Goal: Task Accomplishment & Management: Manage account settings

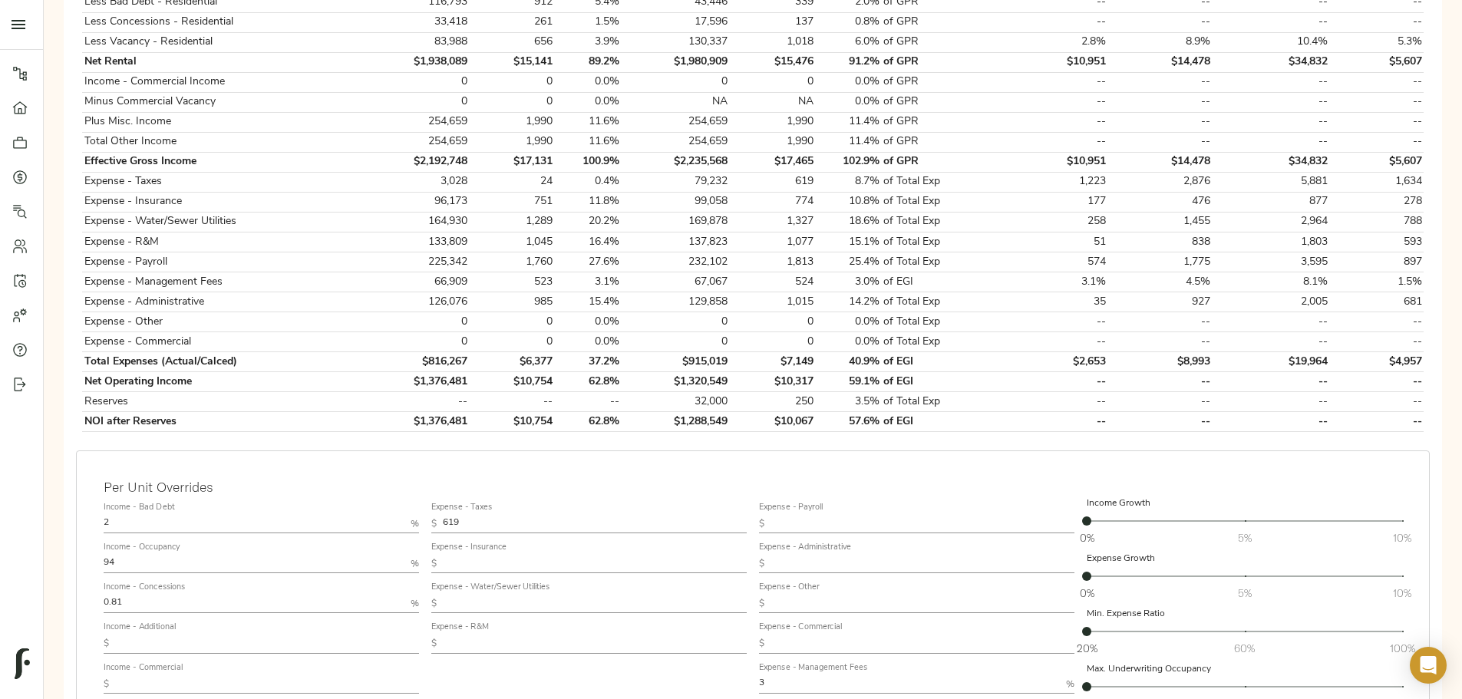
scroll to position [460, 0]
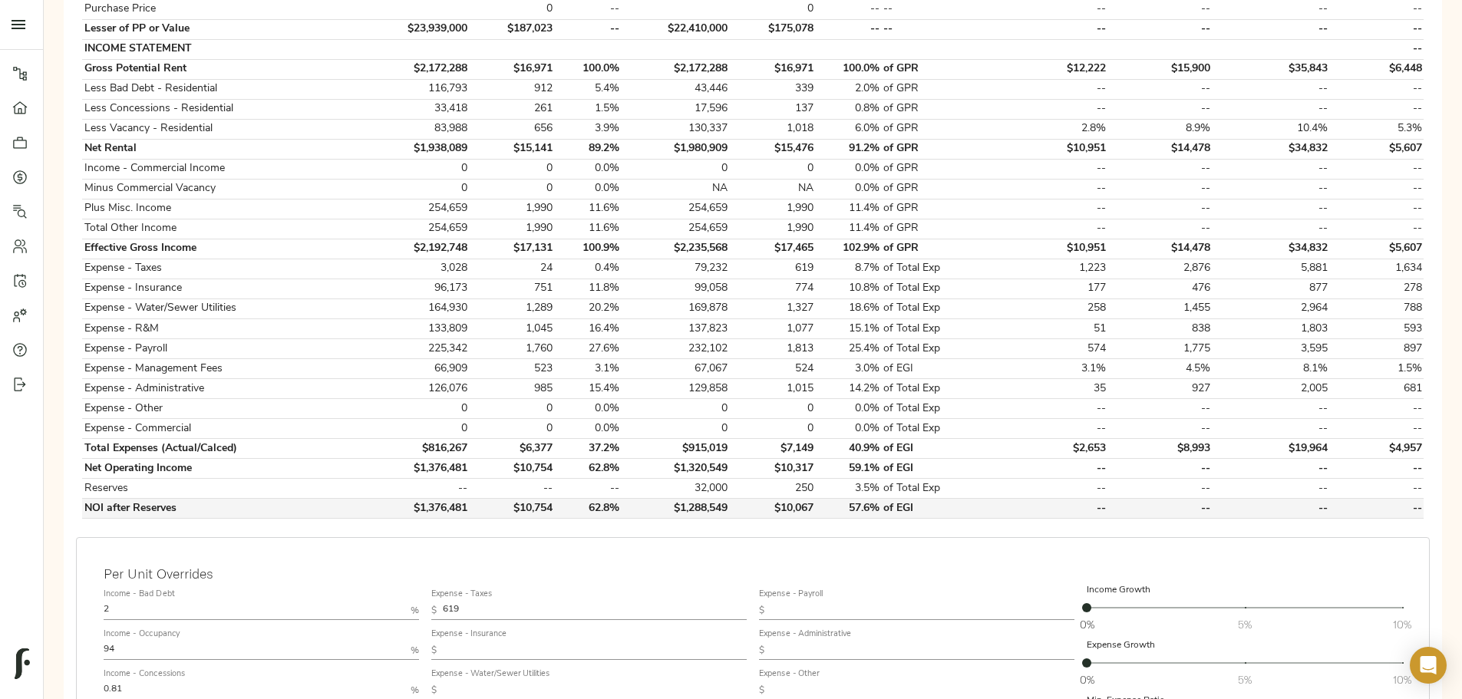
click at [470, 499] on td "$1,376,481" at bounding box center [417, 509] width 104 height 20
drag, startPoint x: 519, startPoint y: 486, endPoint x: 579, endPoint y: 483, distance: 60.7
click at [470, 499] on td "$1,376,481" at bounding box center [417, 509] width 104 height 20
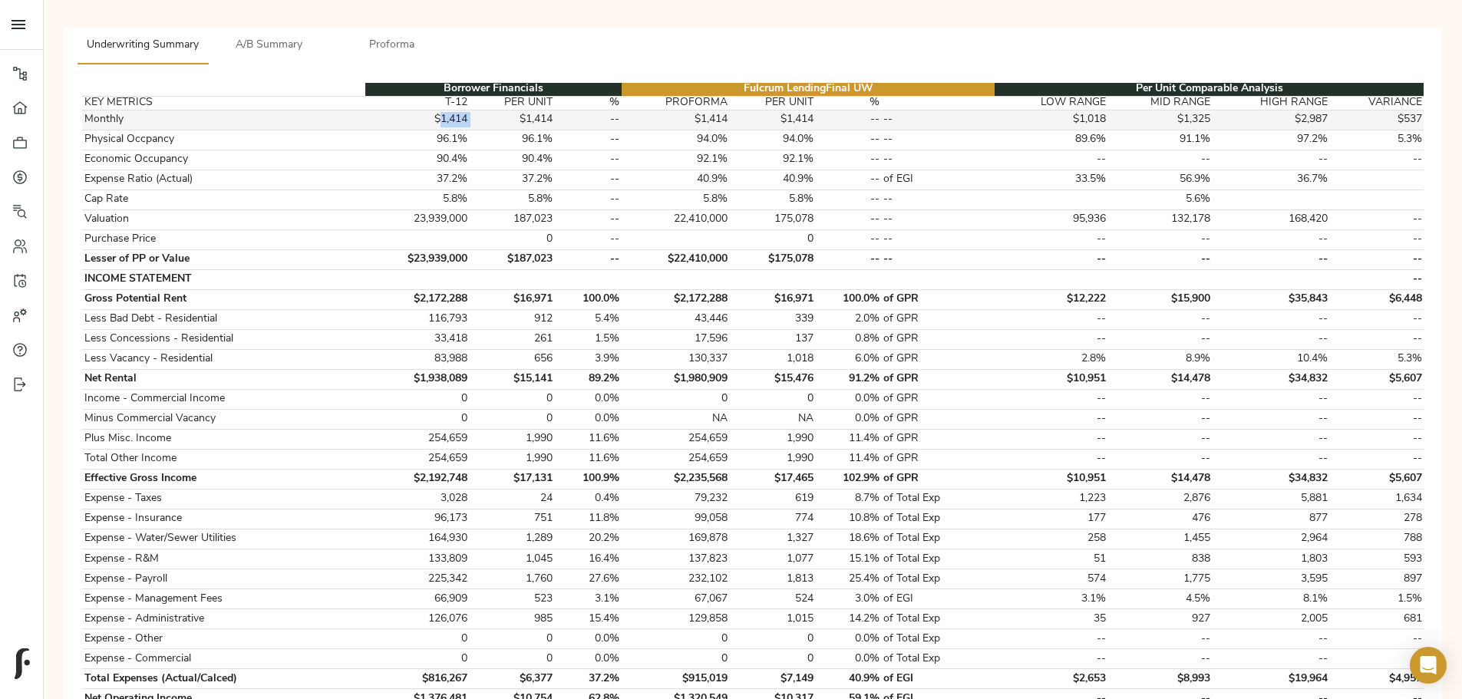
drag, startPoint x: 585, startPoint y: 100, endPoint x: 552, endPoint y: 100, distance: 33.0
click at [553, 110] on tr "Monthly $1,414 $1,414 -- $1,414 $1,414 -- -- $1,018 $1,325 $2,987 $537" at bounding box center [752, 120] width 1341 height 20
drag, startPoint x: 584, startPoint y: 121, endPoint x: 547, endPoint y: 121, distance: 36.8
click at [547, 130] on tr "Physical Occpancy 96.1% 96.1% -- 94.0% 94.0% -- -- 89.6% 91.1% 97.2% 5.3%" at bounding box center [752, 140] width 1341 height 20
click at [470, 130] on td "96.1%" at bounding box center [417, 140] width 104 height 20
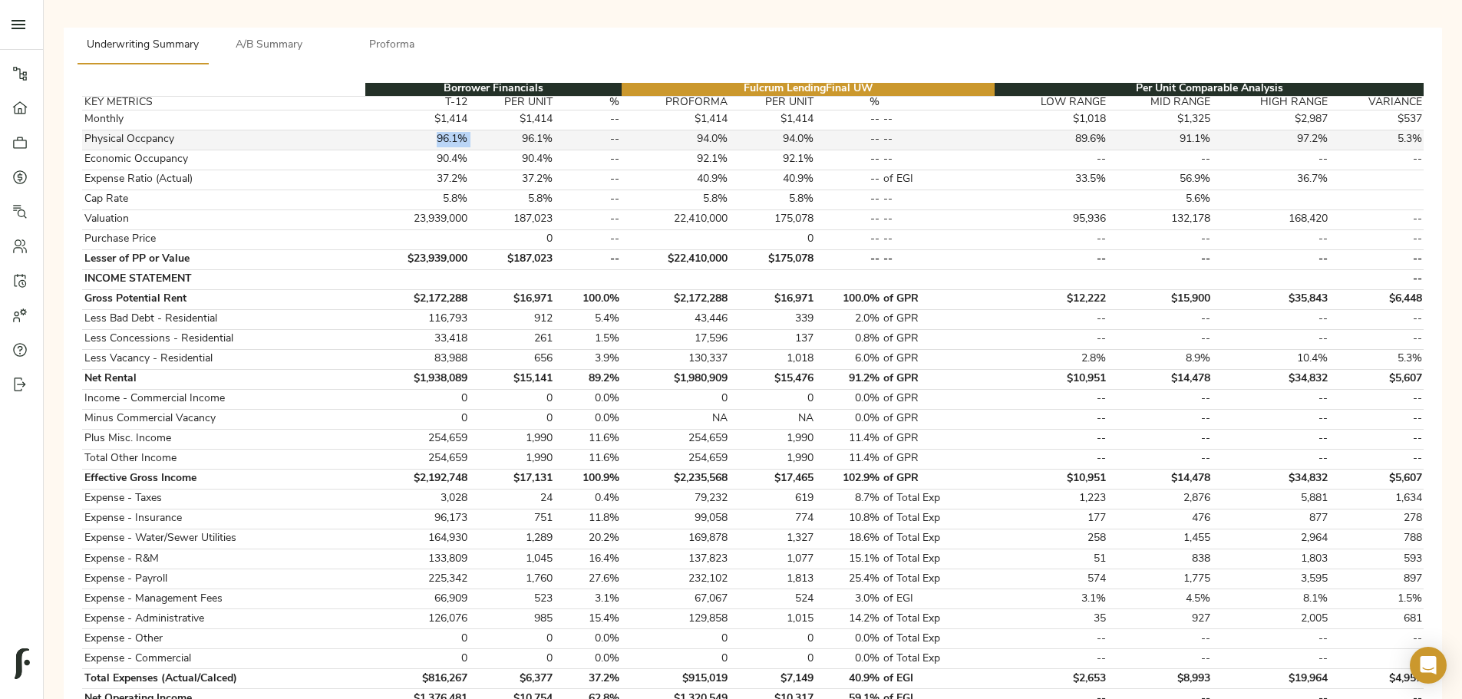
click at [470, 132] on td "96.1%" at bounding box center [417, 140] width 104 height 20
drag, startPoint x: 584, startPoint y: 301, endPoint x: 530, endPoint y: 300, distance: 53.7
click at [530, 309] on tr "Less Bad Debt - Residential 116,793 912 5.4% 43,446 339 2.0% of GPR -- -- -- --" at bounding box center [752, 319] width 1341 height 20
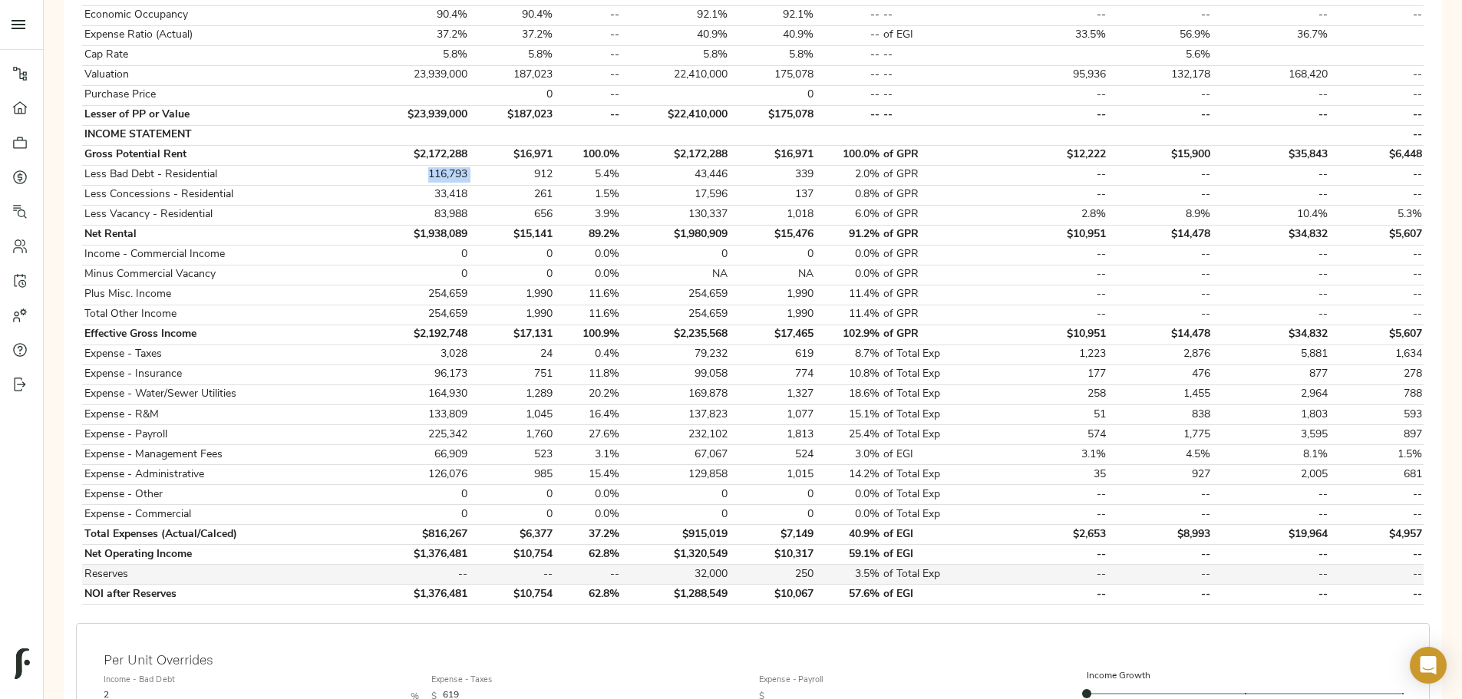
scroll to position [384, 0]
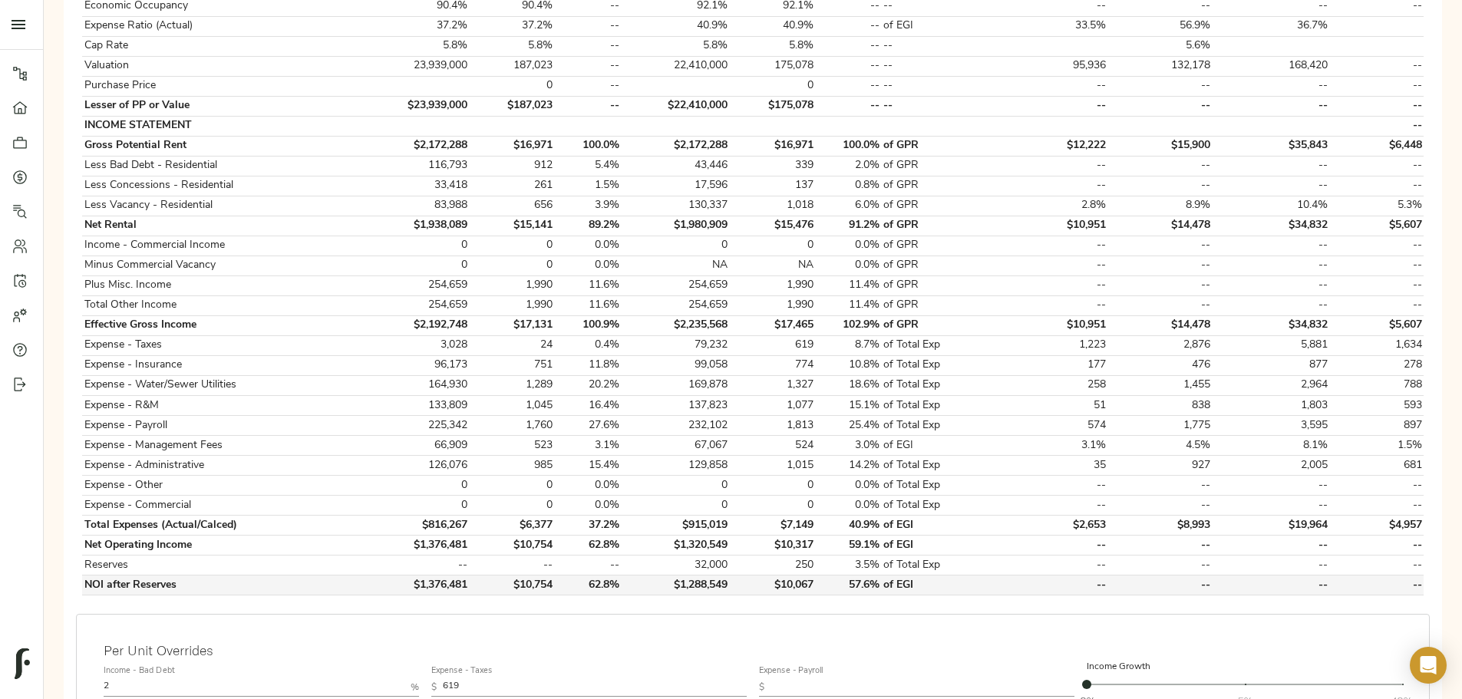
click at [470, 576] on td "$1,376,481" at bounding box center [417, 586] width 104 height 20
click at [470, 578] on td "$1,376,481" at bounding box center [417, 586] width 104 height 20
click at [229, 569] on div "Step 3: Spread Financials Completed by [PERSON_NAME][EMAIL_ADDRESS][DOMAIN_NAME…" at bounding box center [753, 403] width 1394 height 1275
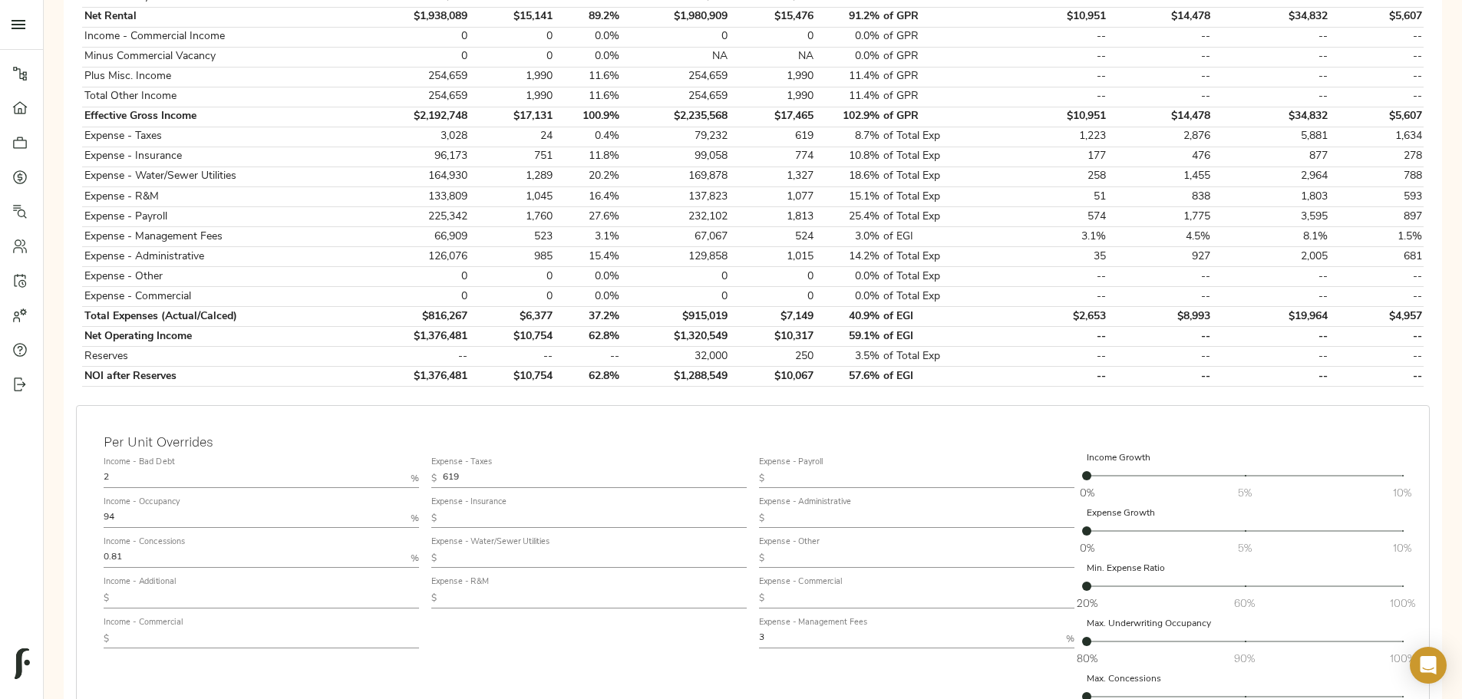
scroll to position [614, 0]
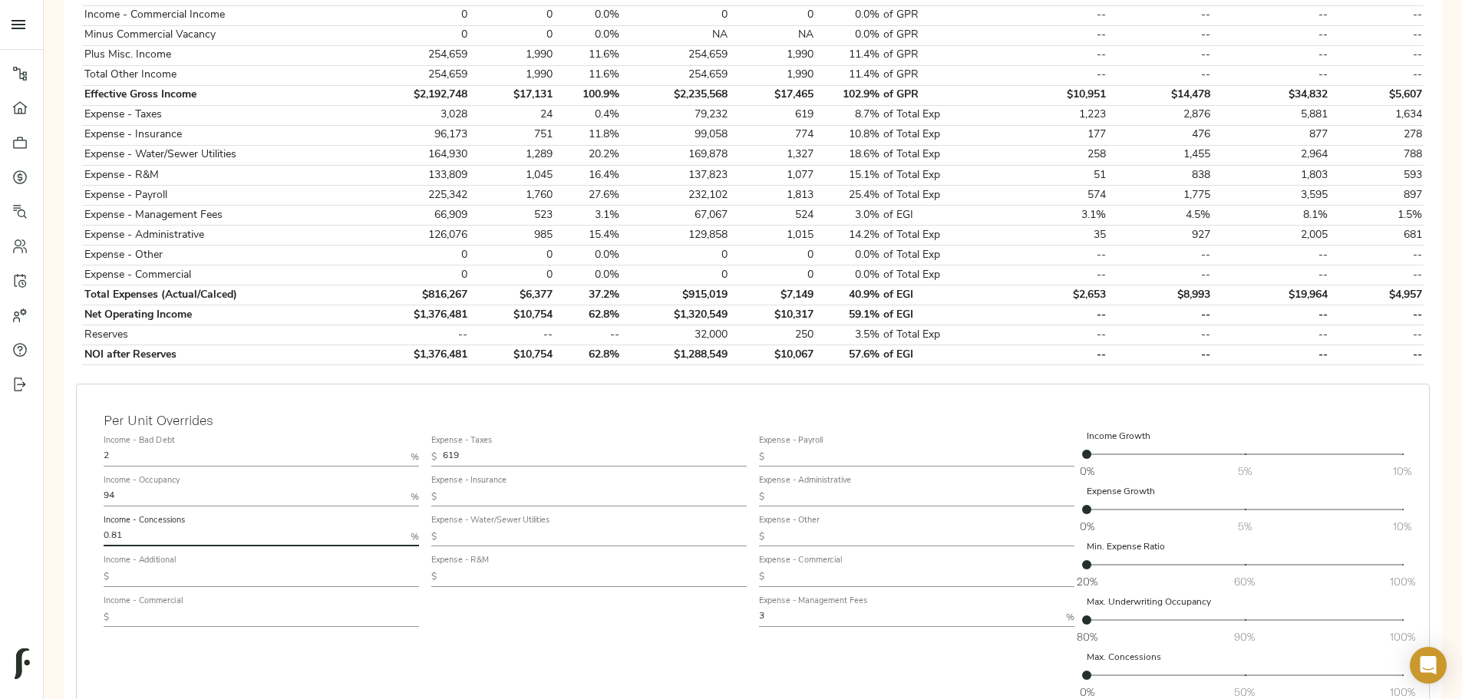
click at [404, 528] on input "0.81" at bounding box center [254, 537] width 301 height 18
click at [363, 448] on input "2" at bounding box center [254, 457] width 301 height 18
click at [381, 448] on input "2" at bounding box center [254, 457] width 301 height 18
type input "1.35"
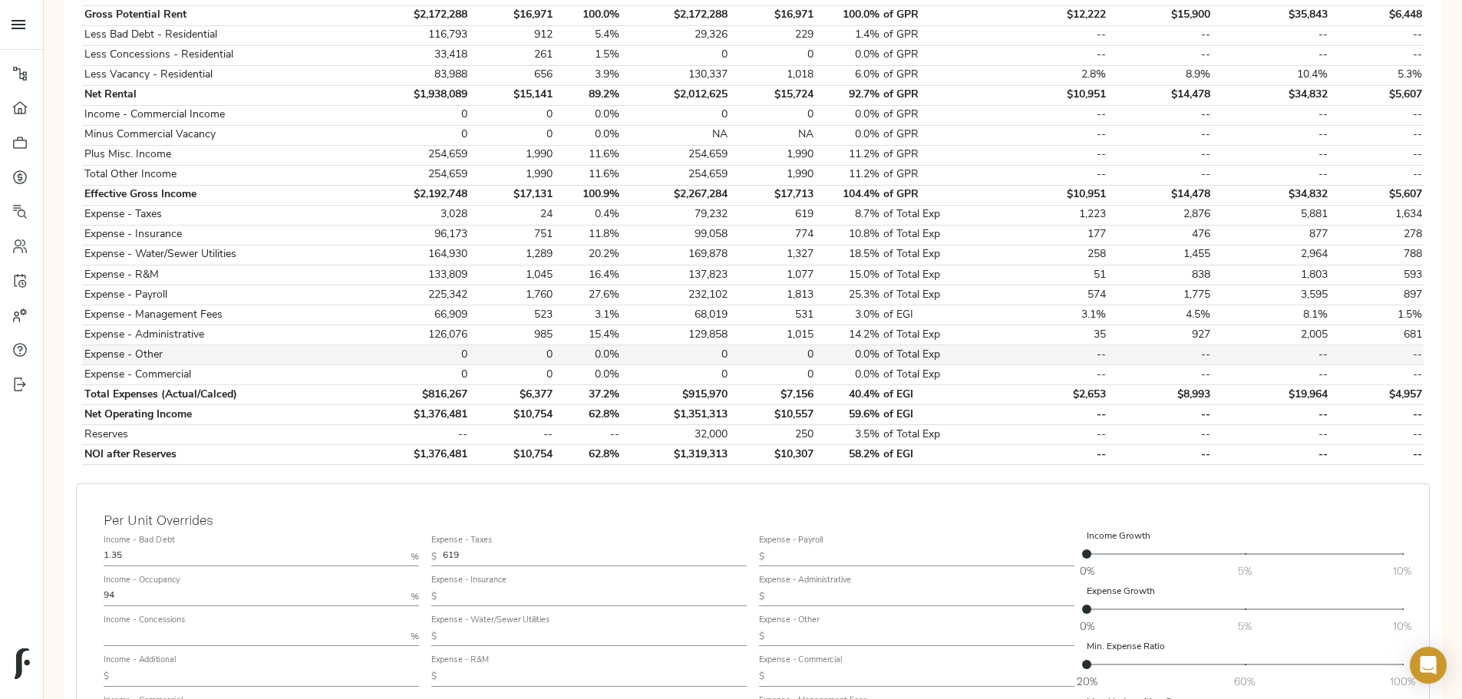
scroll to position [537, 0]
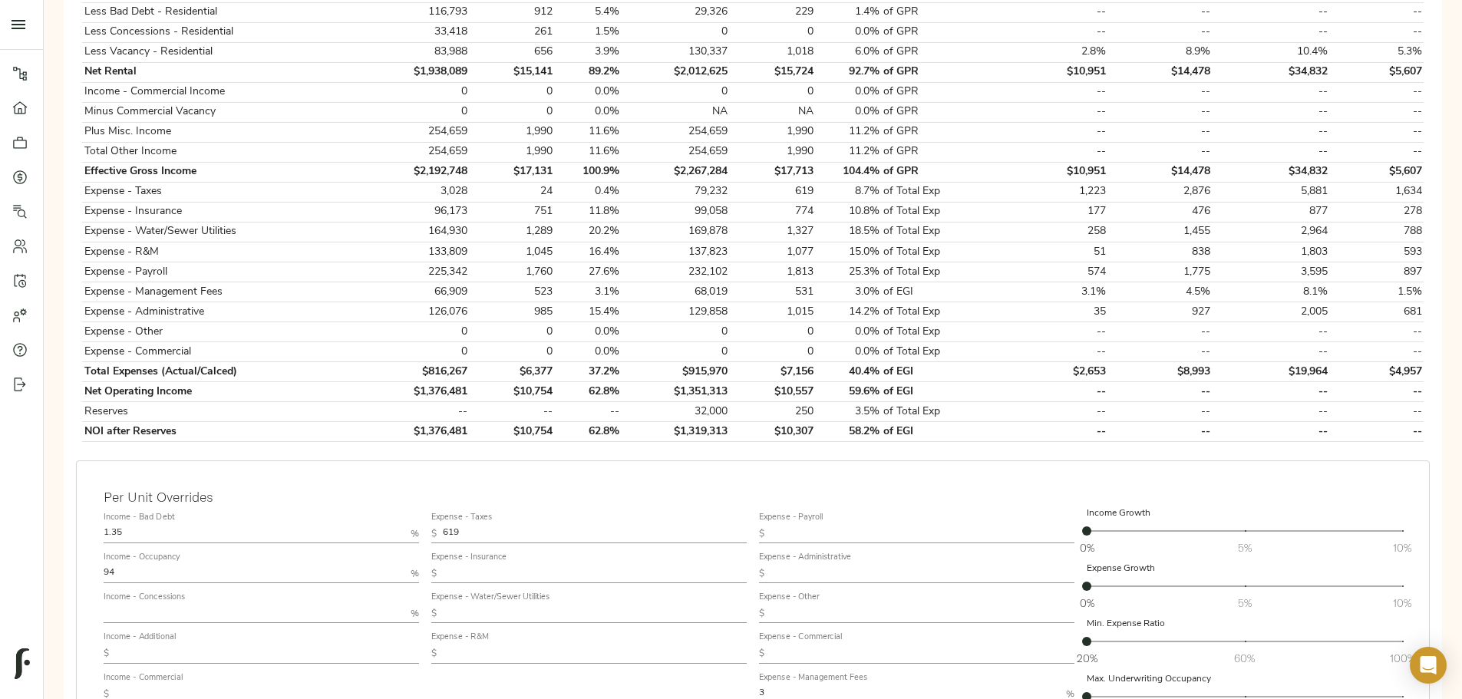
click at [814, 525] on input "text" at bounding box center [922, 534] width 304 height 18
click at [830, 565] on input "text" at bounding box center [922, 574] width 304 height 18
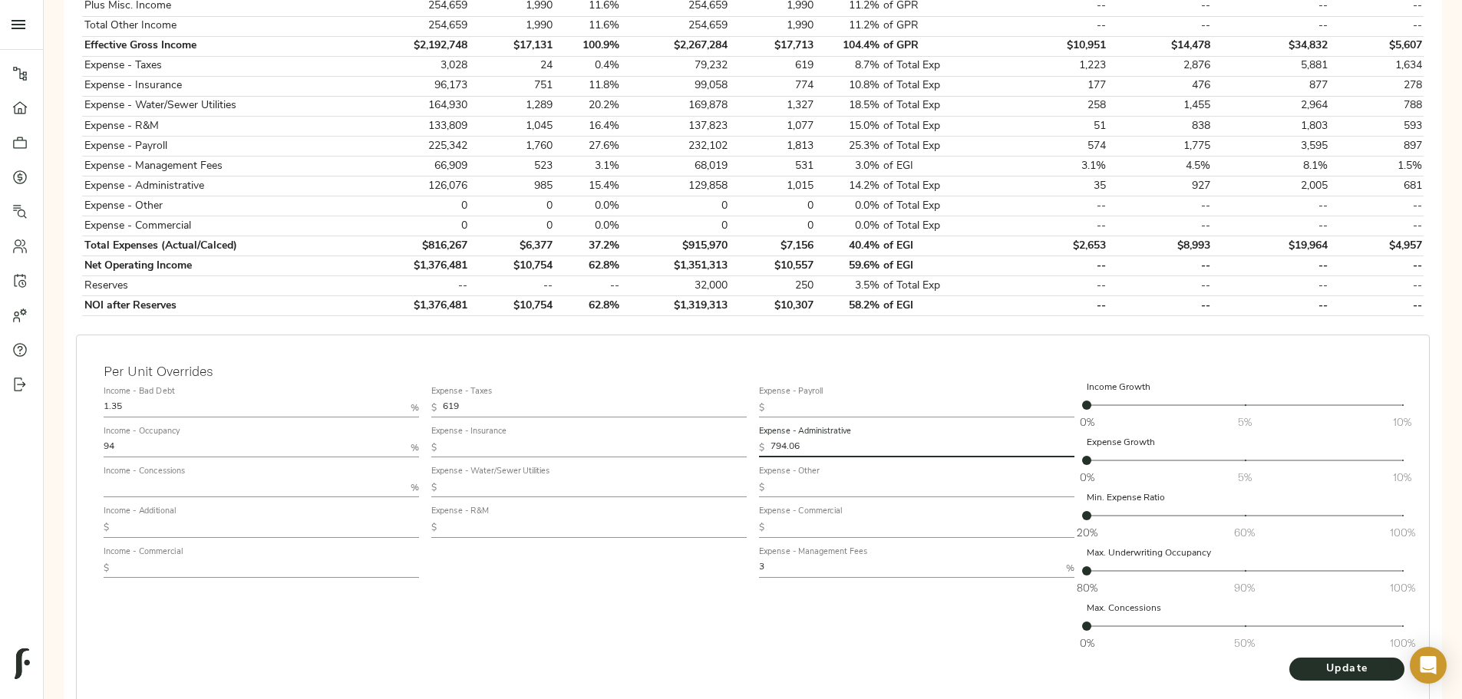
scroll to position [691, 0]
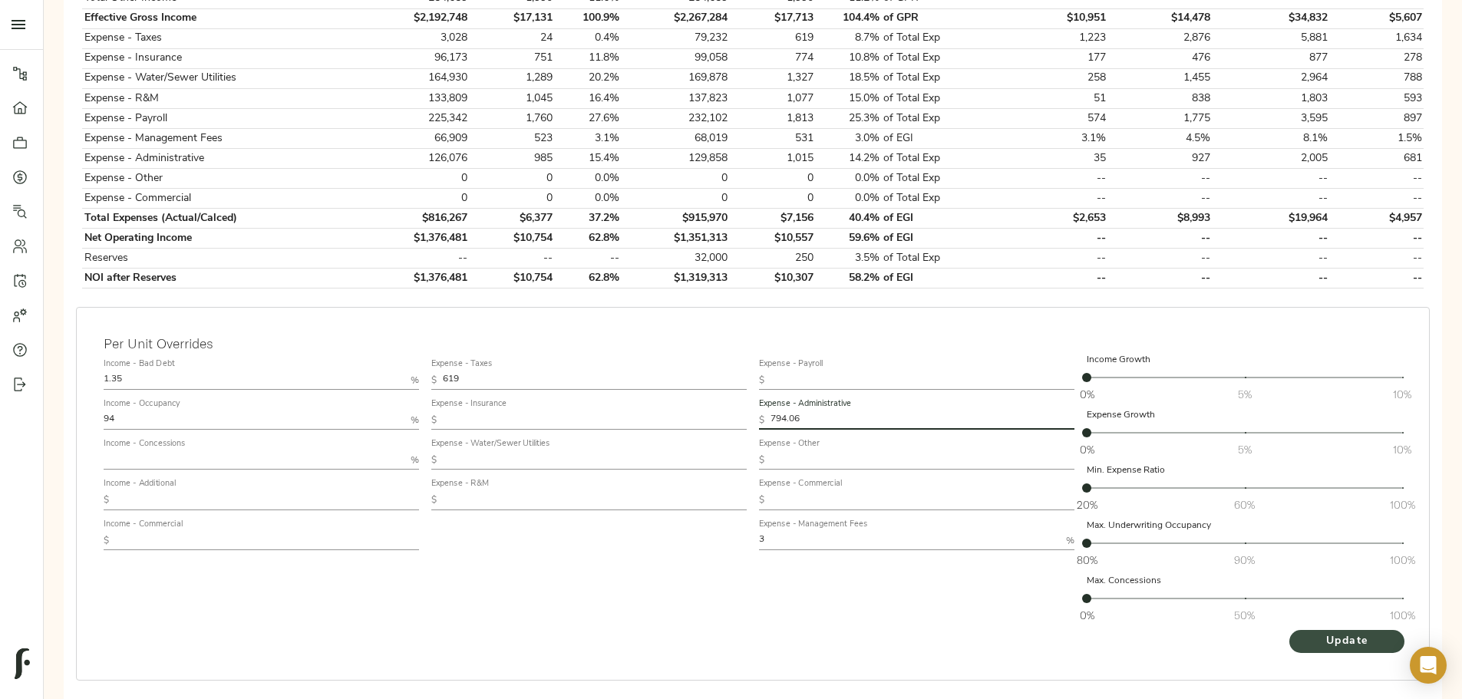
type input "794.06"
click at [1305, 632] on span "Update" at bounding box center [1347, 641] width 84 height 19
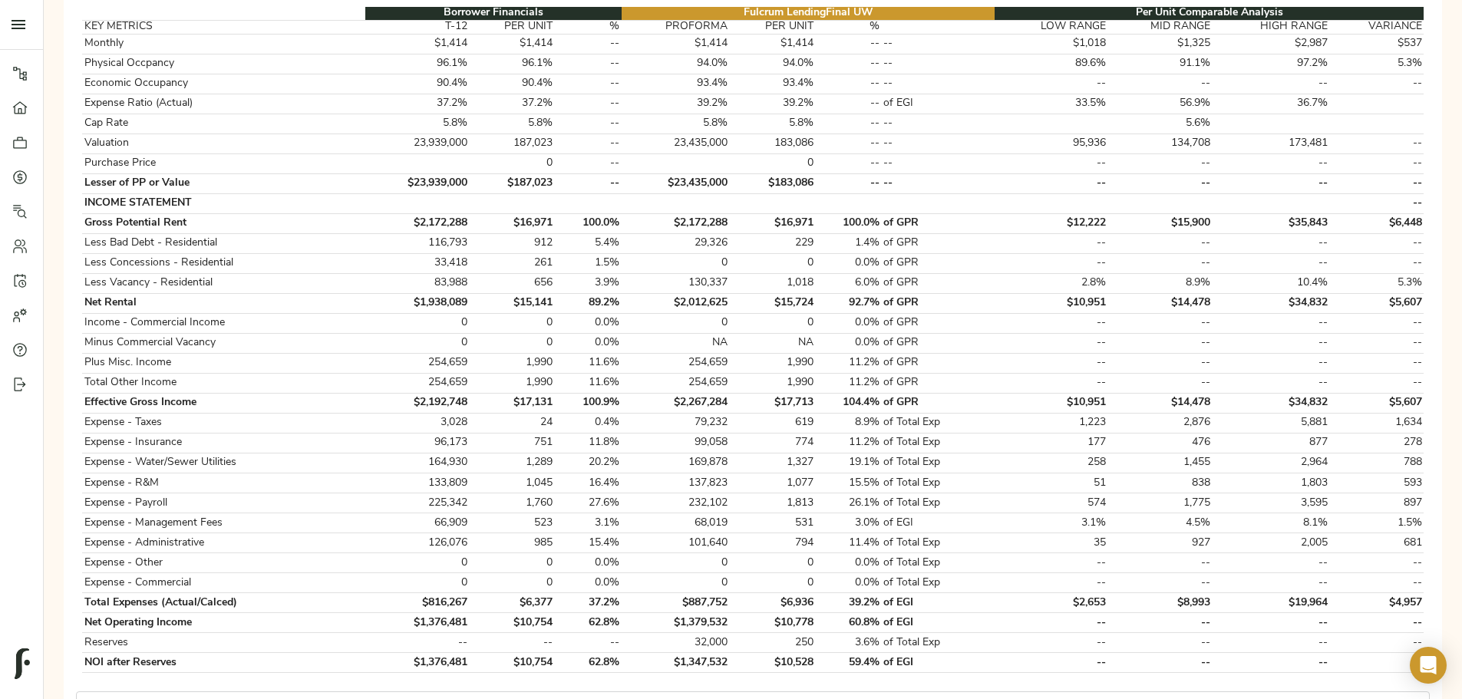
scroll to position [460, 0]
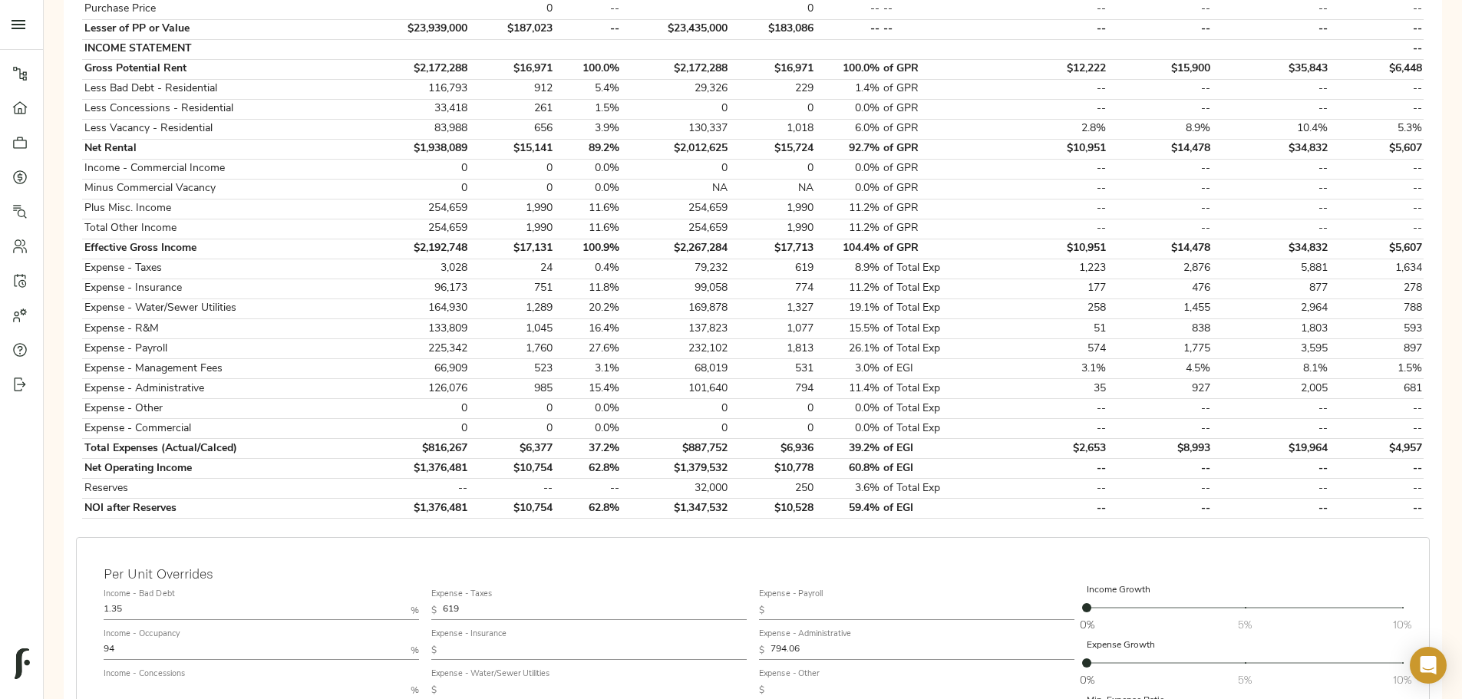
click at [404, 602] on input "1.35" at bounding box center [254, 611] width 301 height 18
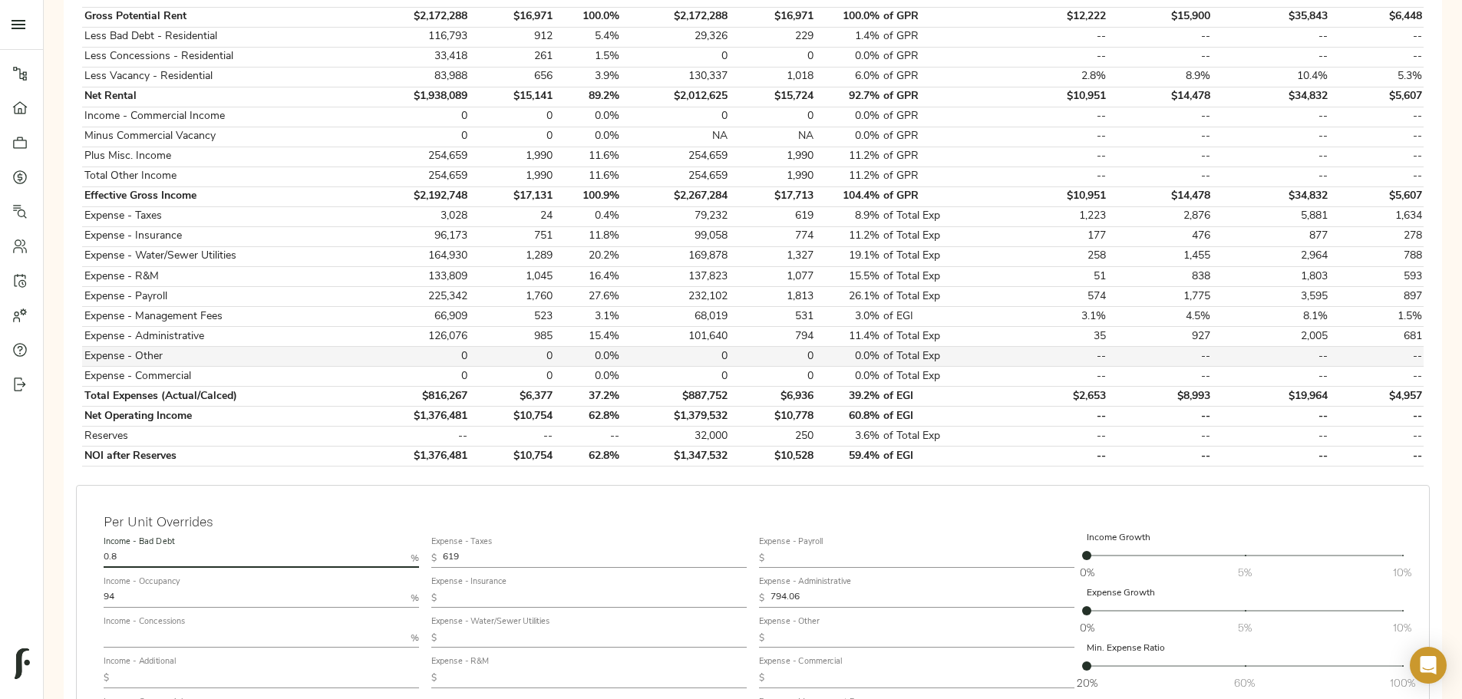
scroll to position [537, 0]
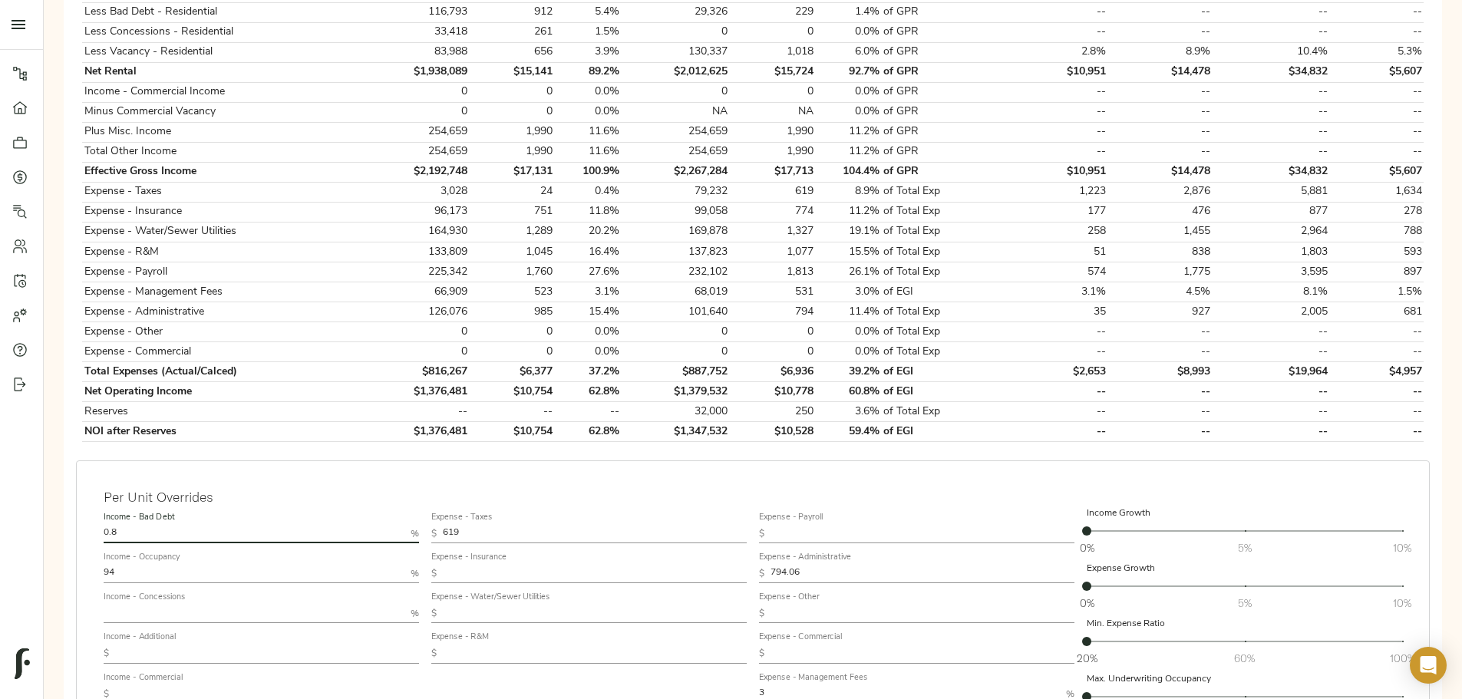
type input "0.8"
click at [404, 605] on input "text" at bounding box center [254, 614] width 301 height 18
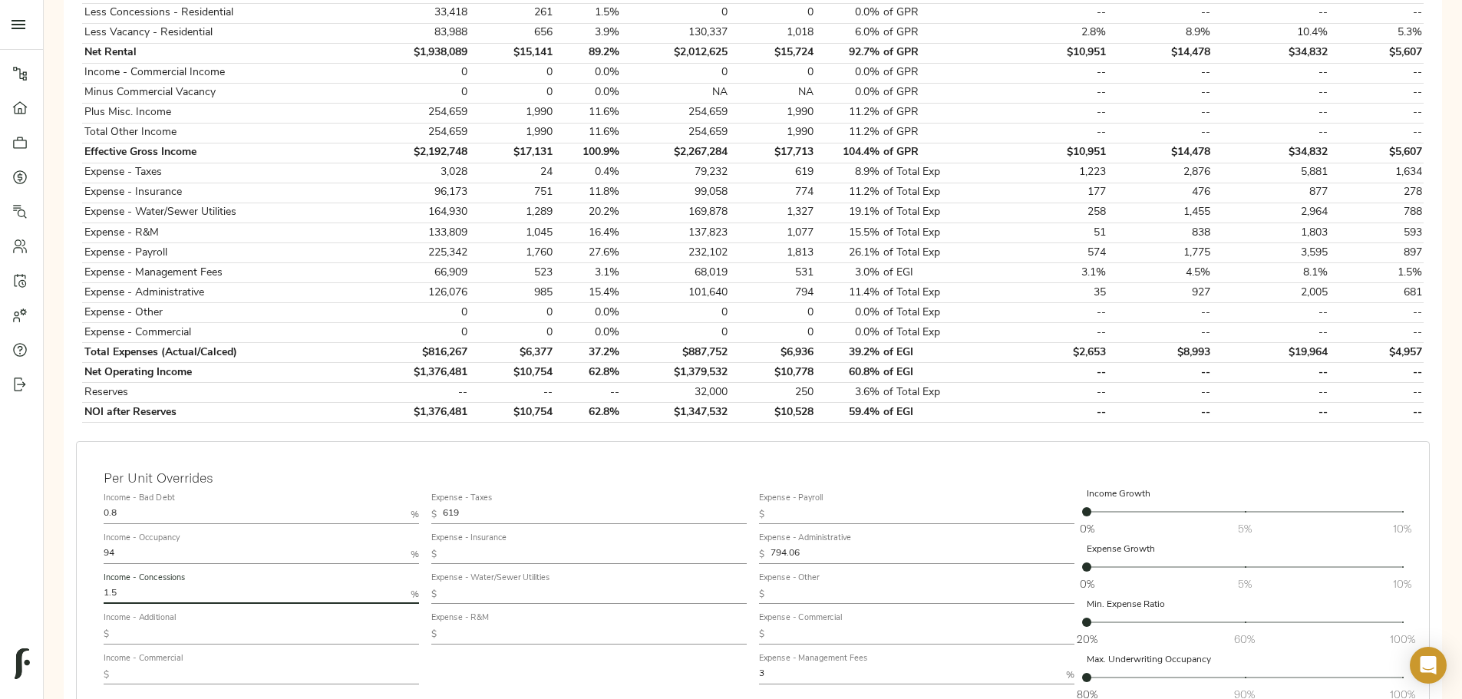
scroll to position [614, 0]
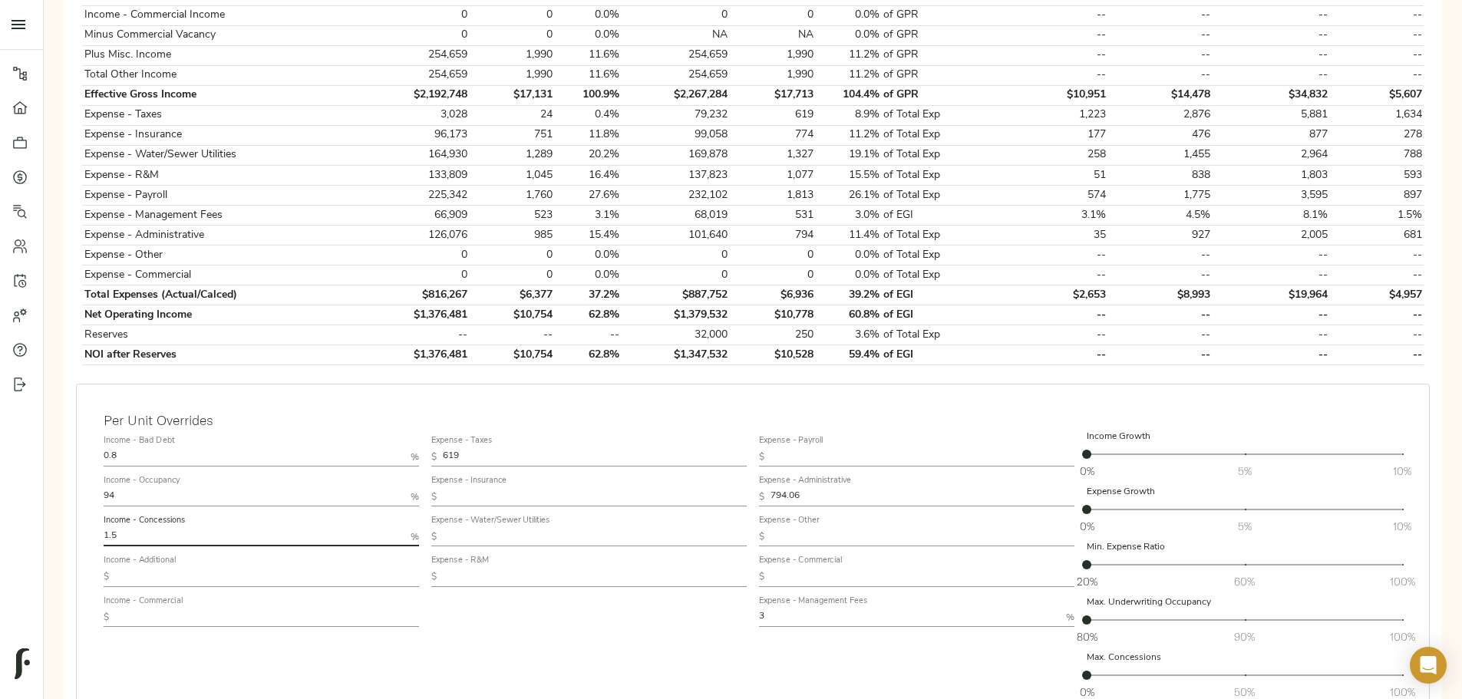
type input "1.5"
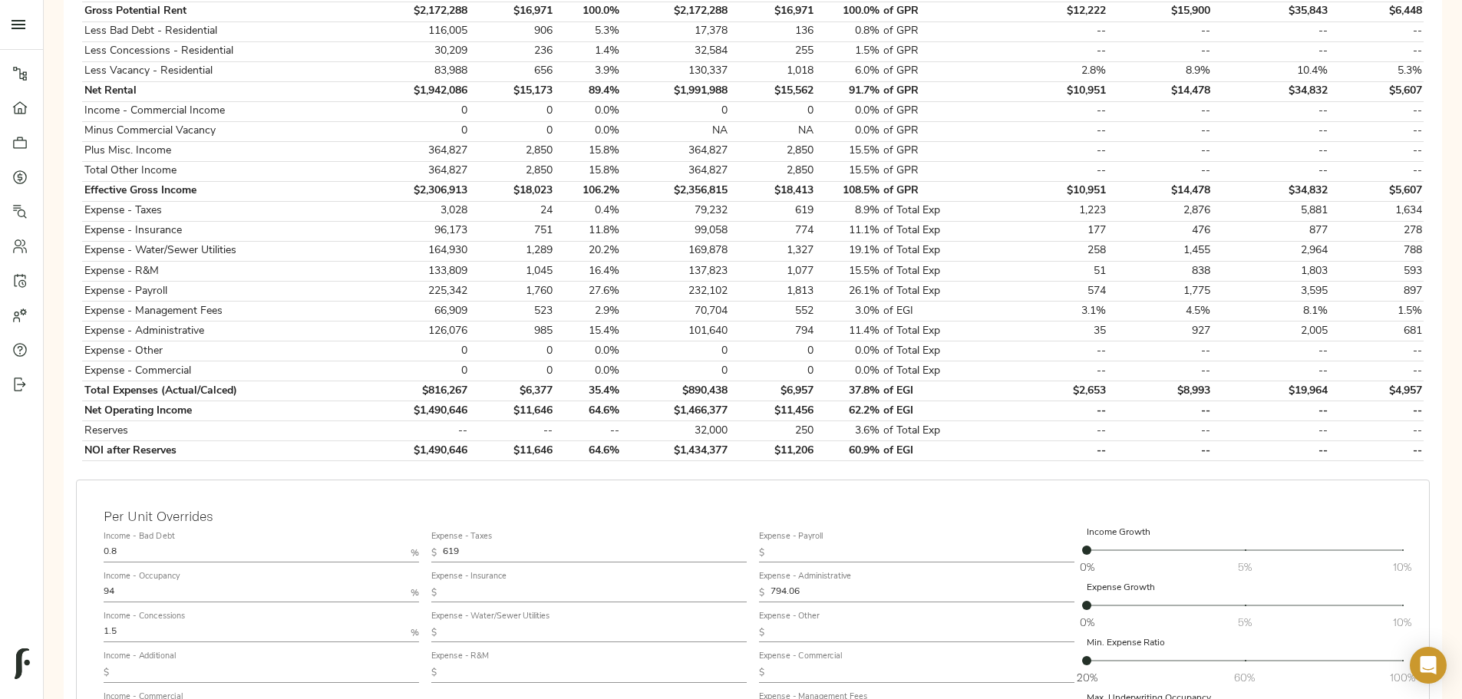
scroll to position [537, 0]
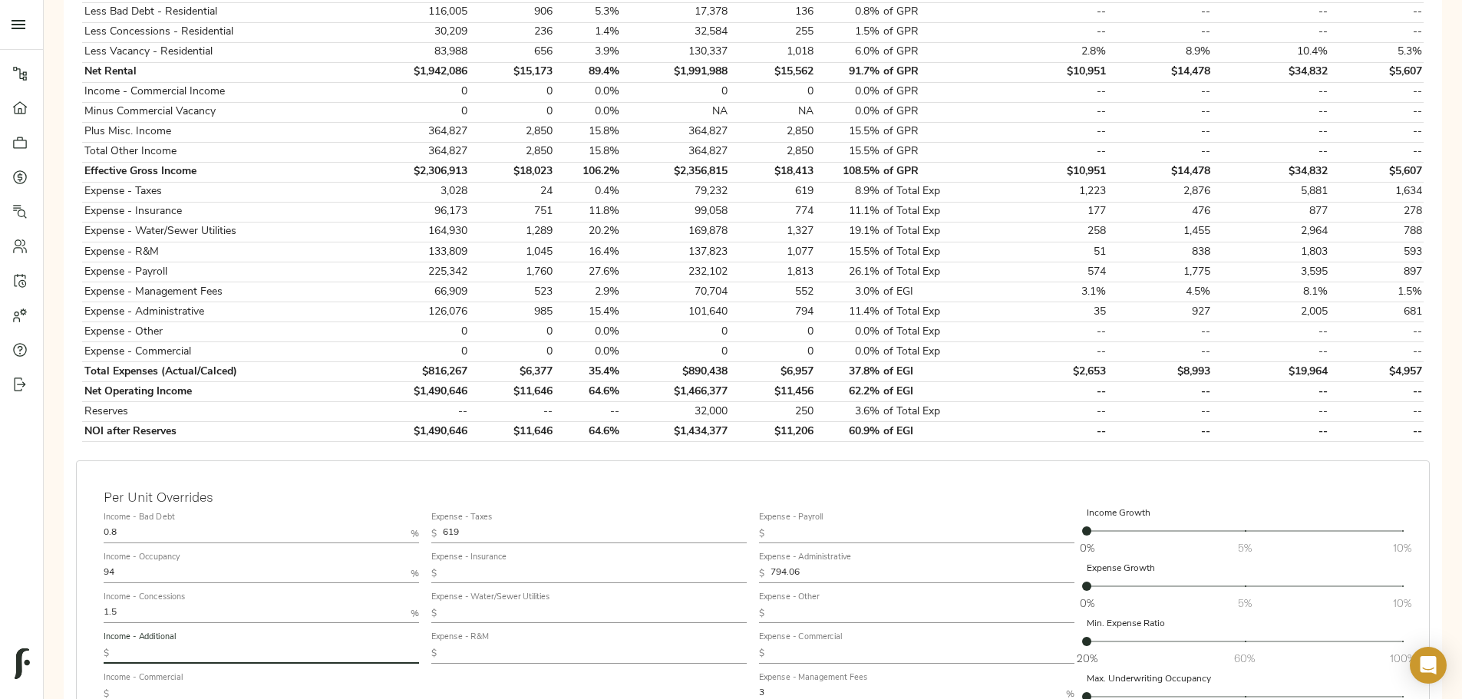
click at [419, 645] on input "text" at bounding box center [267, 654] width 304 height 18
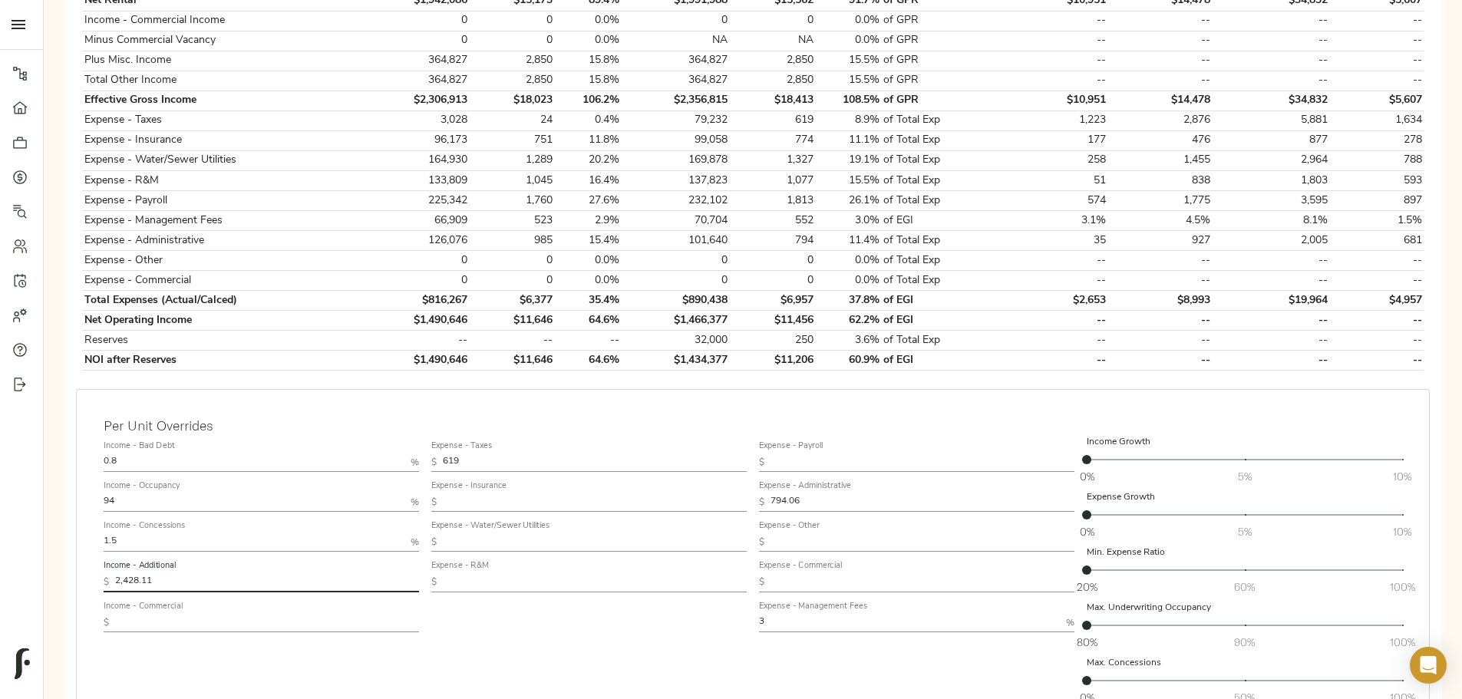
scroll to position [706, 0]
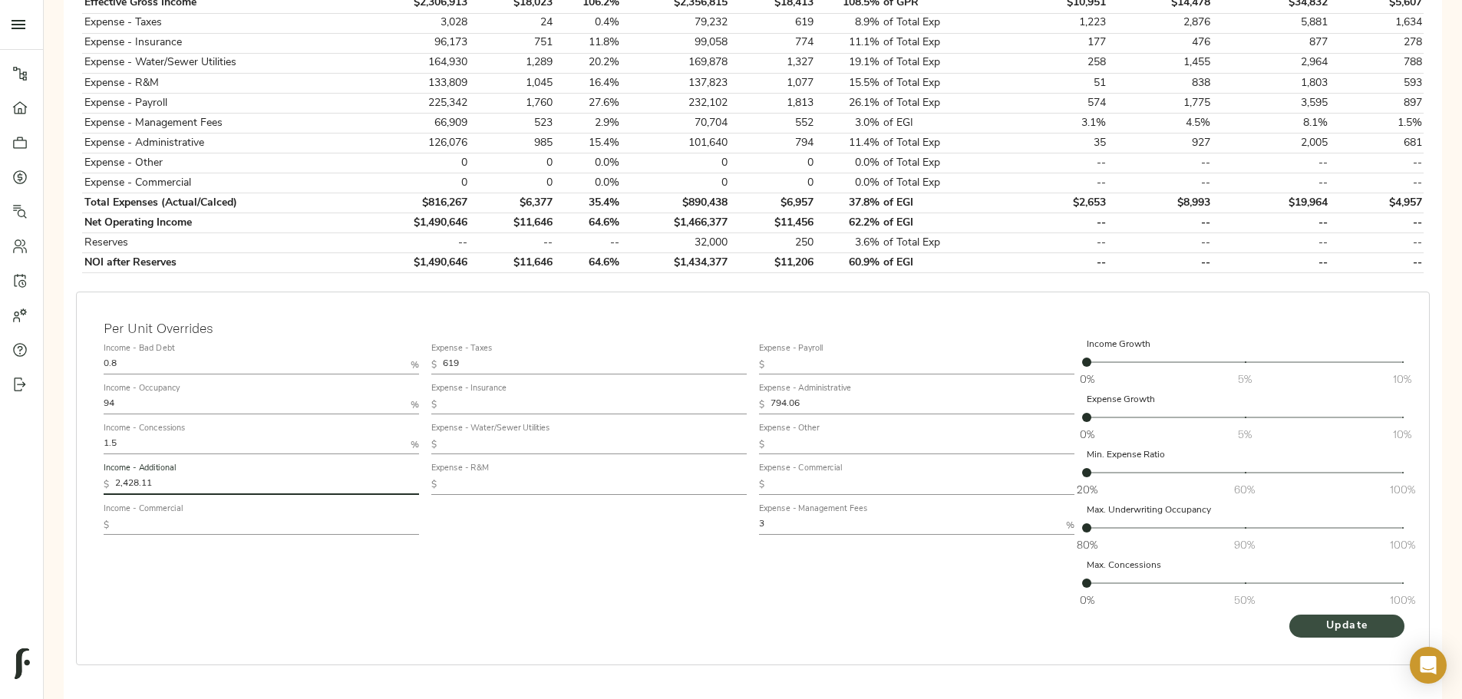
type input "2,428.11"
click at [1289, 615] on button "Update" at bounding box center [1346, 626] width 115 height 23
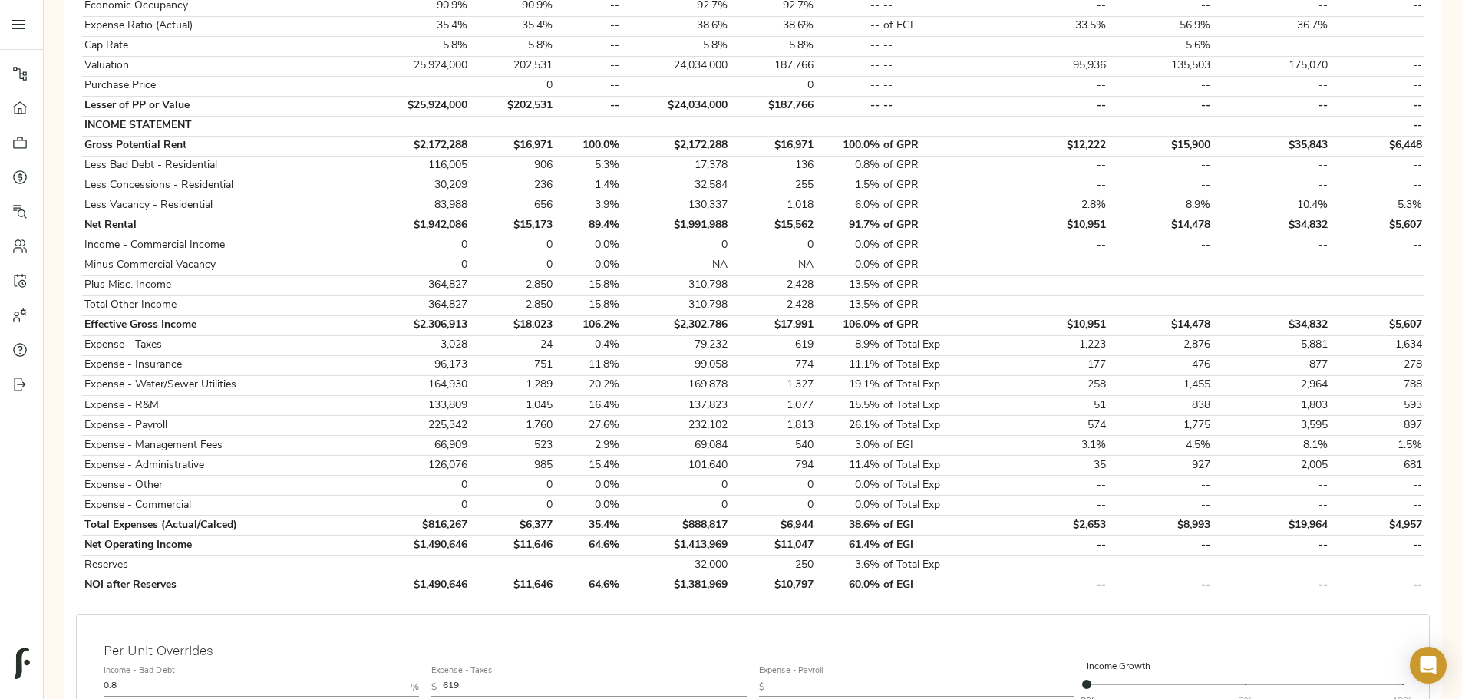
scroll to position [537, 0]
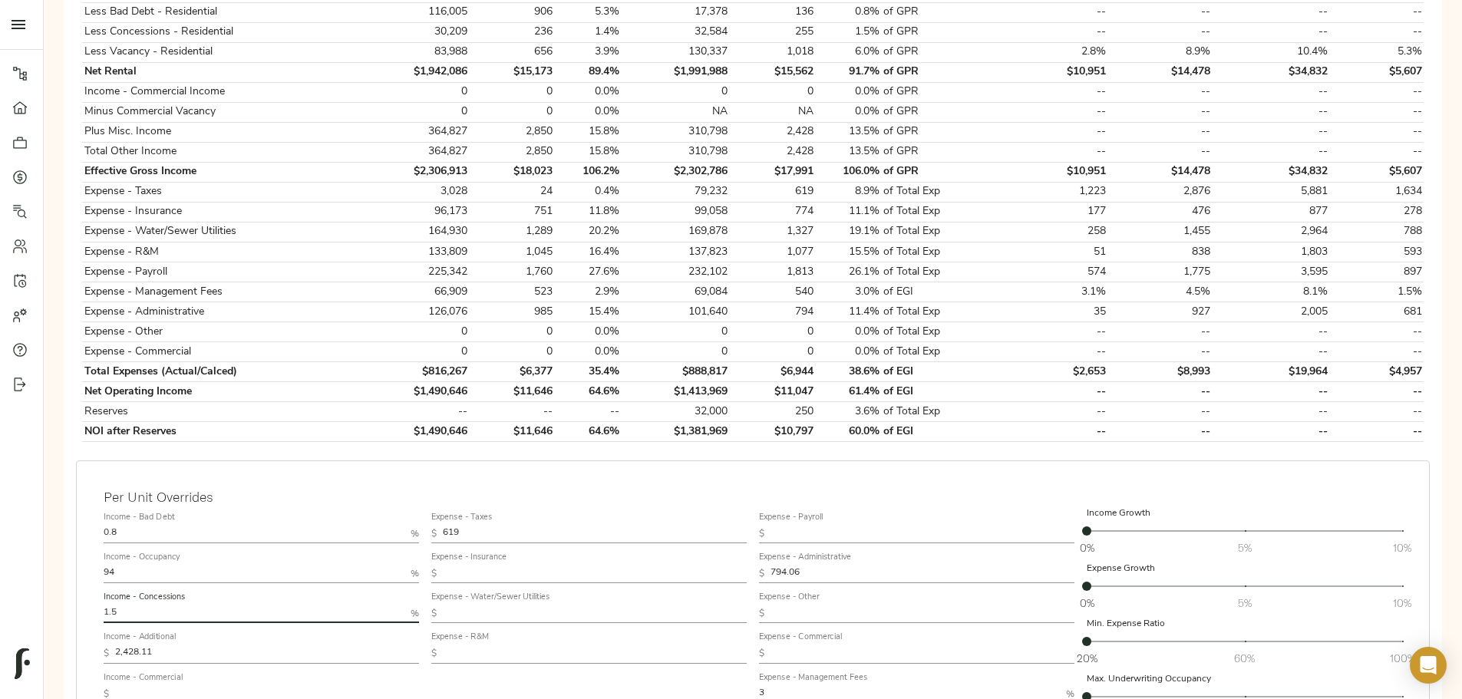
click at [404, 605] on input "1.5" at bounding box center [254, 614] width 301 height 18
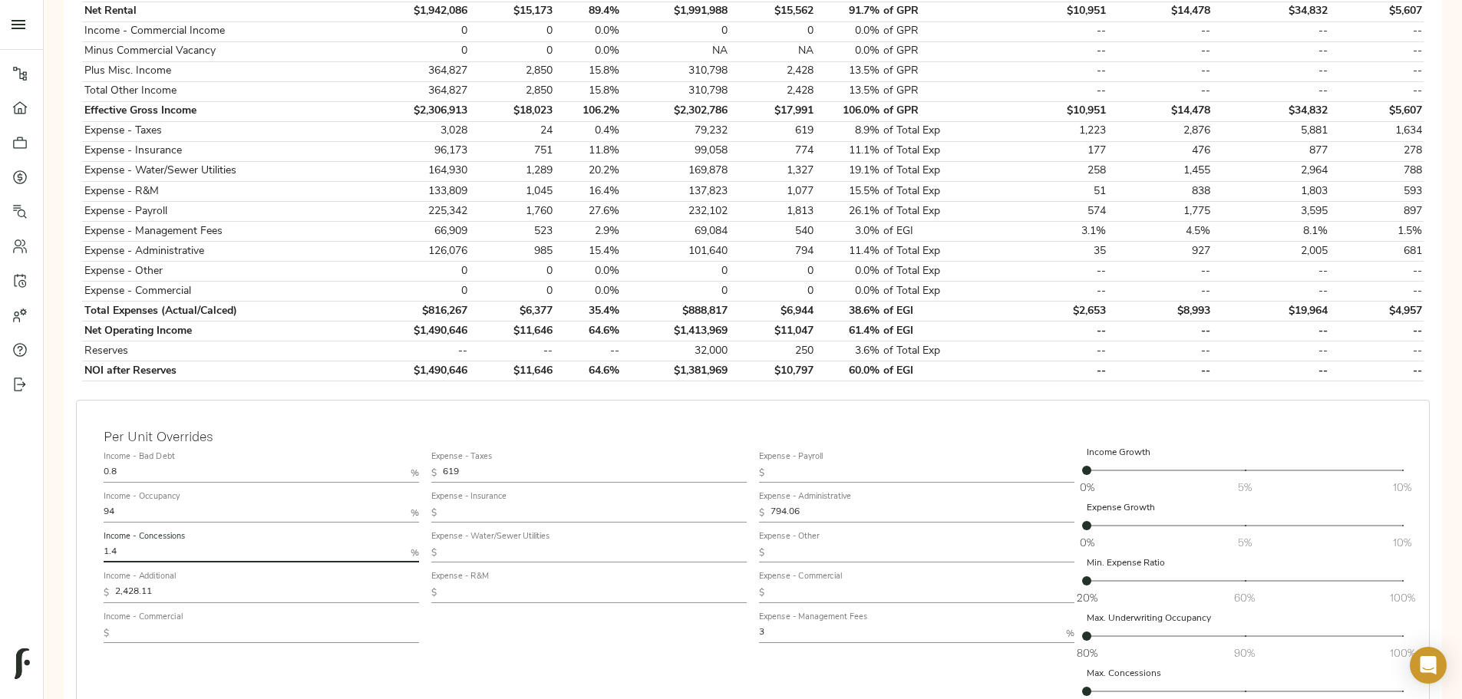
scroll to position [691, 0]
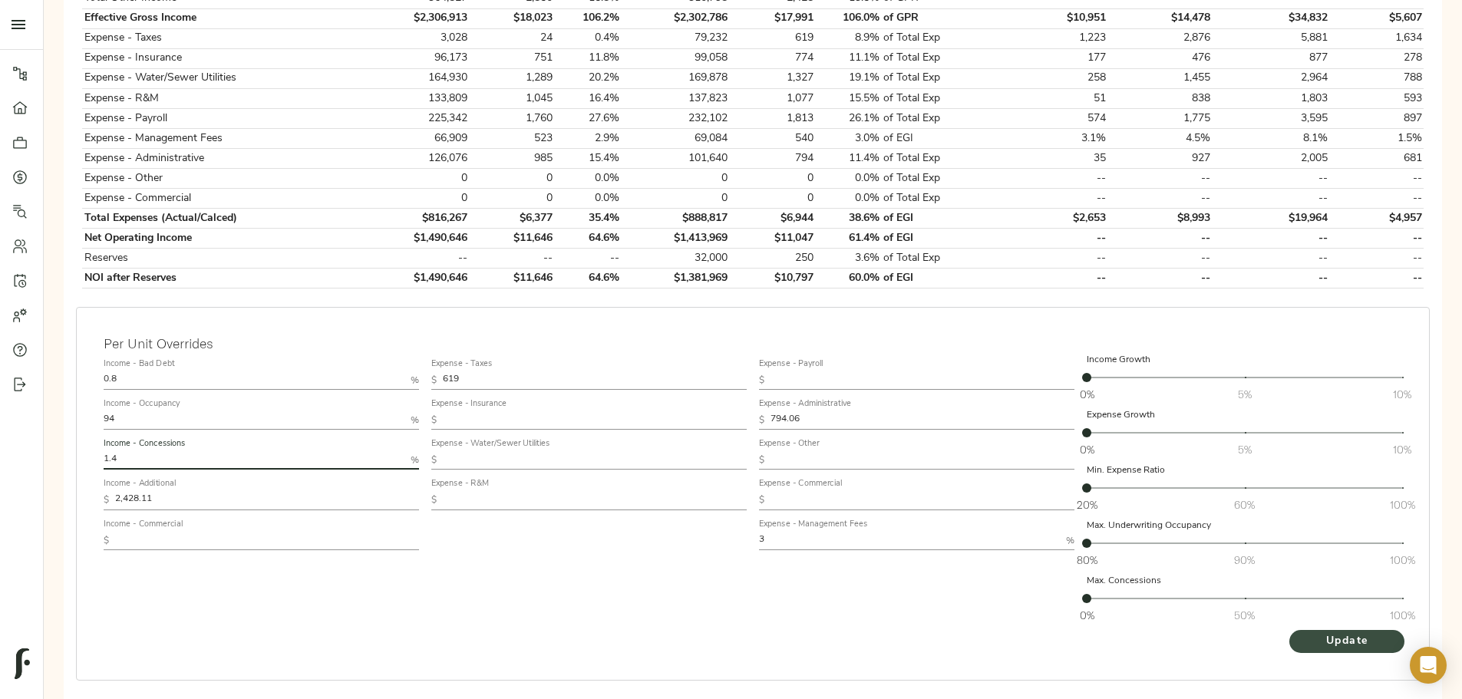
type input "1.4"
click at [1305, 632] on span "Update" at bounding box center [1347, 641] width 84 height 19
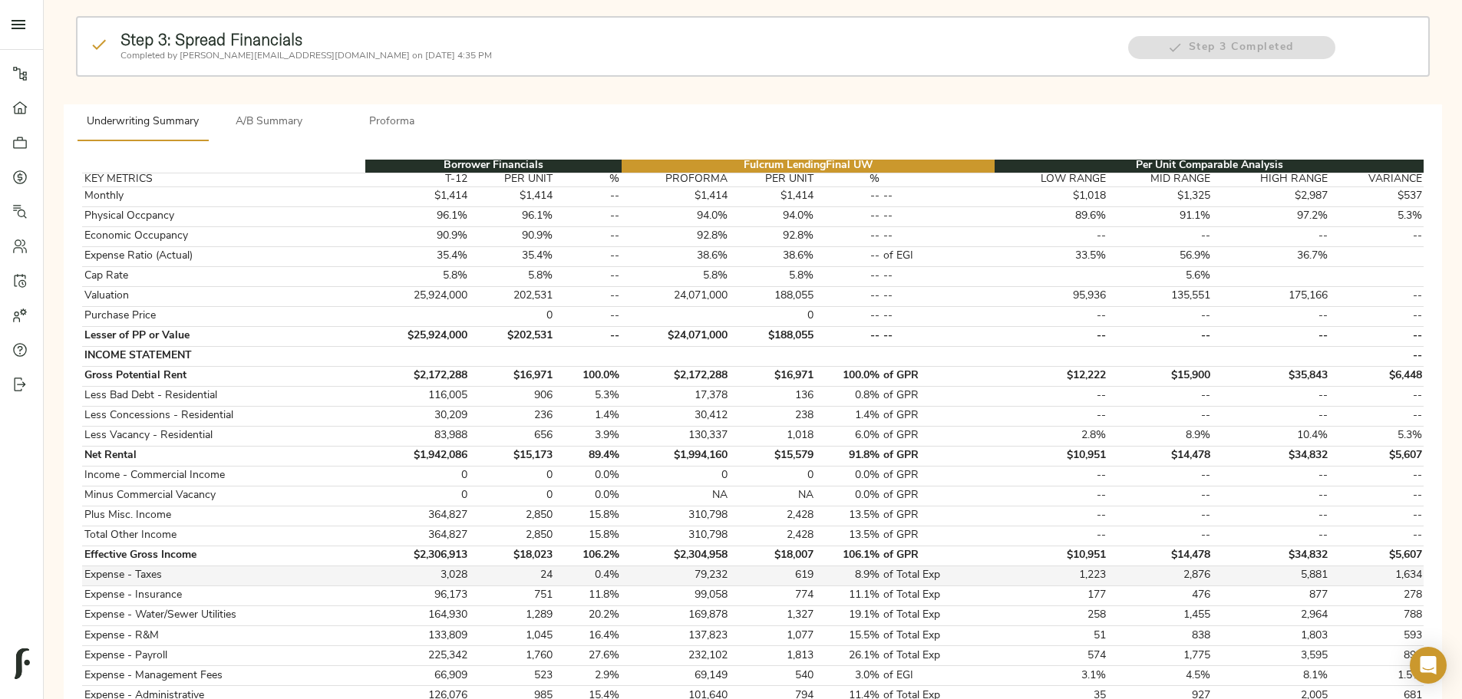
scroll to position [537, 0]
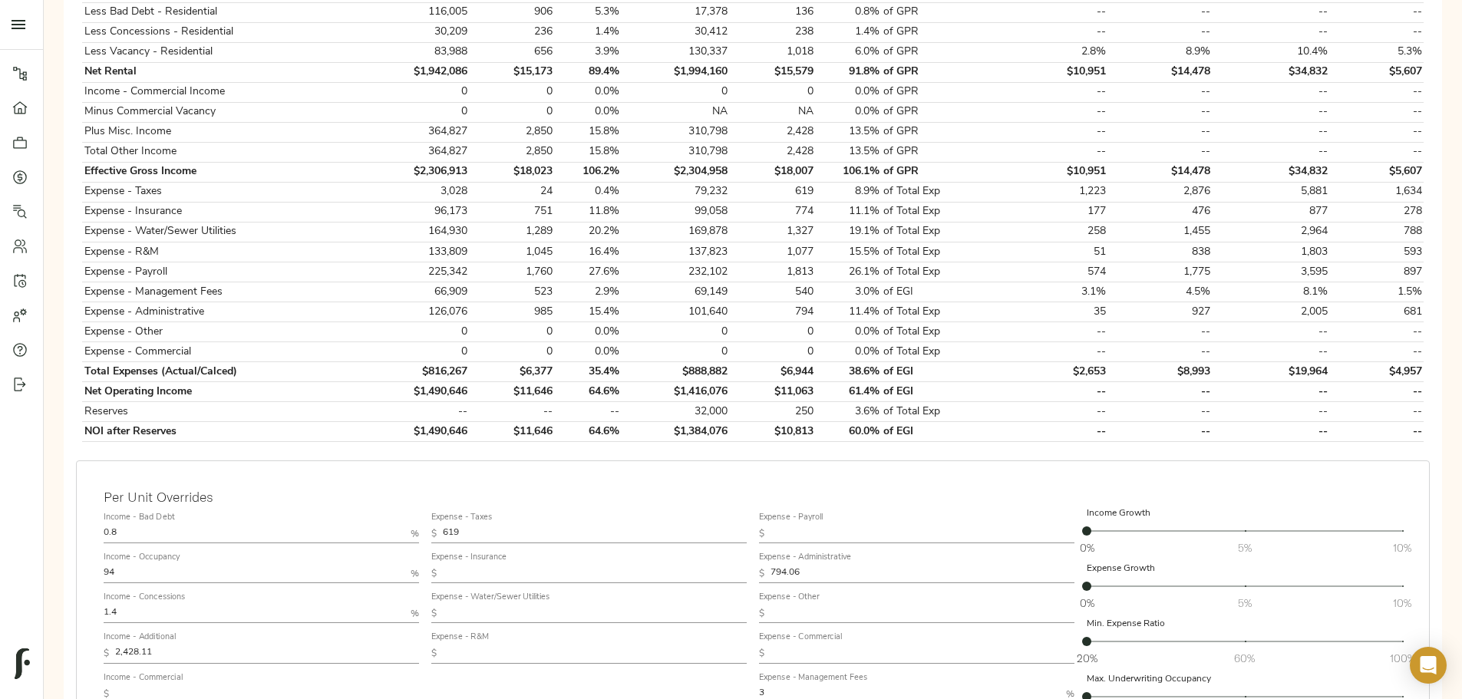
click at [404, 565] on input "94" at bounding box center [254, 574] width 301 height 18
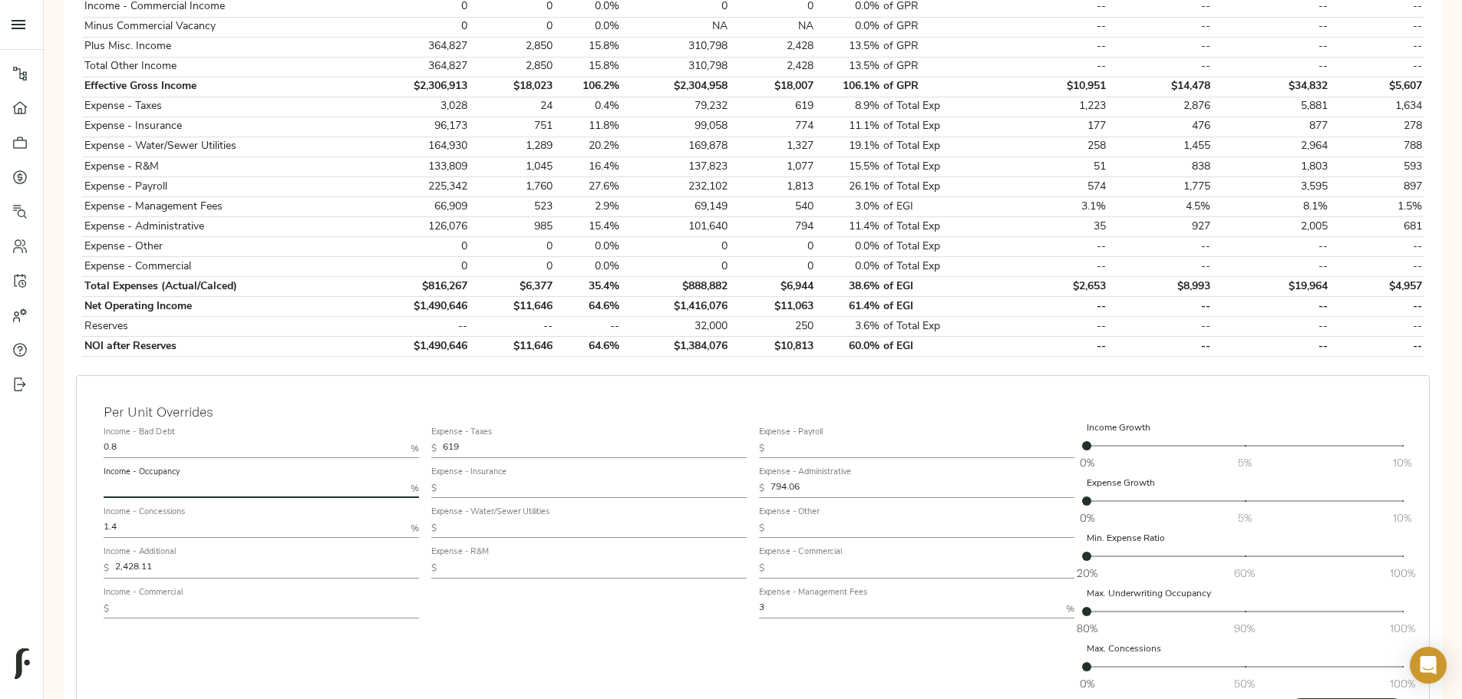
scroll to position [691, 0]
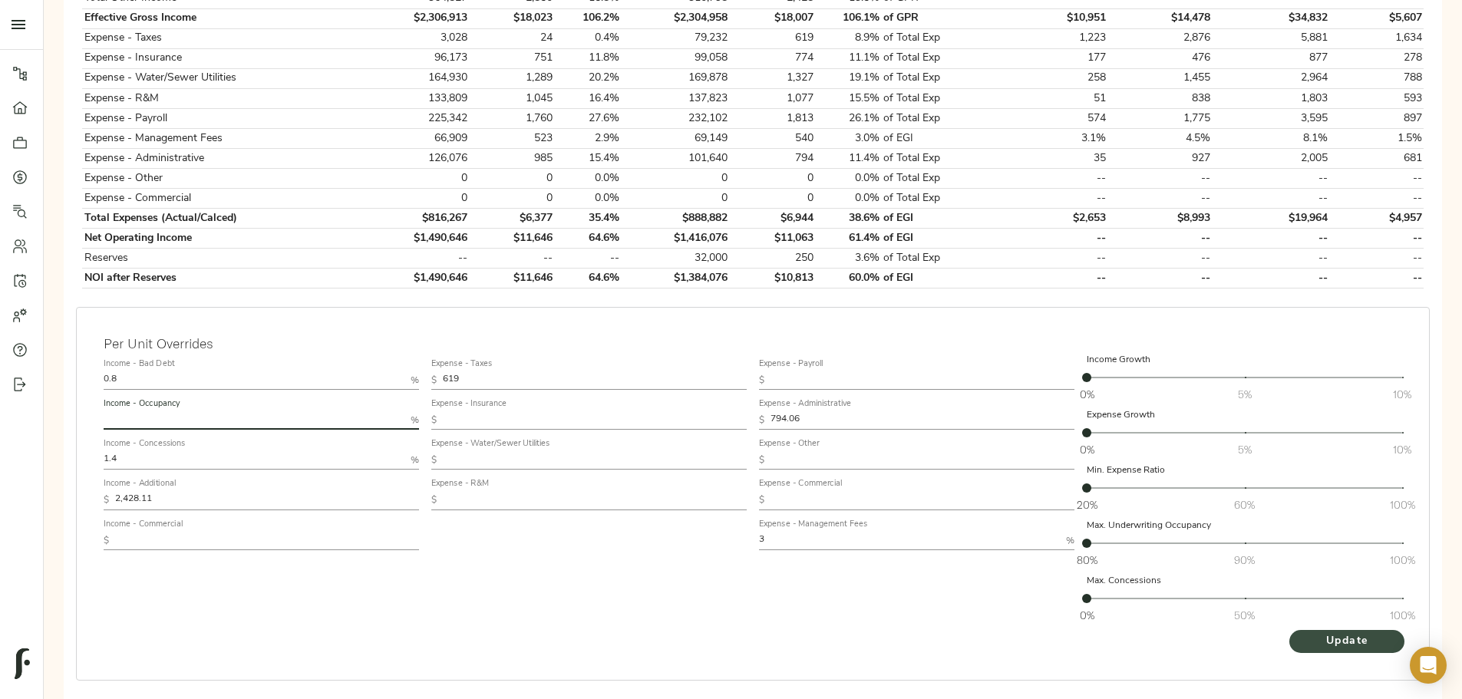
click at [1305, 632] on span "Update" at bounding box center [1347, 641] width 84 height 19
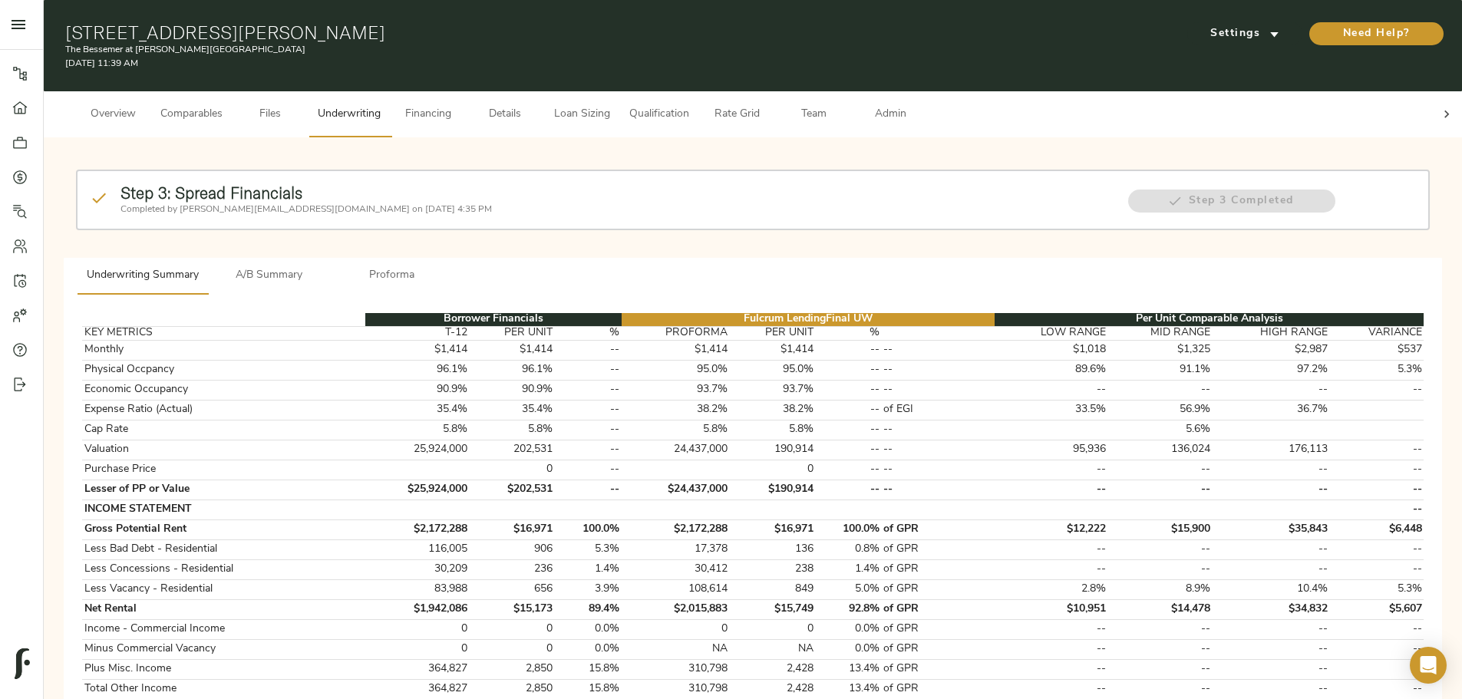
click at [1444, 111] on icon at bounding box center [1446, 115] width 5 height 8
click at [919, 105] on span "Admin" at bounding box center [890, 114] width 58 height 19
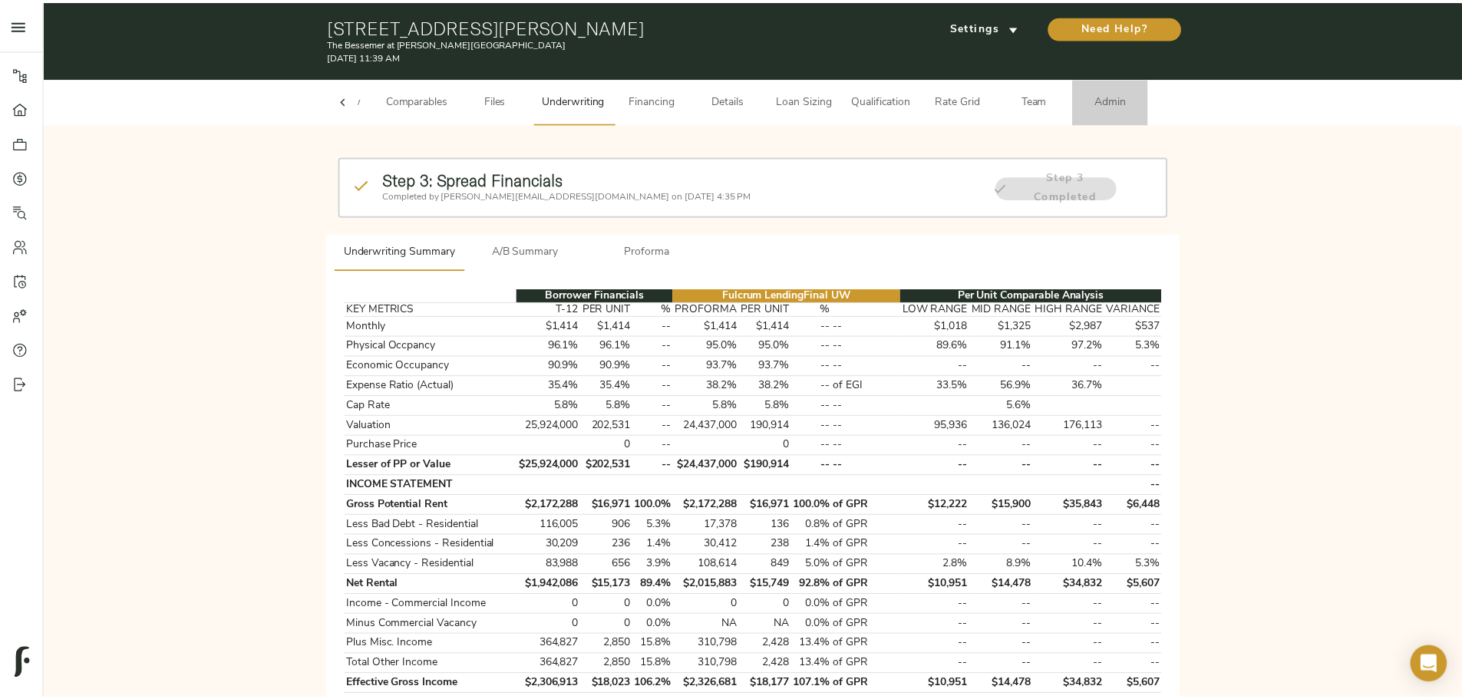
scroll to position [0, 60]
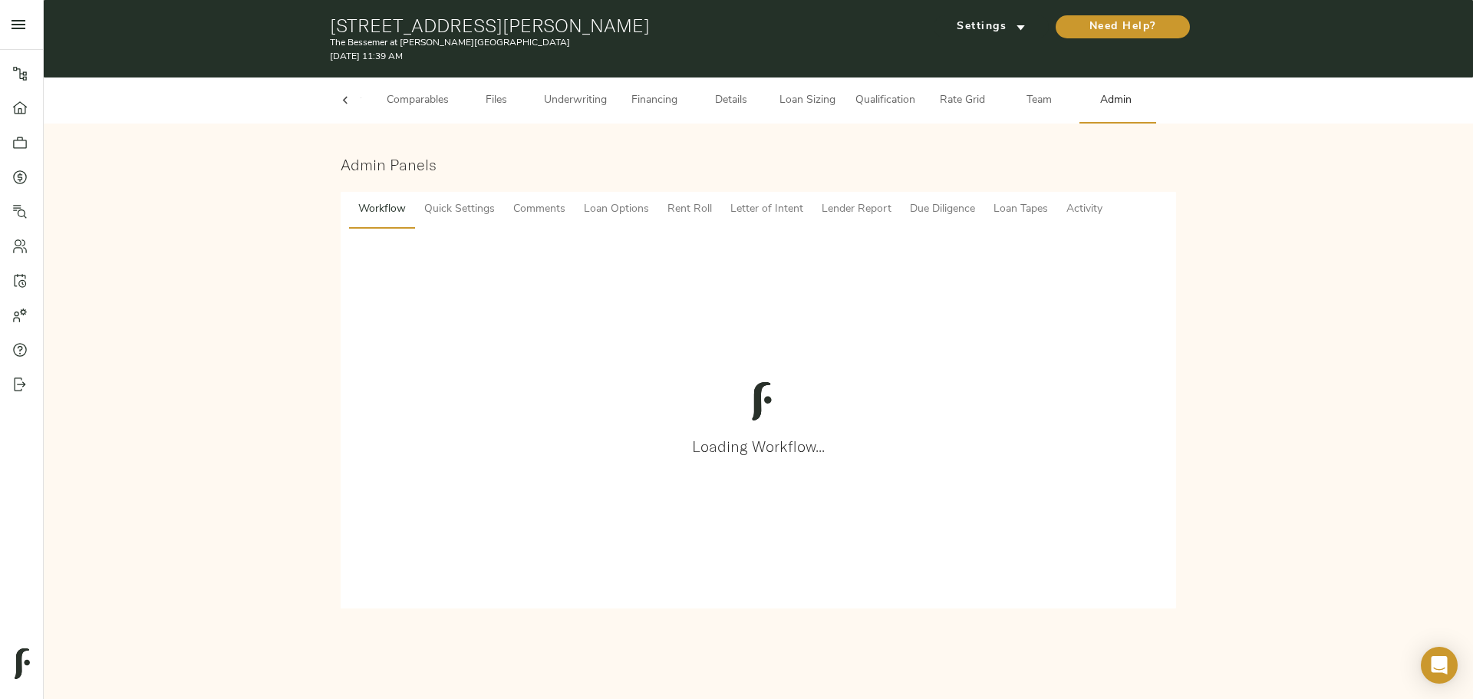
click at [533, 206] on span "Comments" at bounding box center [539, 209] width 52 height 19
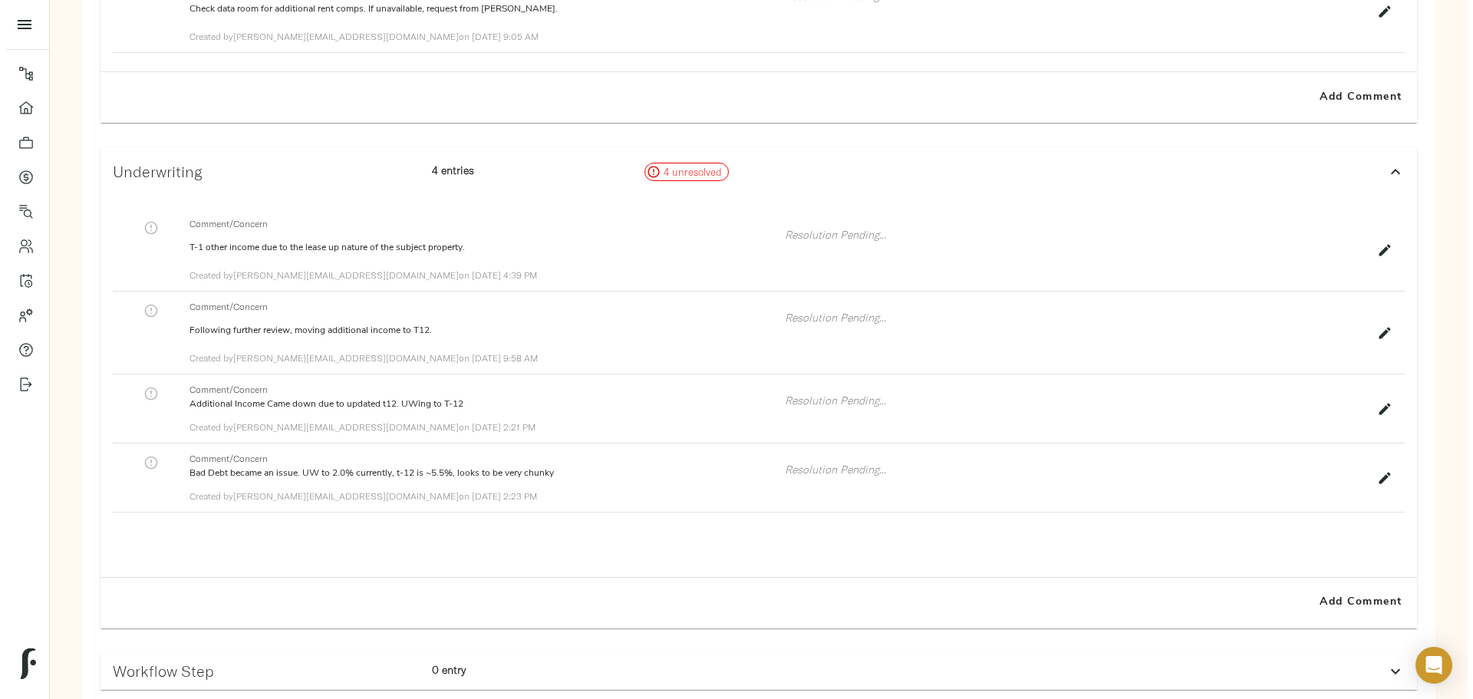
scroll to position [917, 0]
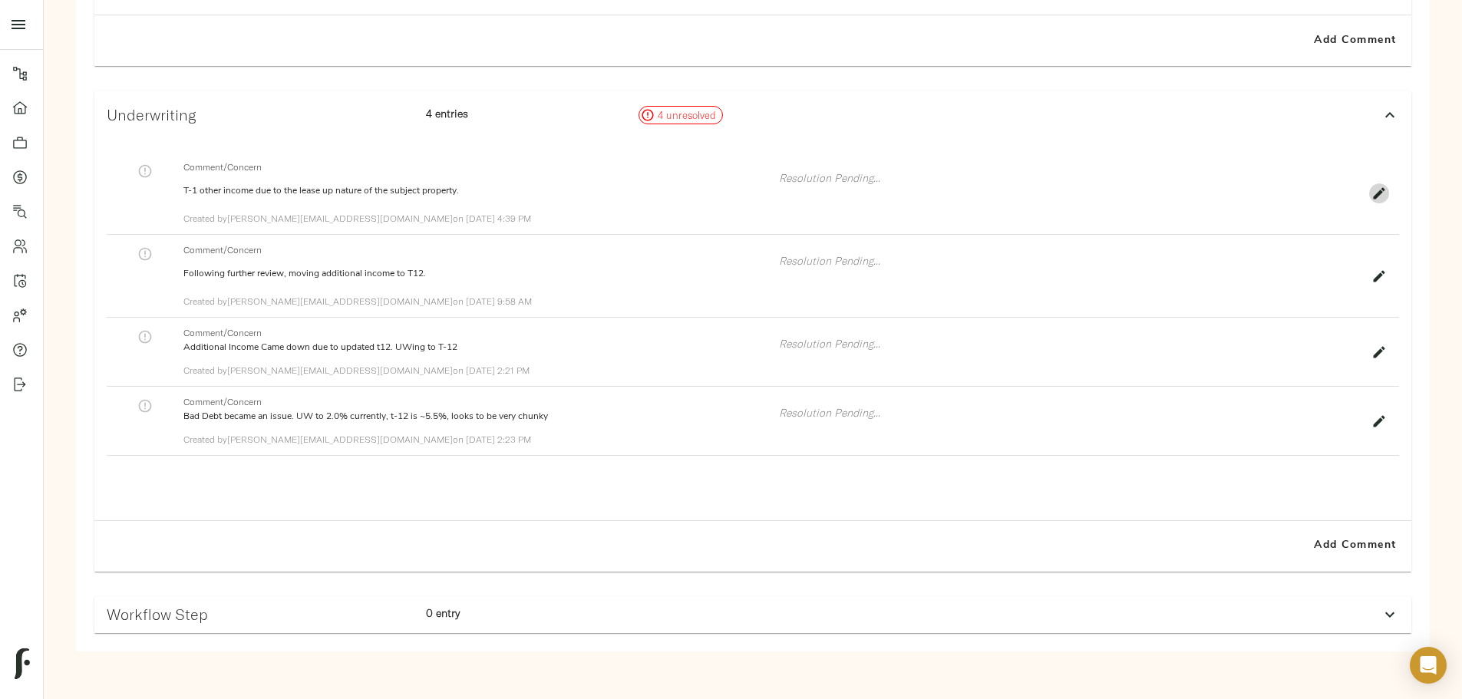
click at [1369, 196] on button "button" at bounding box center [1379, 193] width 20 height 20
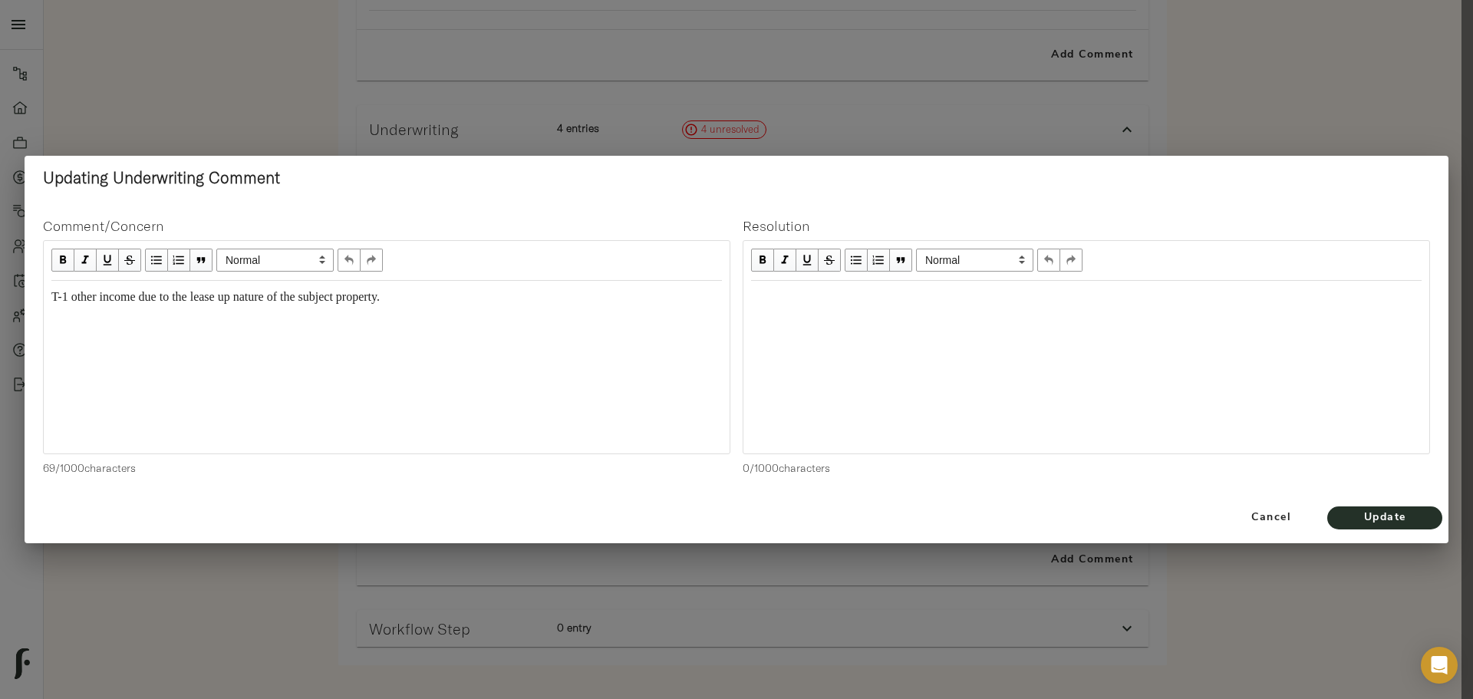
click at [789, 290] on div "Edit text" at bounding box center [1086, 298] width 671 height 18
copy span "Archived based on previous uw."
click at [1004, 292] on div "Archived based on previous uw." at bounding box center [1086, 298] width 671 height 18
click at [1365, 512] on span "Update" at bounding box center [1385, 518] width 84 height 19
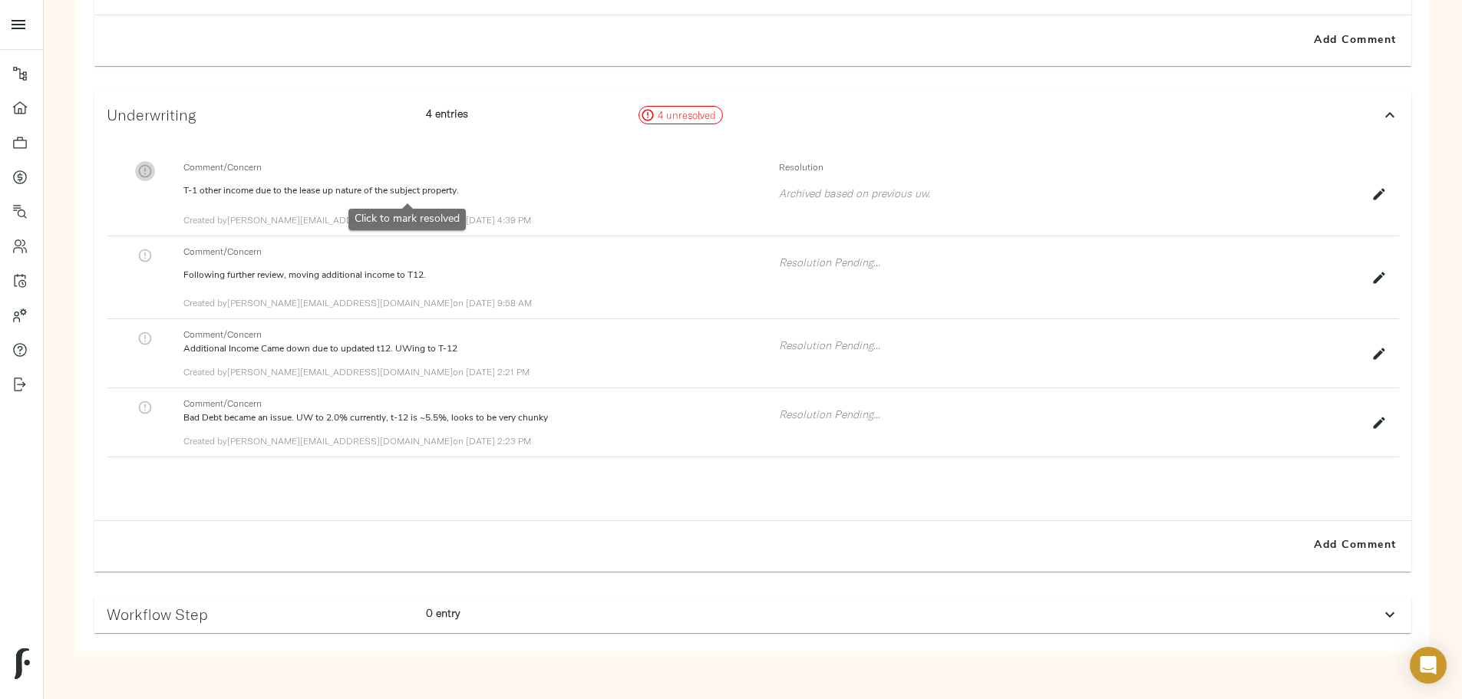
click at [153, 168] on icon "button" at bounding box center [144, 170] width 15 height 15
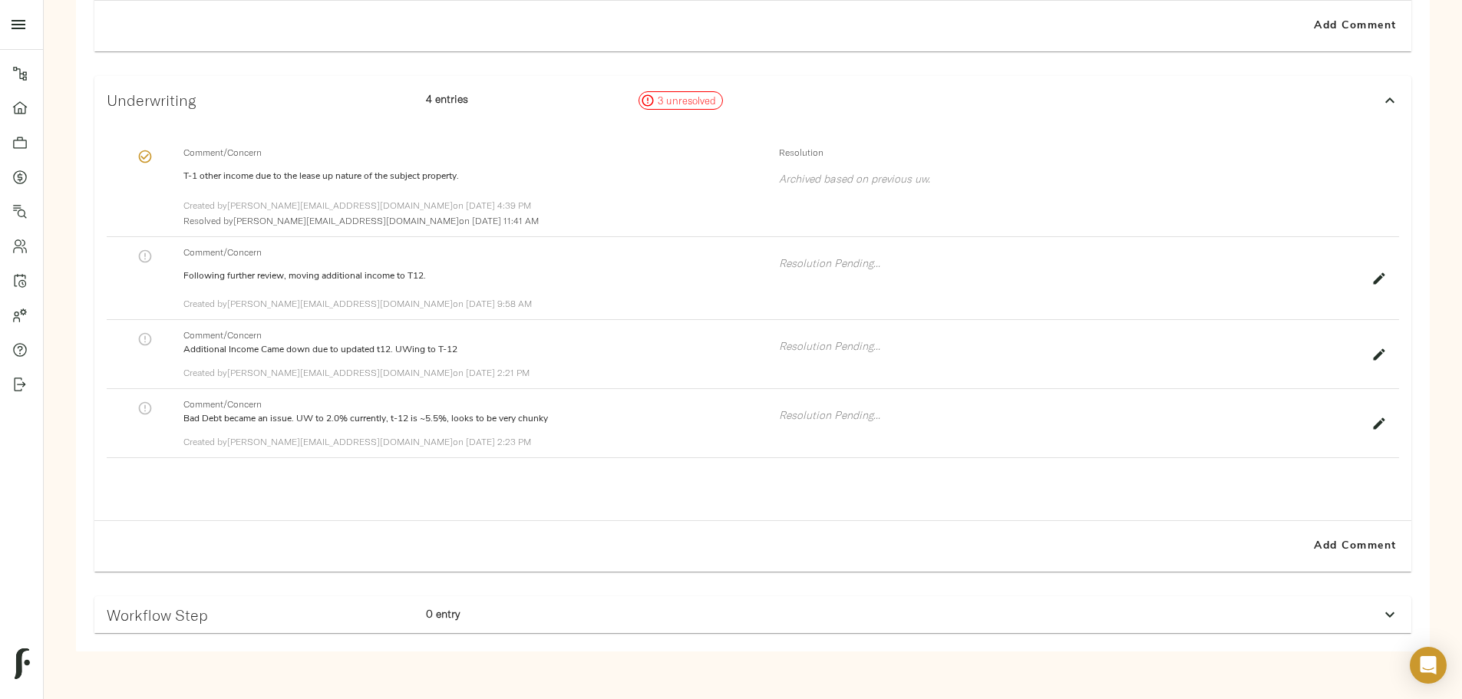
click at [1371, 286] on icon "button" at bounding box center [1378, 278] width 15 height 15
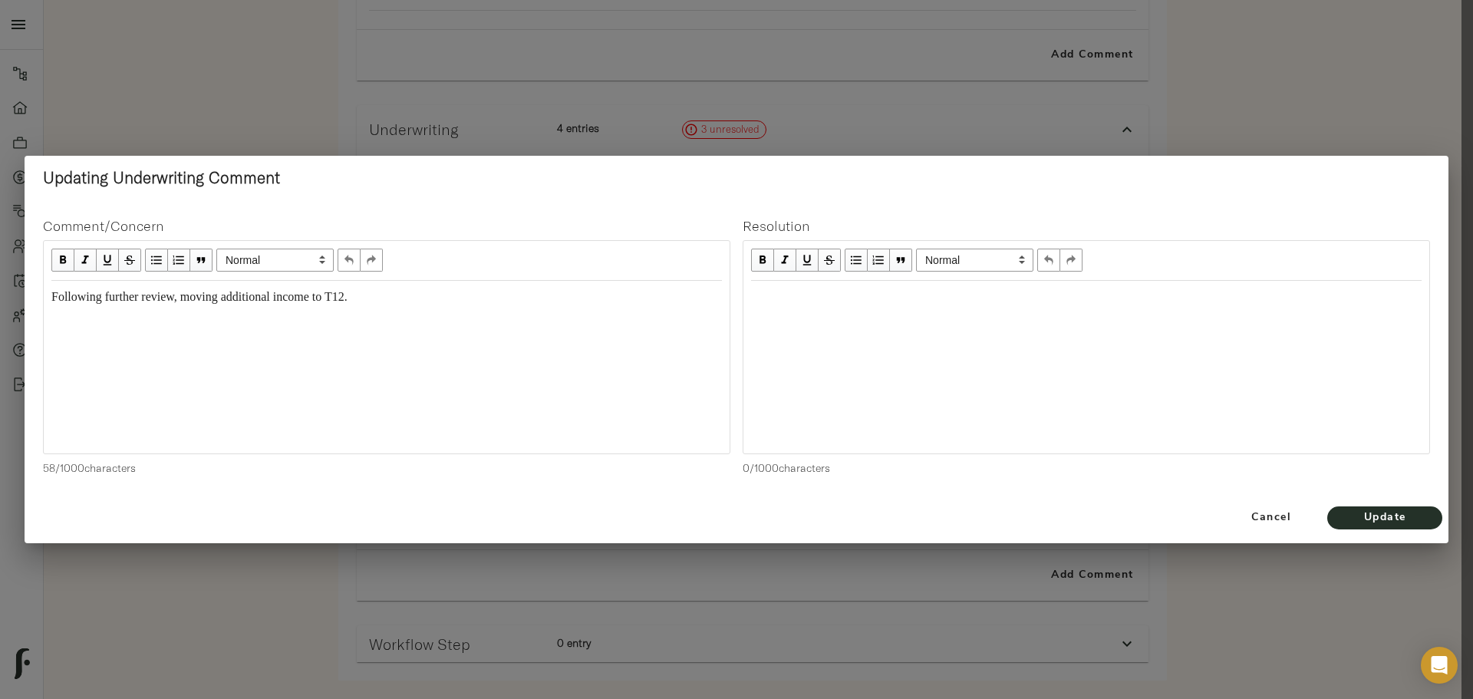
click at [887, 298] on div "Edit text" at bounding box center [1086, 298] width 671 height 18
click at [1391, 523] on span "Update" at bounding box center [1385, 518] width 84 height 19
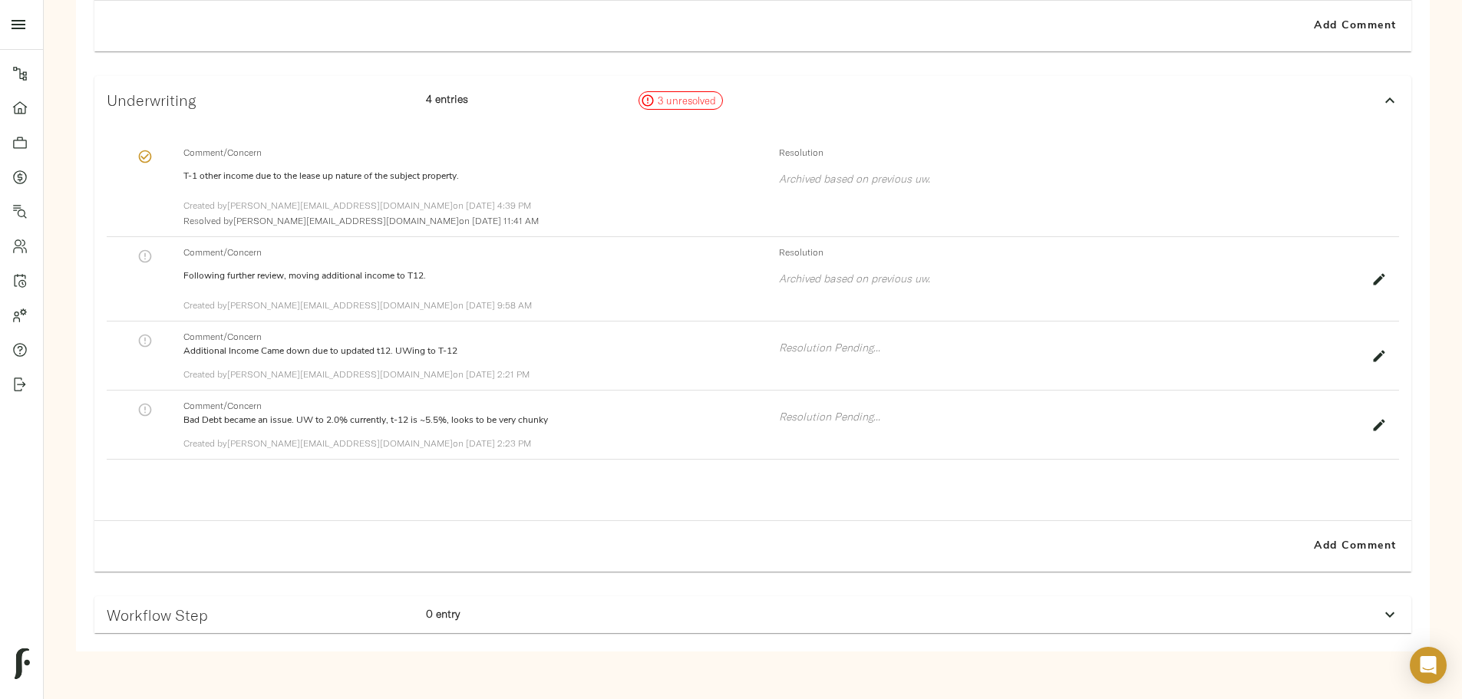
click at [153, 264] on icon "button" at bounding box center [144, 256] width 15 height 15
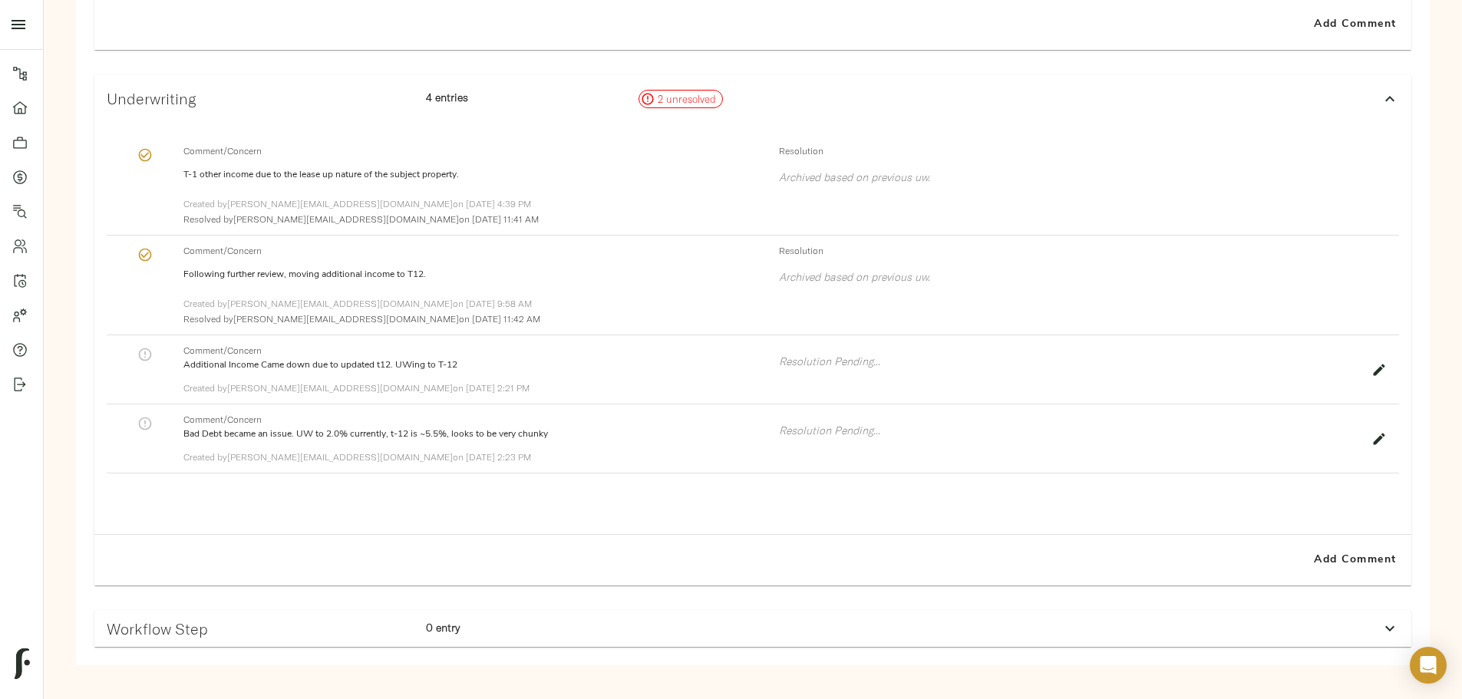
click at [1371, 378] on icon "button" at bounding box center [1378, 369] width 15 height 15
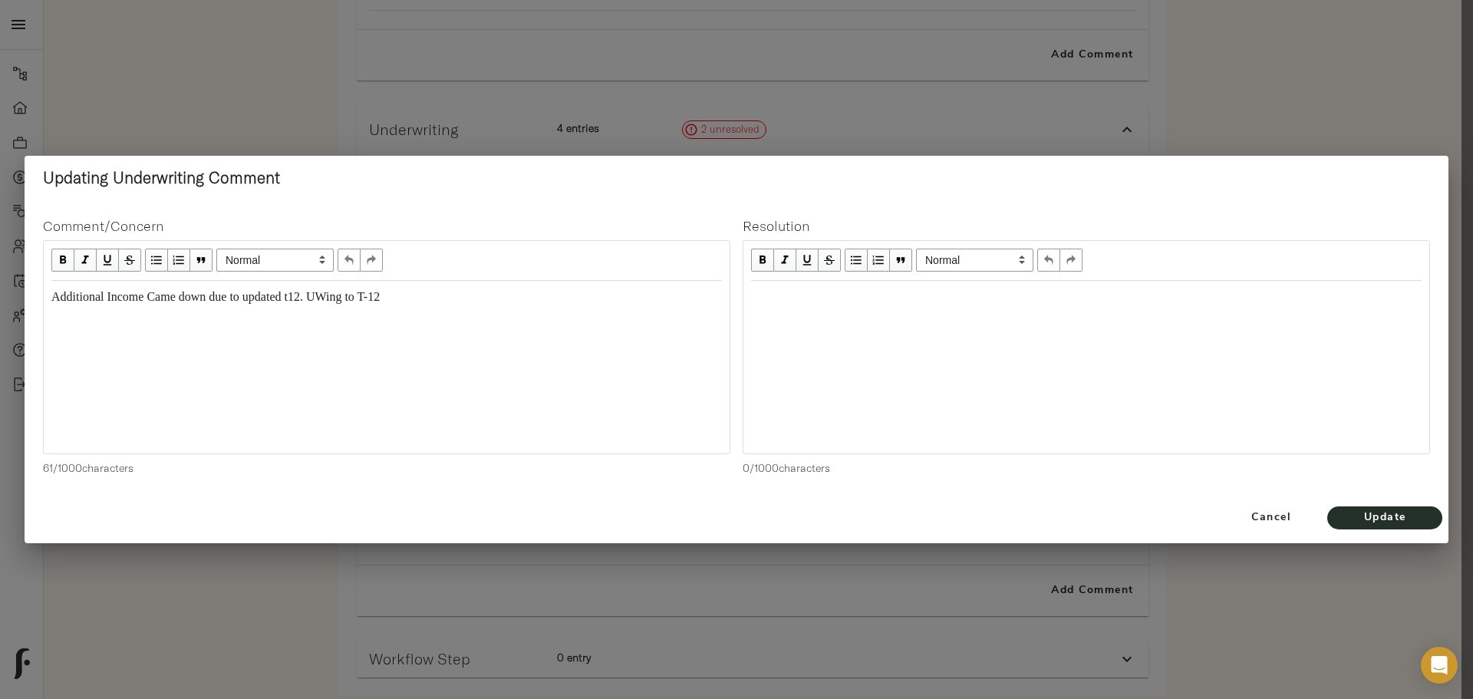
click at [873, 312] on div "Edit text" at bounding box center [1086, 297] width 685 height 31
click at [1381, 521] on span "Update" at bounding box center [1385, 518] width 84 height 19
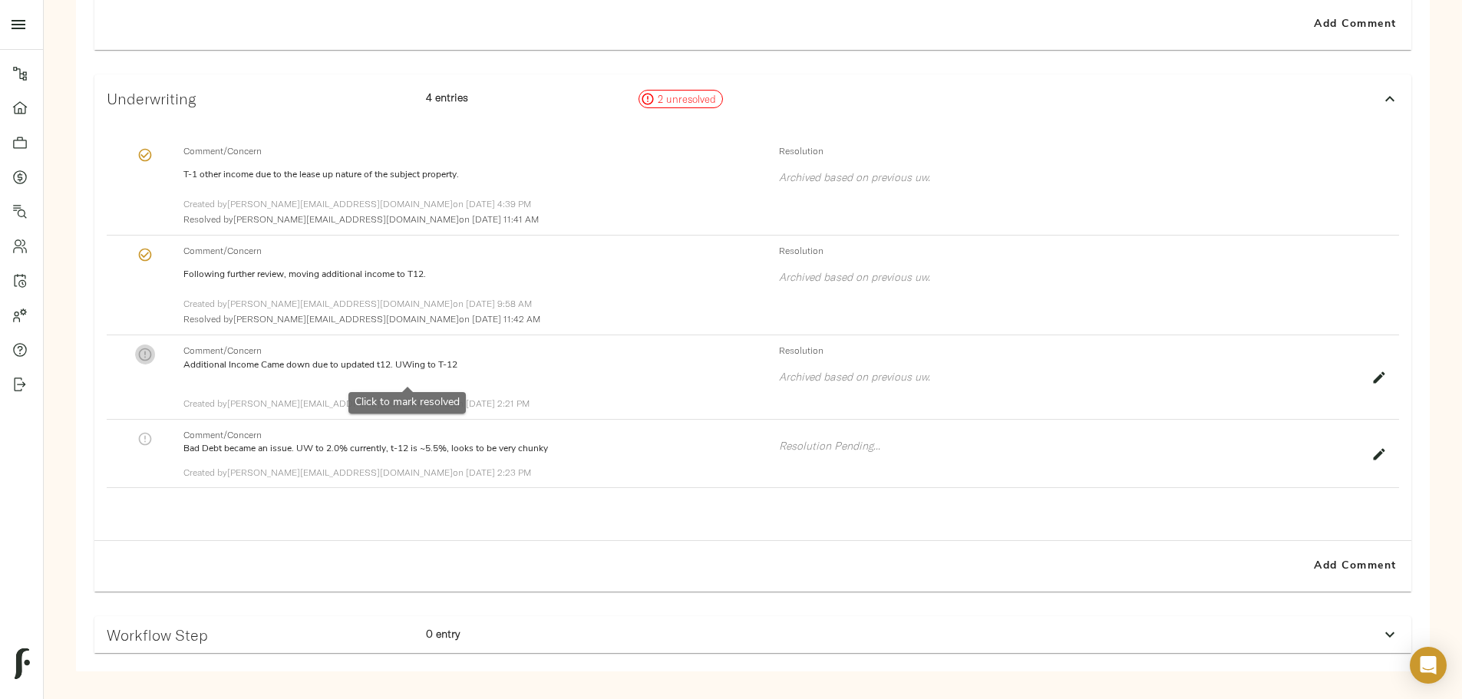
click at [155, 365] on button "button" at bounding box center [145, 355] width 20 height 20
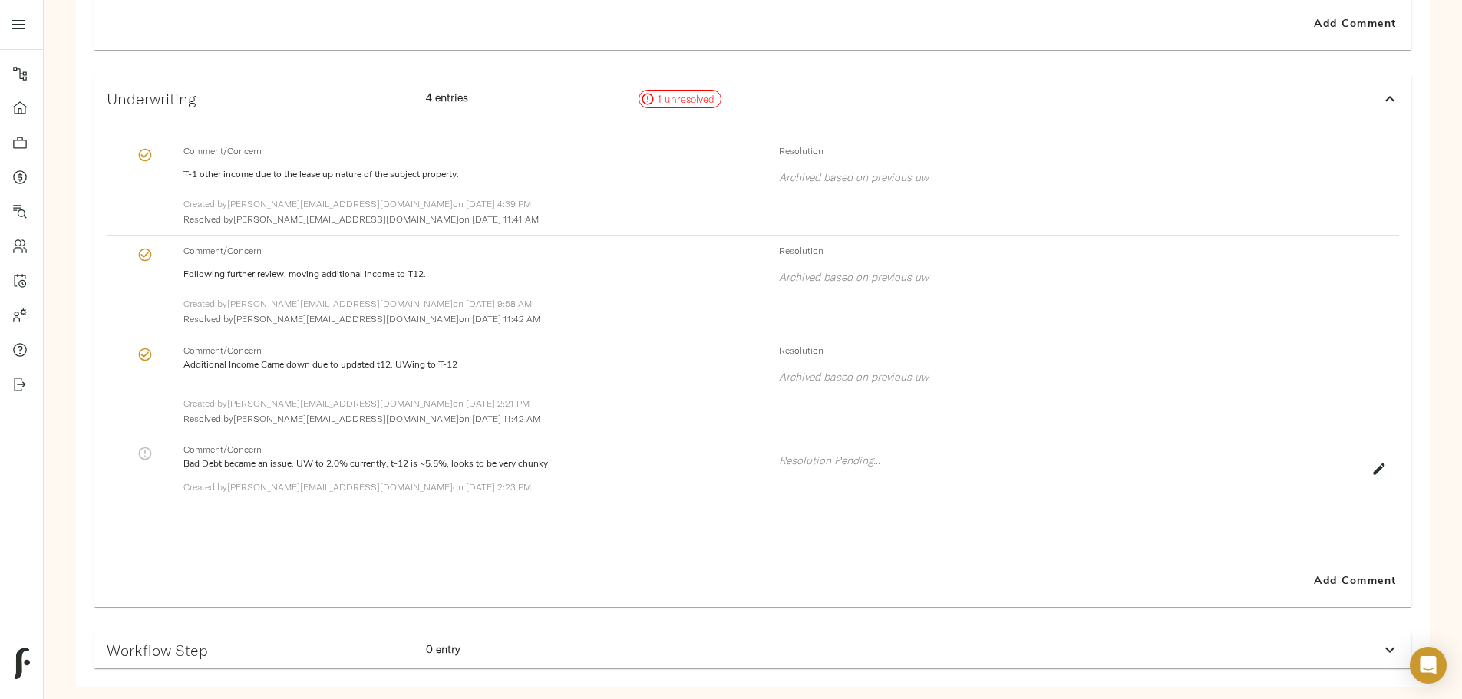
click at [1371, 477] on icon "button" at bounding box center [1378, 468] width 15 height 15
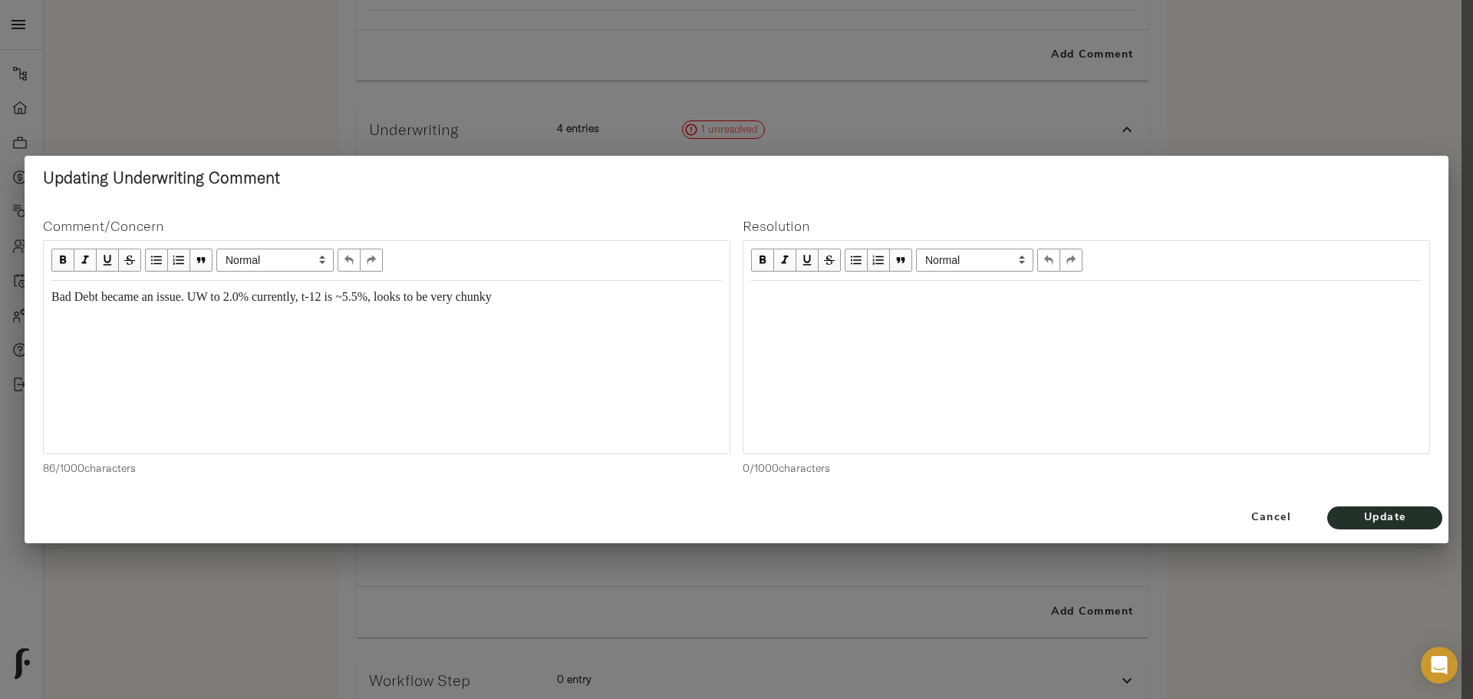
click at [813, 297] on div "Edit text" at bounding box center [1086, 298] width 671 height 18
click at [1367, 523] on span "Update" at bounding box center [1385, 518] width 84 height 19
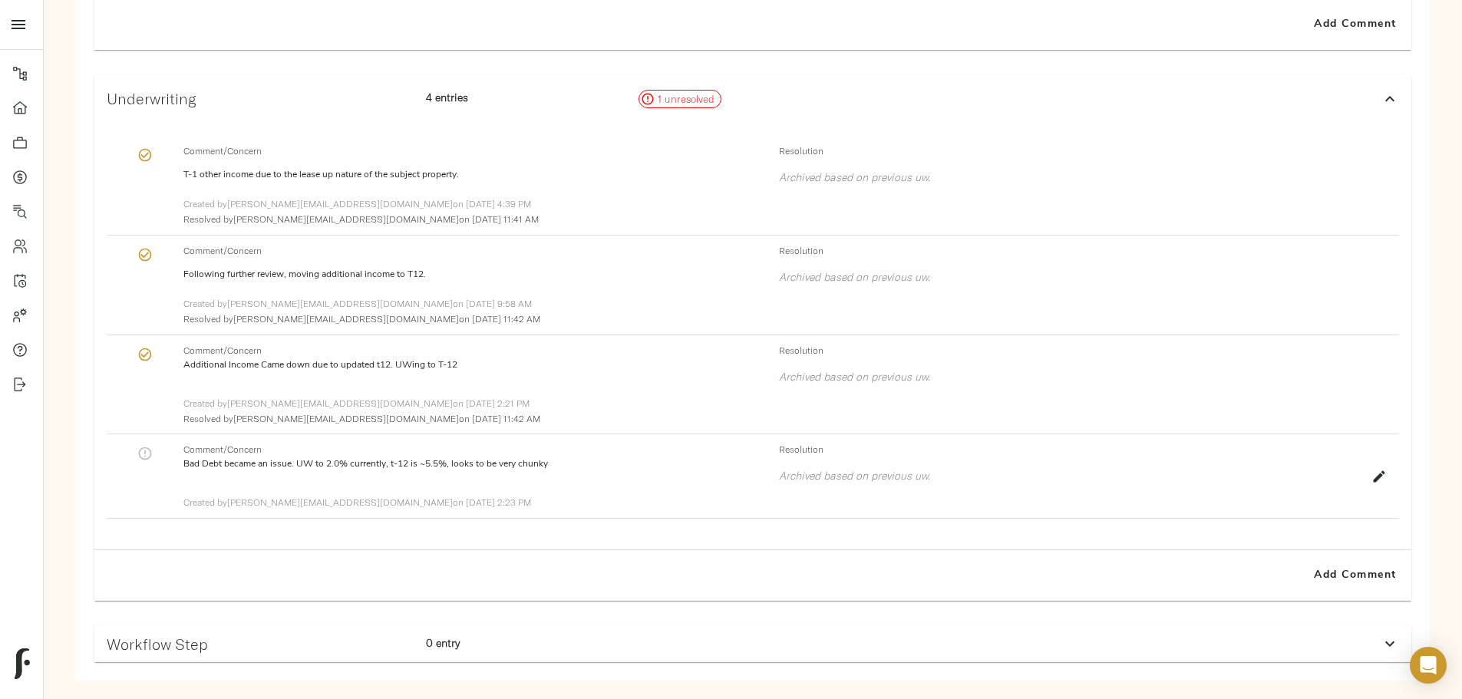
click at [153, 461] on icon "button" at bounding box center [144, 453] width 15 height 15
click at [1312, 601] on span "Add Comment" at bounding box center [1355, 591] width 87 height 19
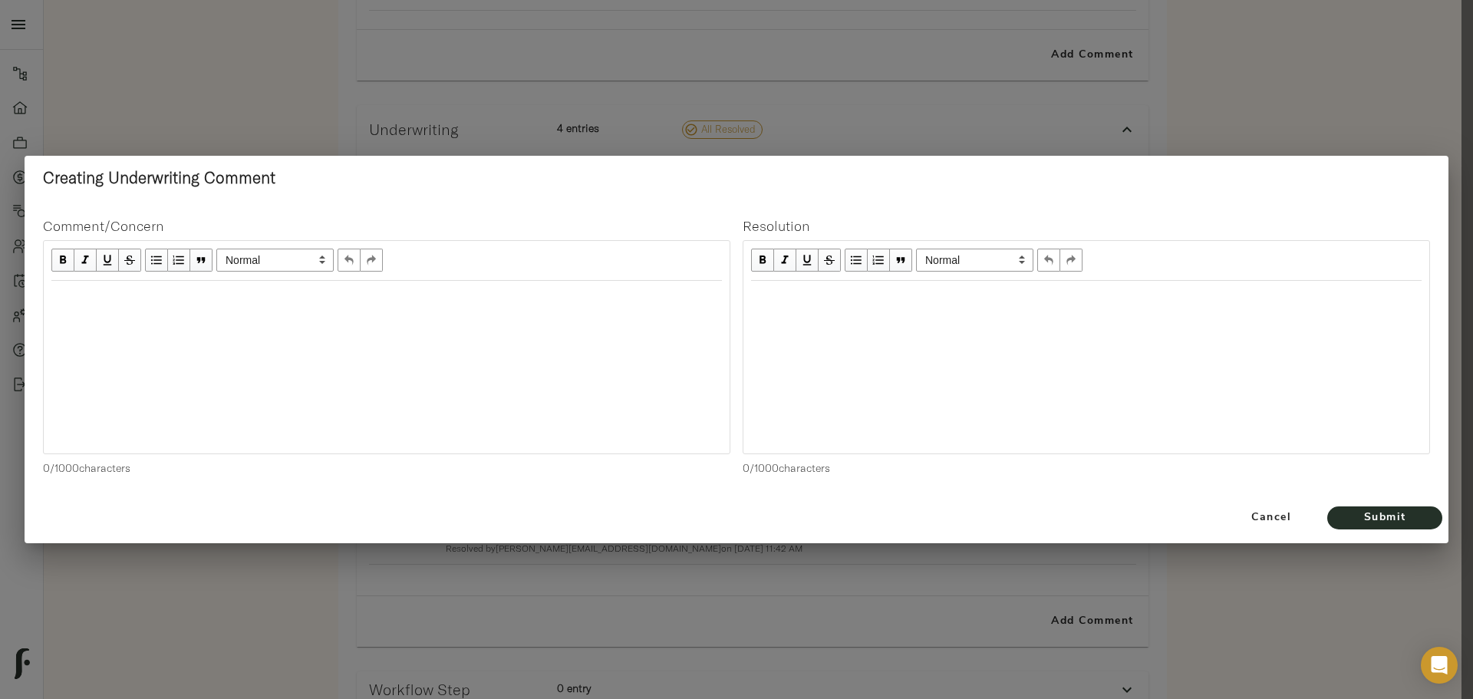
click at [360, 302] on div "Edit text" at bounding box center [386, 298] width 671 height 18
click at [781, 302] on div "Edit text" at bounding box center [1086, 298] width 671 height 18
click at [1388, 498] on div "Cancel Submit" at bounding box center [737, 518] width 1424 height 51
click at [1388, 505] on div "Cancel Submit" at bounding box center [737, 518] width 1424 height 51
click at [1393, 520] on span "Submit" at bounding box center [1385, 518] width 84 height 19
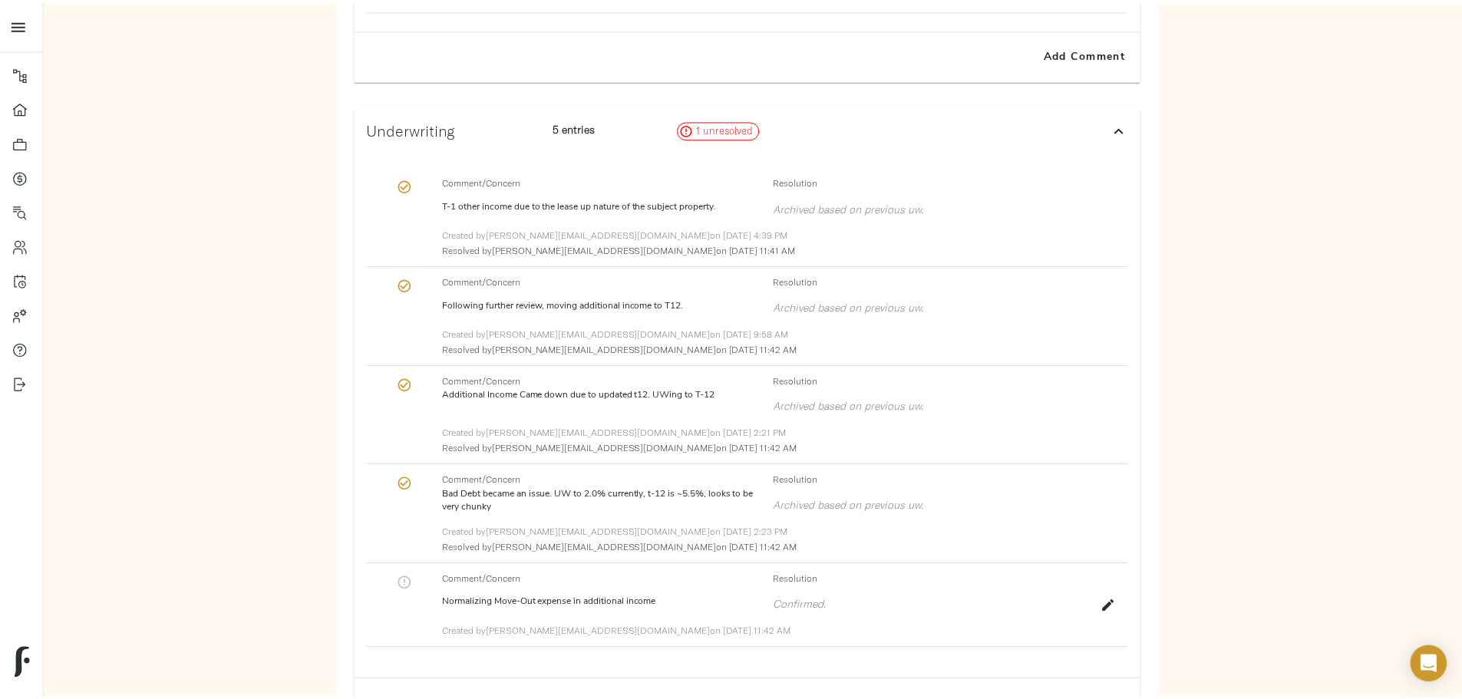
scroll to position [929, 0]
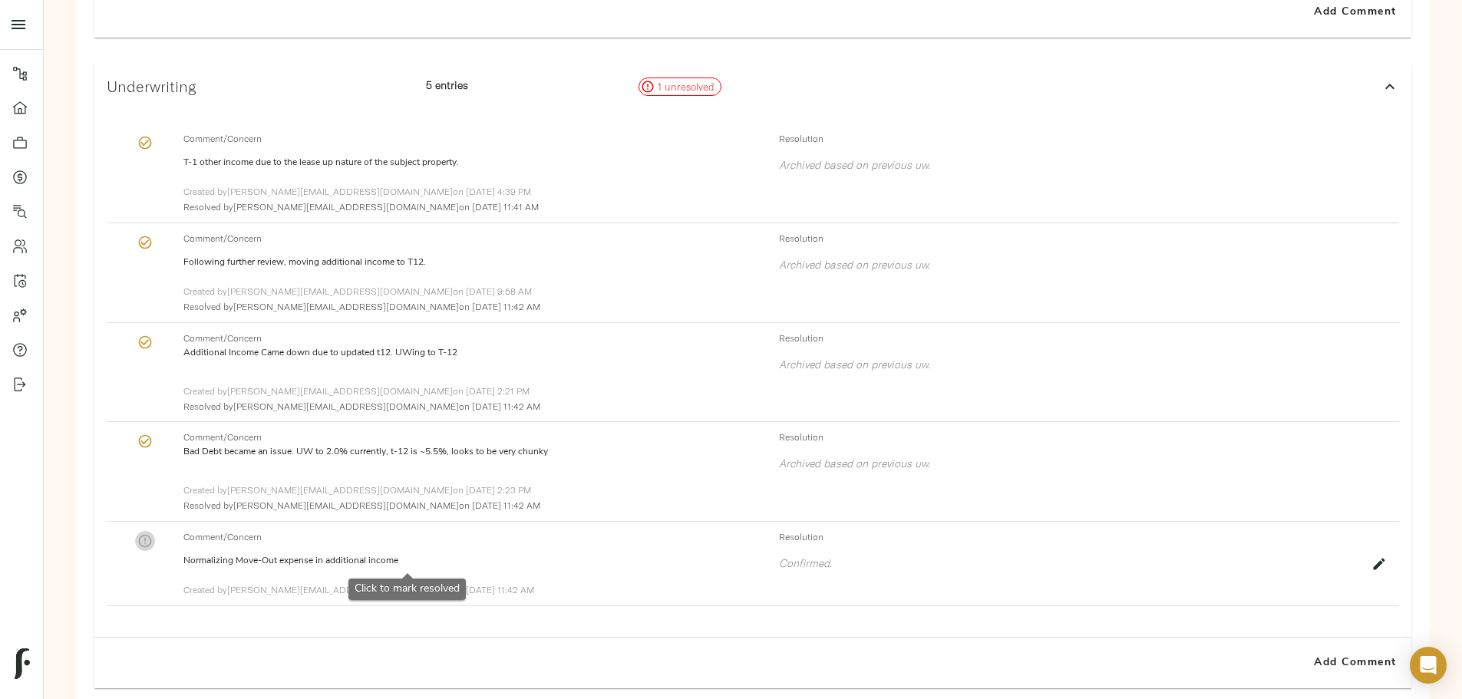
click at [153, 549] on icon "button" at bounding box center [144, 540] width 15 height 15
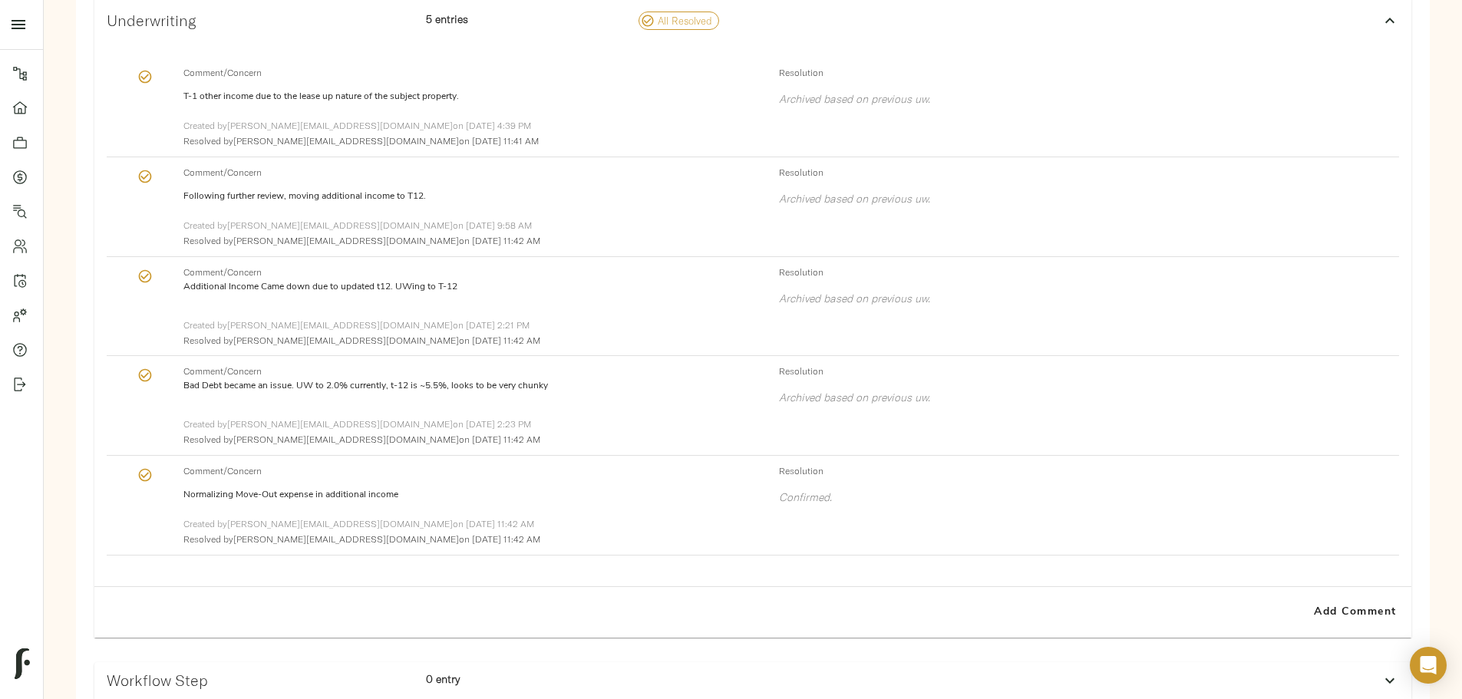
scroll to position [1078, 0]
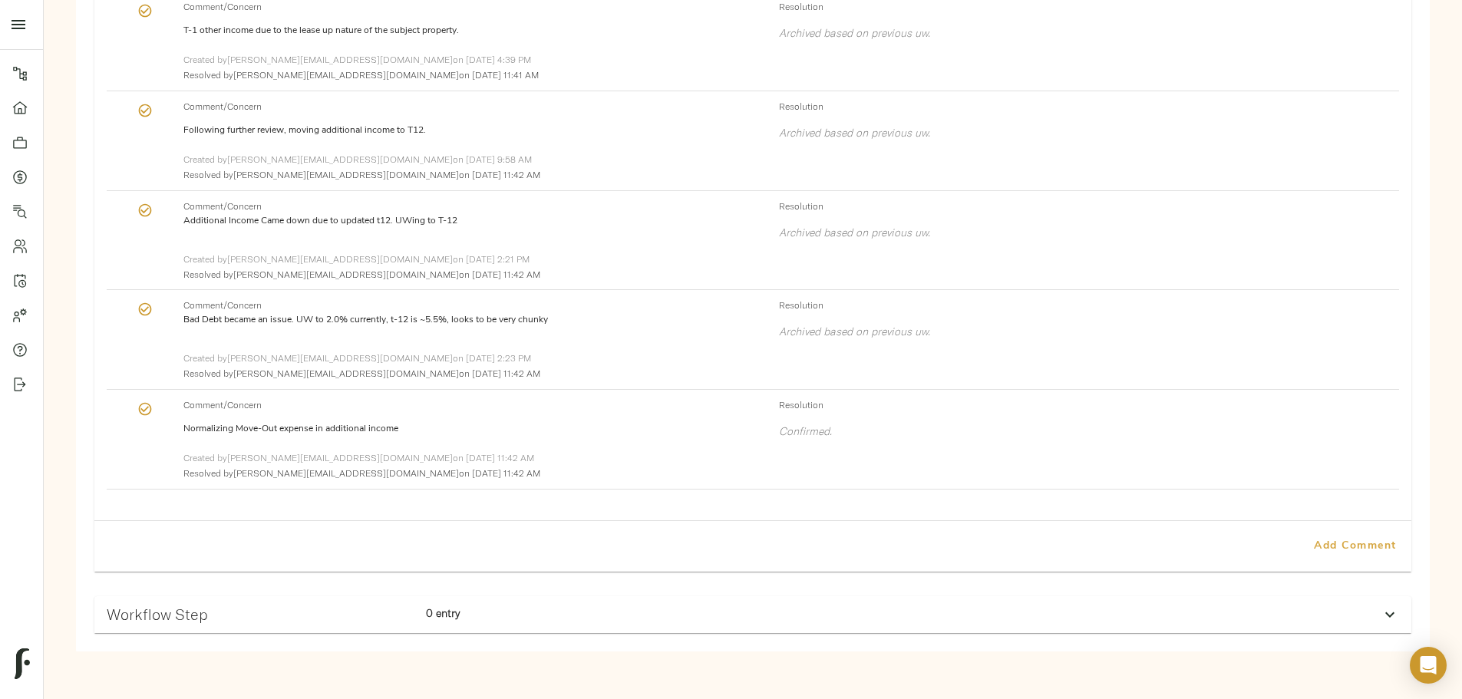
click at [1312, 543] on span "Add Comment" at bounding box center [1355, 546] width 87 height 19
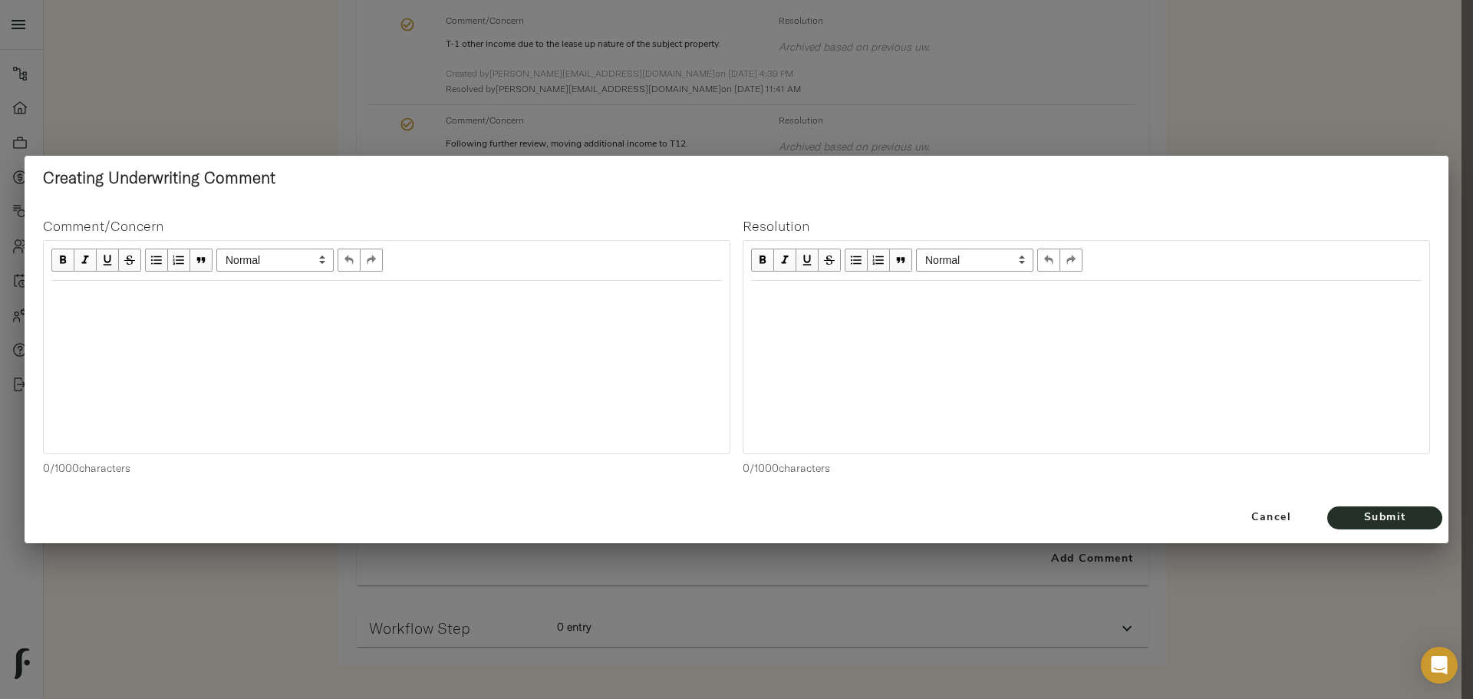
click at [384, 313] on div at bounding box center [387, 297] width 686 height 33
click at [319, 301] on div "Edit text" at bounding box center [386, 298] width 671 height 18
click at [785, 298] on div "Edit text" at bounding box center [1086, 298] width 671 height 18
click at [1345, 520] on span "Submit" at bounding box center [1385, 518] width 84 height 19
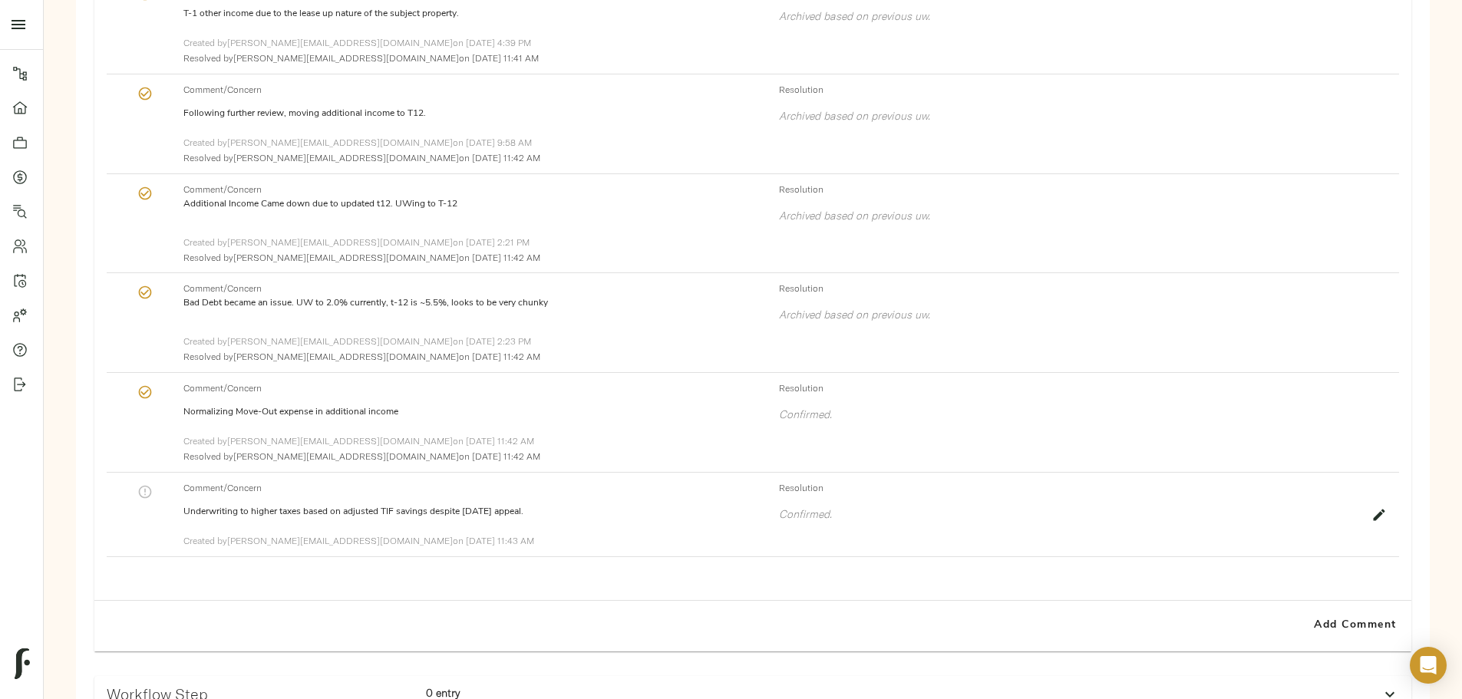
click at [153, 500] on icon "button" at bounding box center [144, 491] width 15 height 15
click at [826, 522] on p "Confirmed." at bounding box center [1070, 513] width 583 height 15
click at [1305, 647] on button "Add Comment" at bounding box center [1355, 641] width 100 height 38
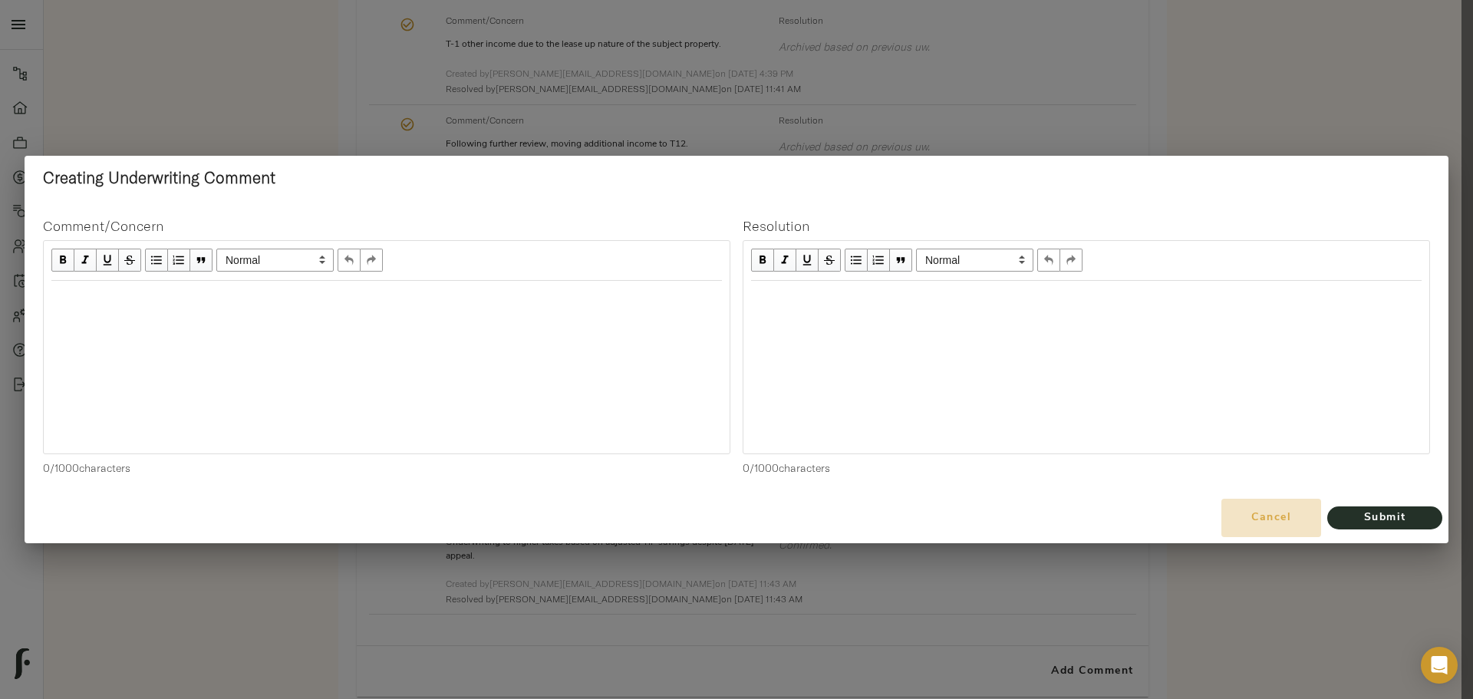
click at [1274, 517] on span "Cancel" at bounding box center [1271, 518] width 87 height 19
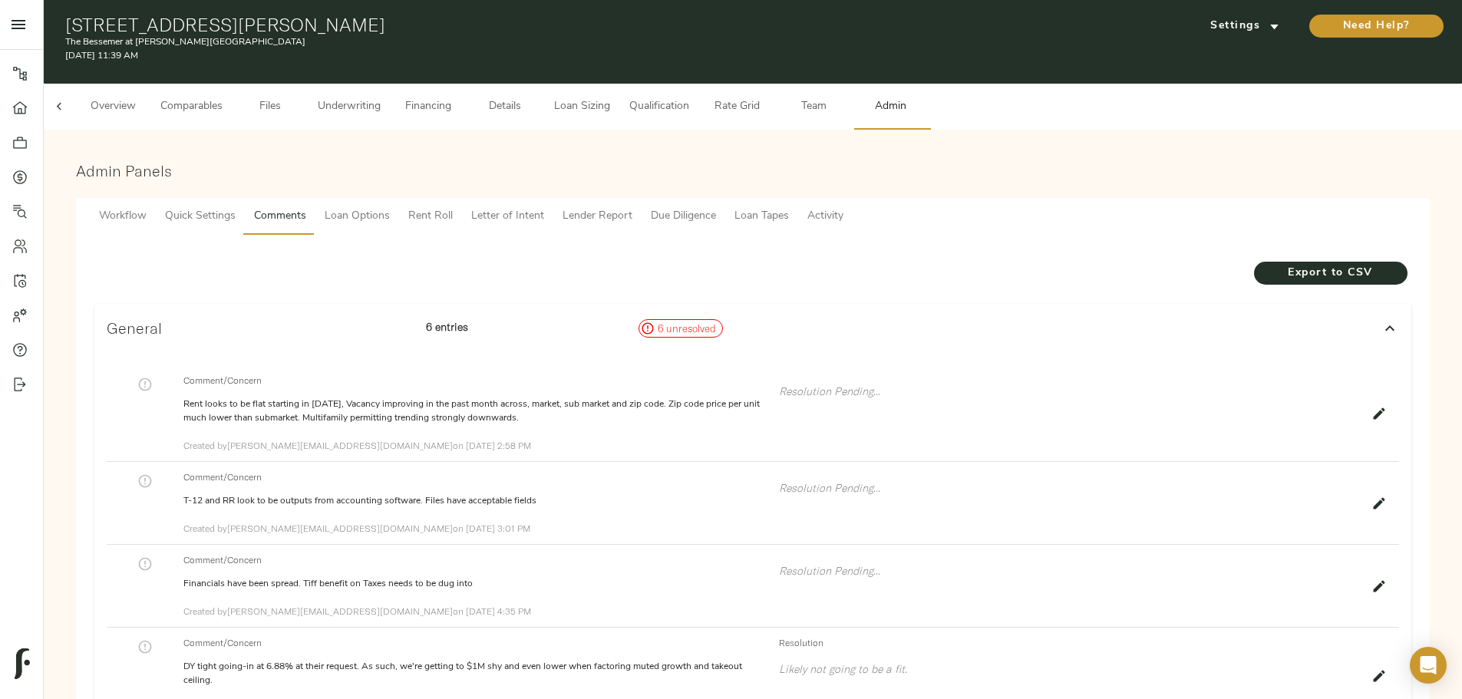
scroll to position [0, 0]
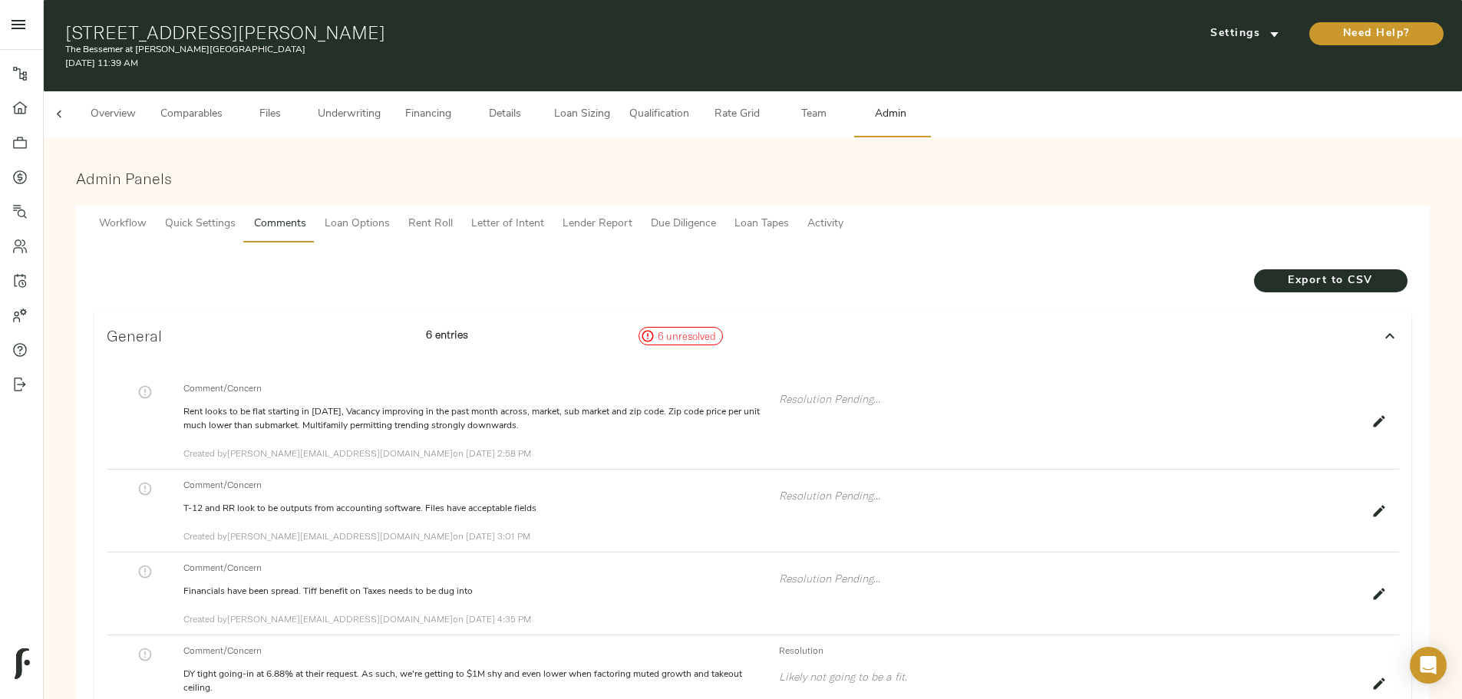
click at [381, 105] on span "Underwriting" at bounding box center [349, 114] width 63 height 19
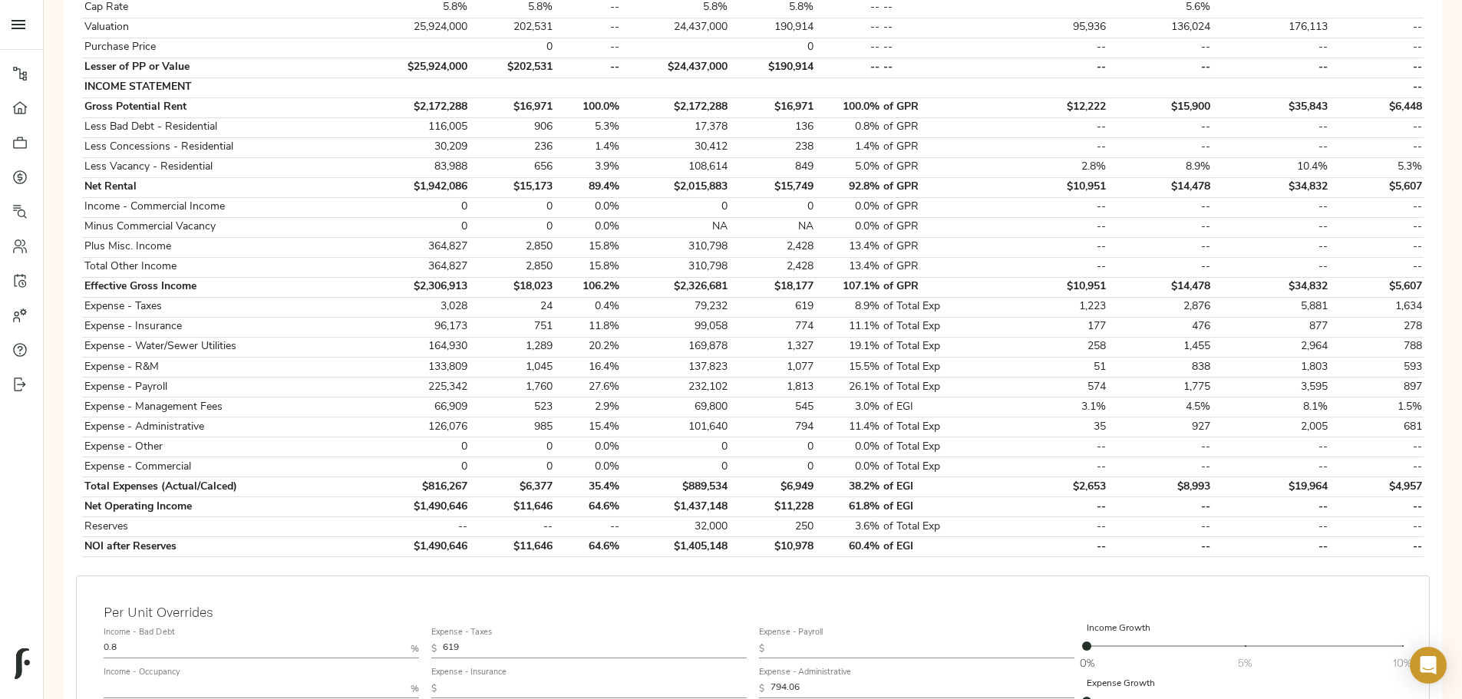
scroll to position [537, 0]
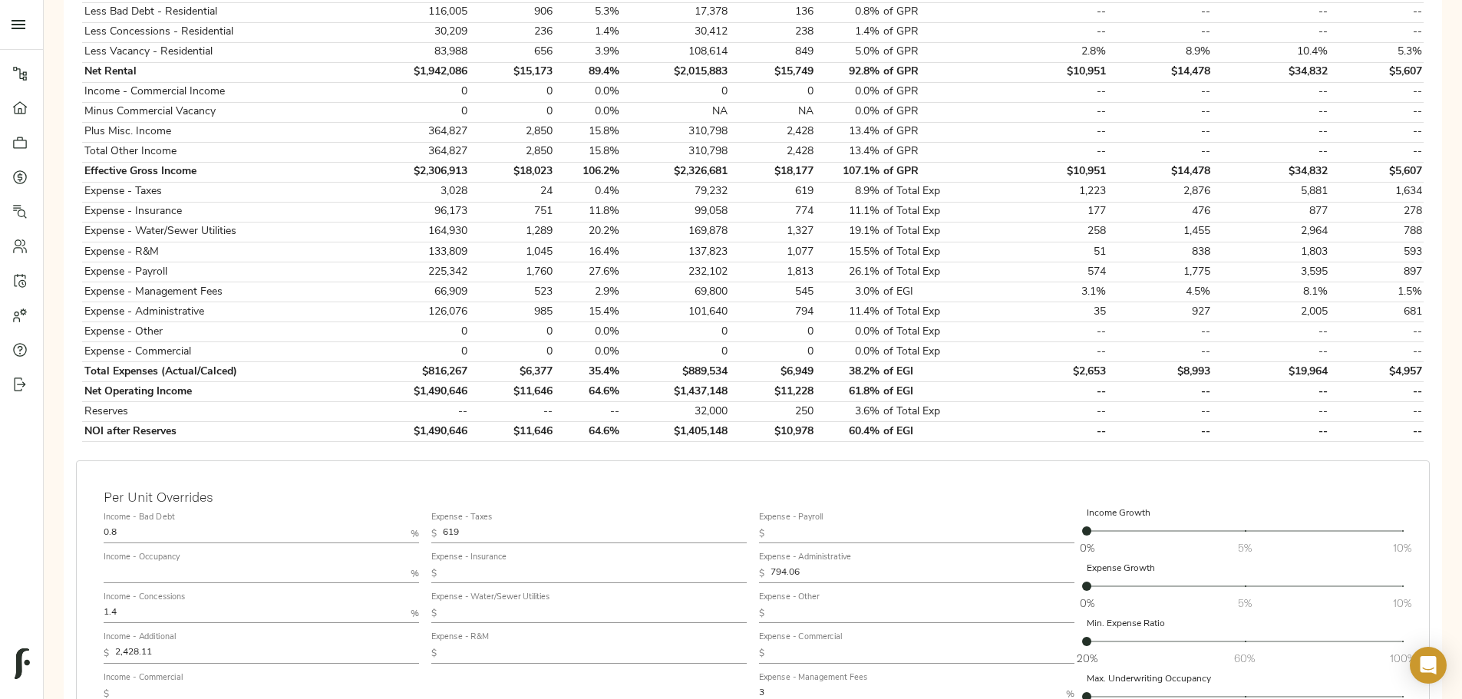
click at [646, 525] on input "619" at bounding box center [595, 534] width 304 height 18
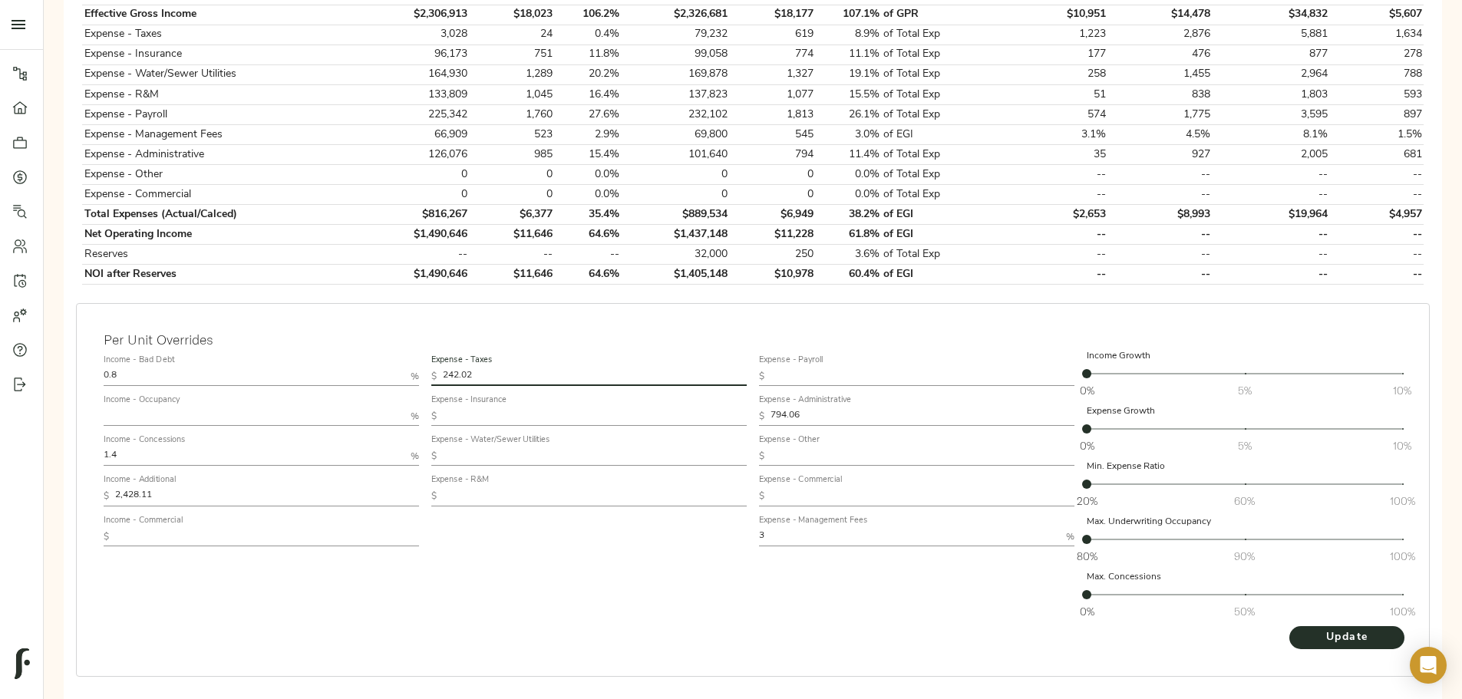
scroll to position [706, 0]
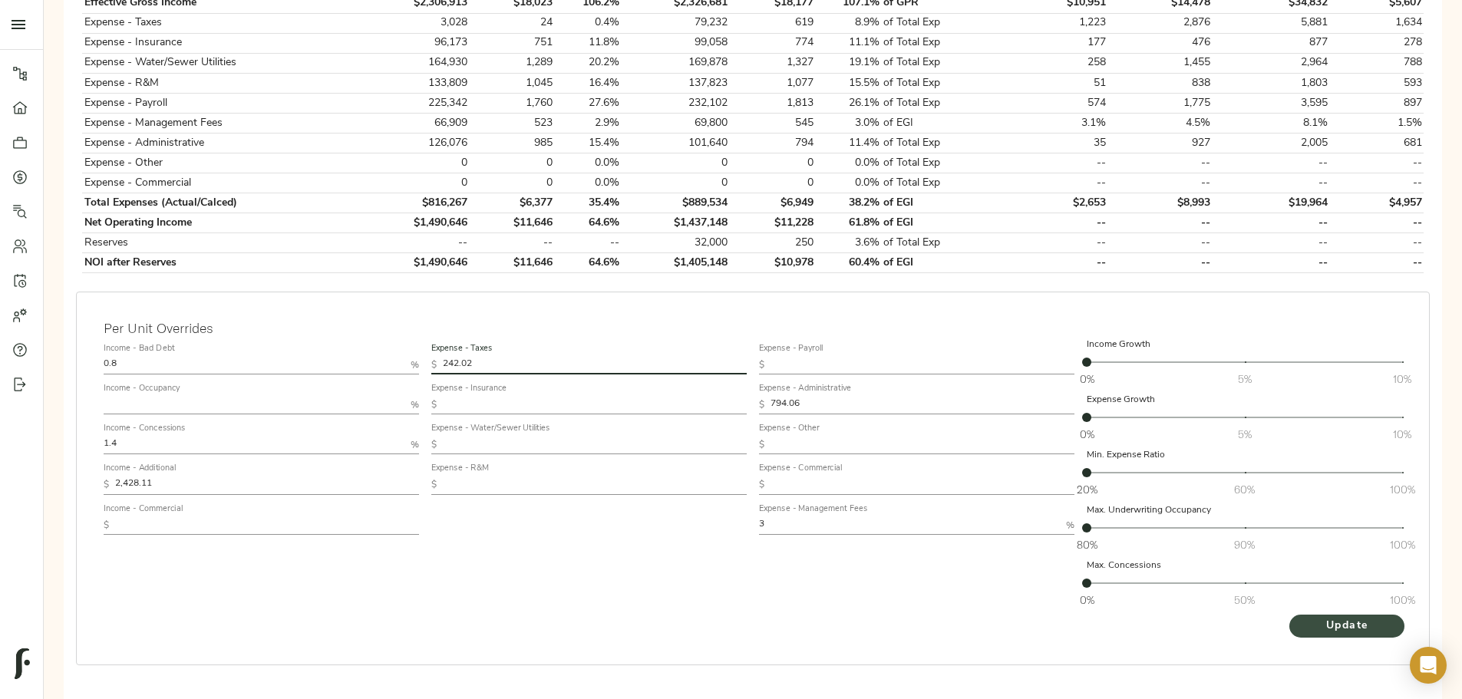
type input "242.02"
click at [1305, 617] on span "Update" at bounding box center [1347, 626] width 84 height 19
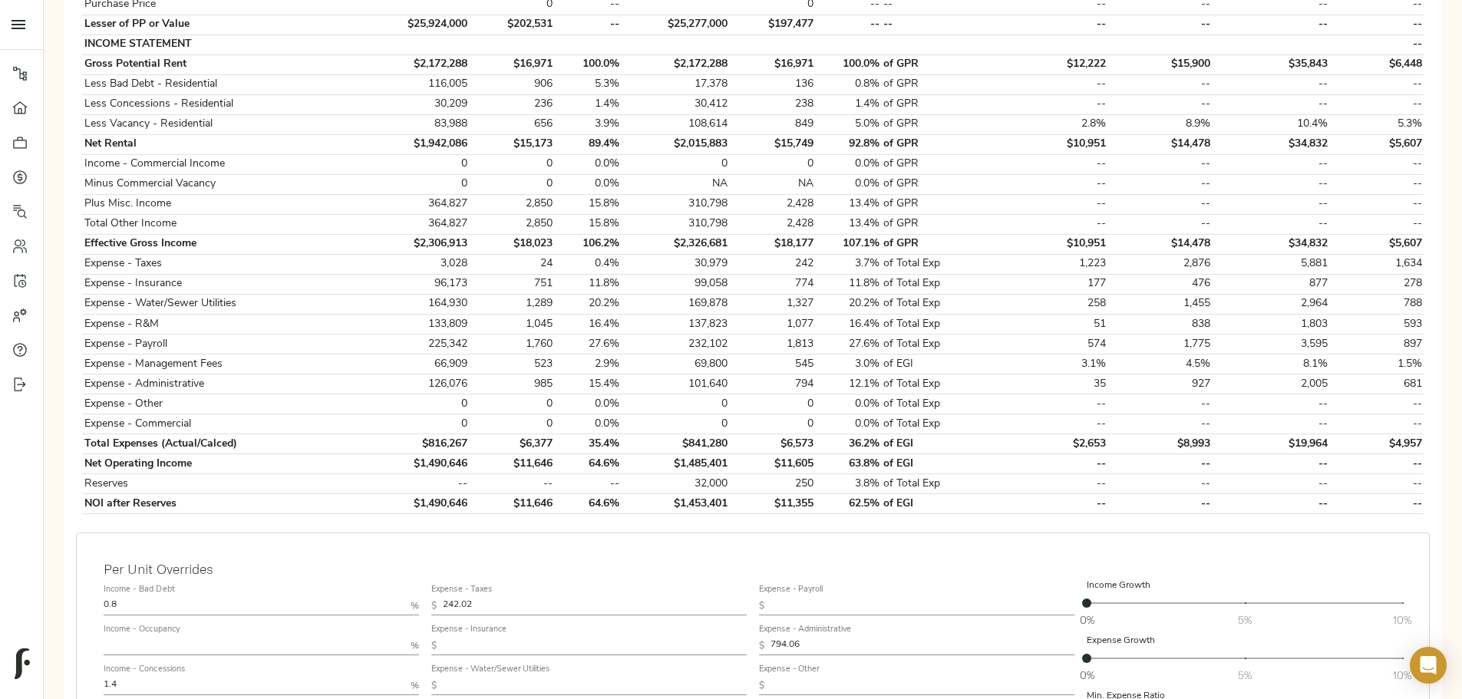
scroll to position [614, 0]
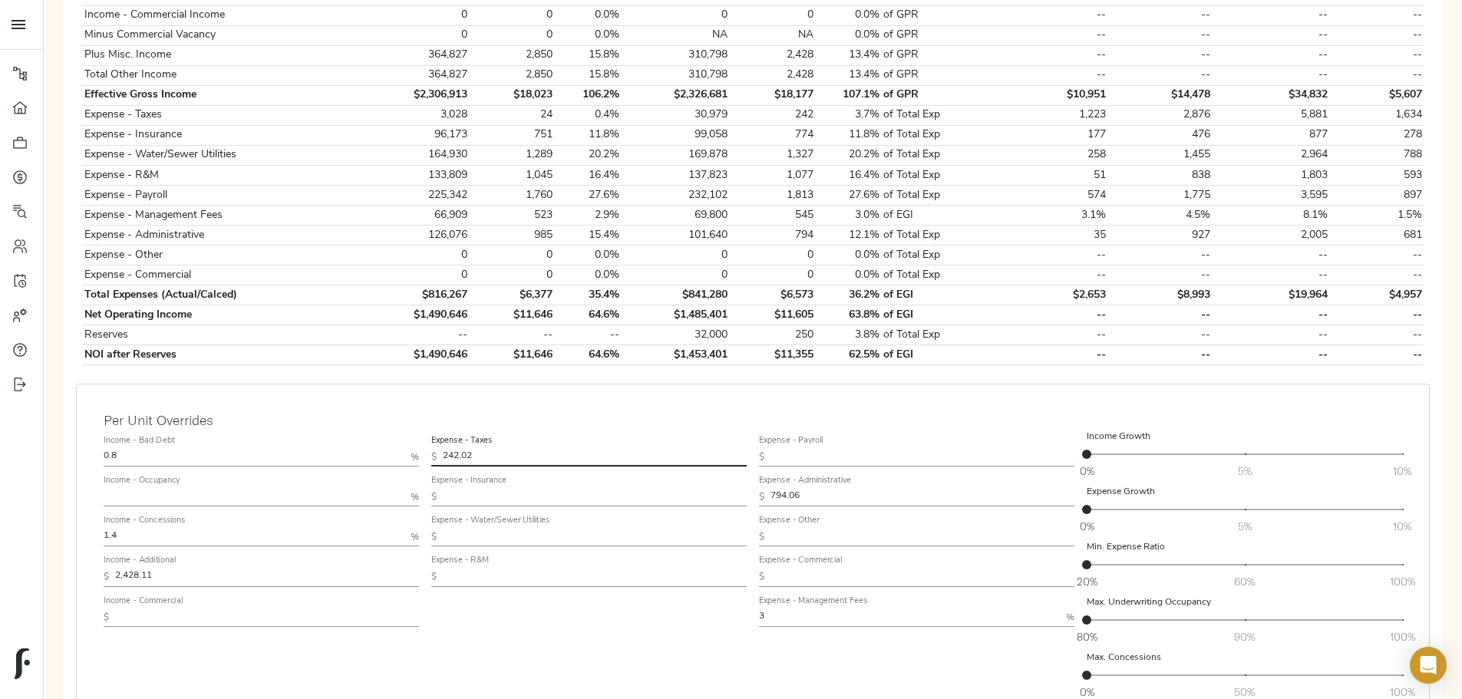
click at [620, 448] on input "242.02" at bounding box center [595, 457] width 304 height 18
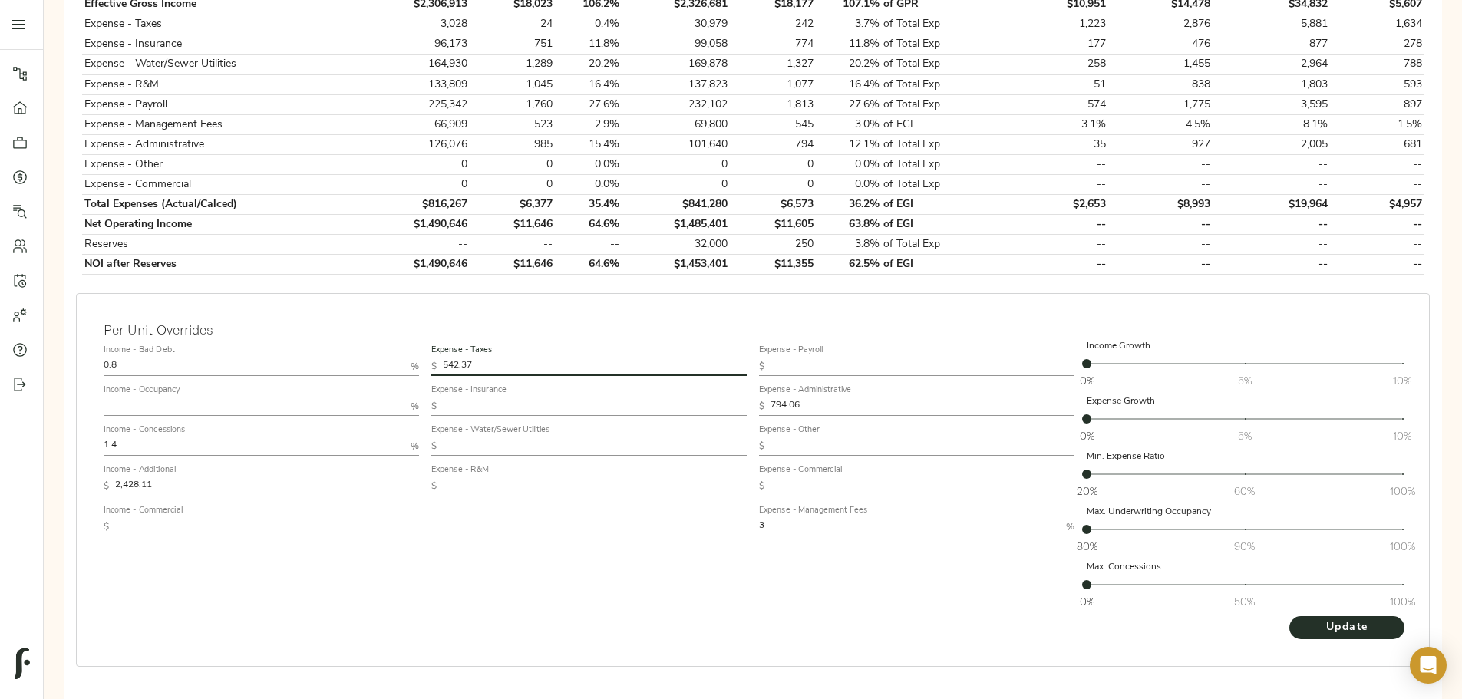
scroll to position [706, 0]
type input "542.37"
click at [1305, 617] on span "Update" at bounding box center [1347, 626] width 84 height 19
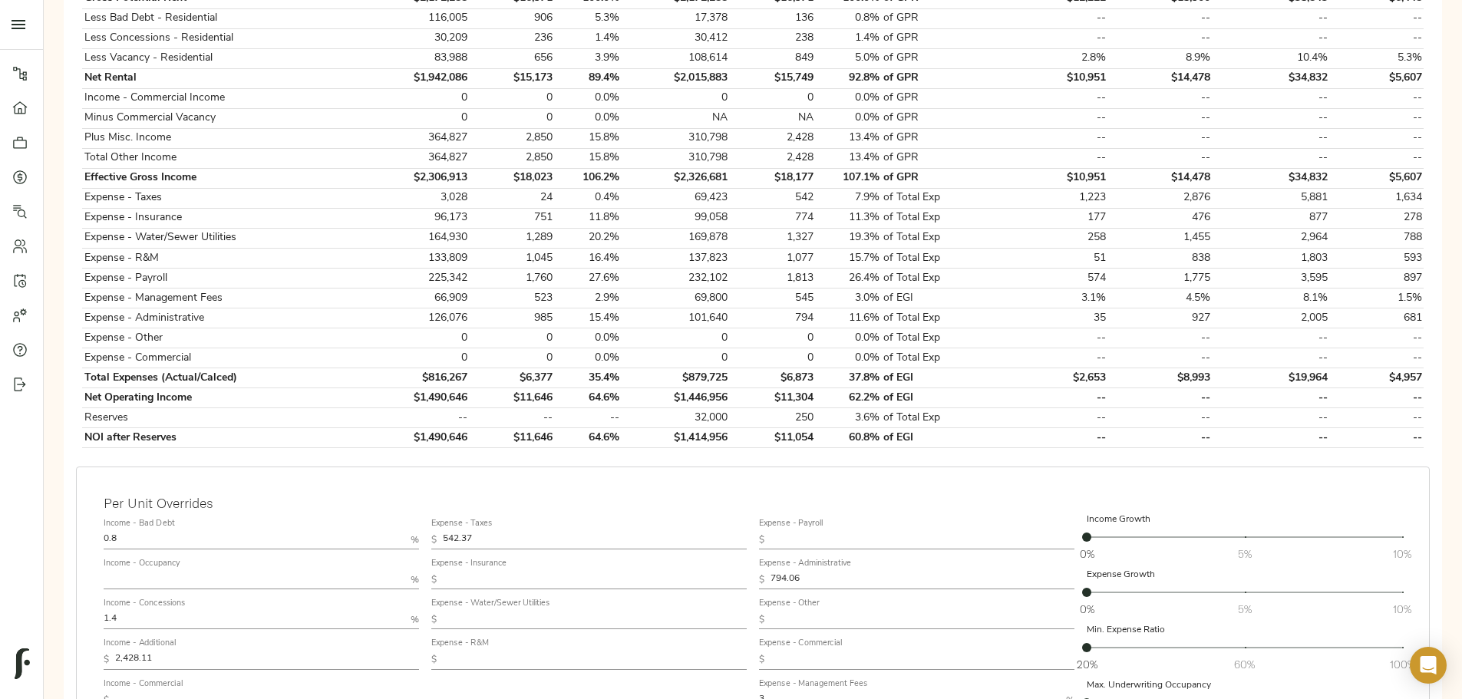
scroll to position [614, 0]
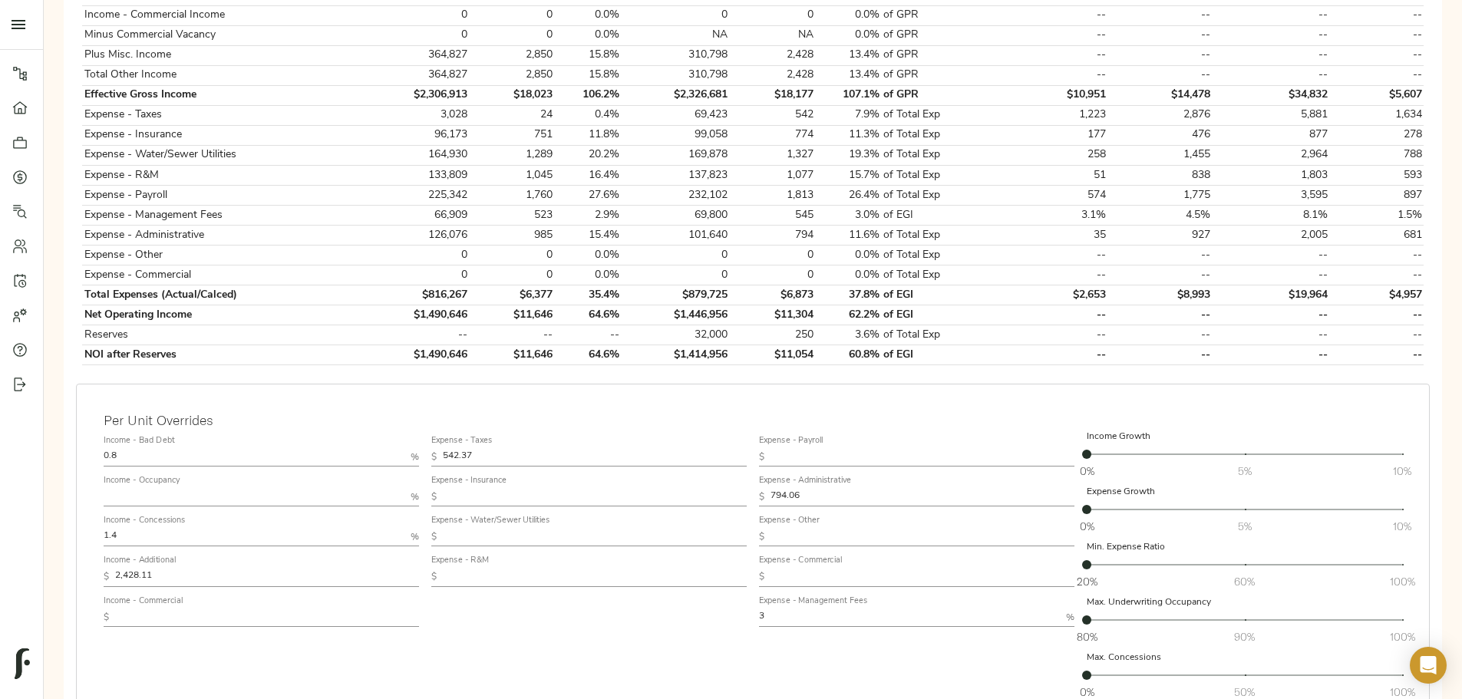
click at [386, 528] on input "1.4" at bounding box center [254, 537] width 301 height 18
click at [389, 528] on input "1.4" at bounding box center [254, 537] width 301 height 18
type input "0.5"
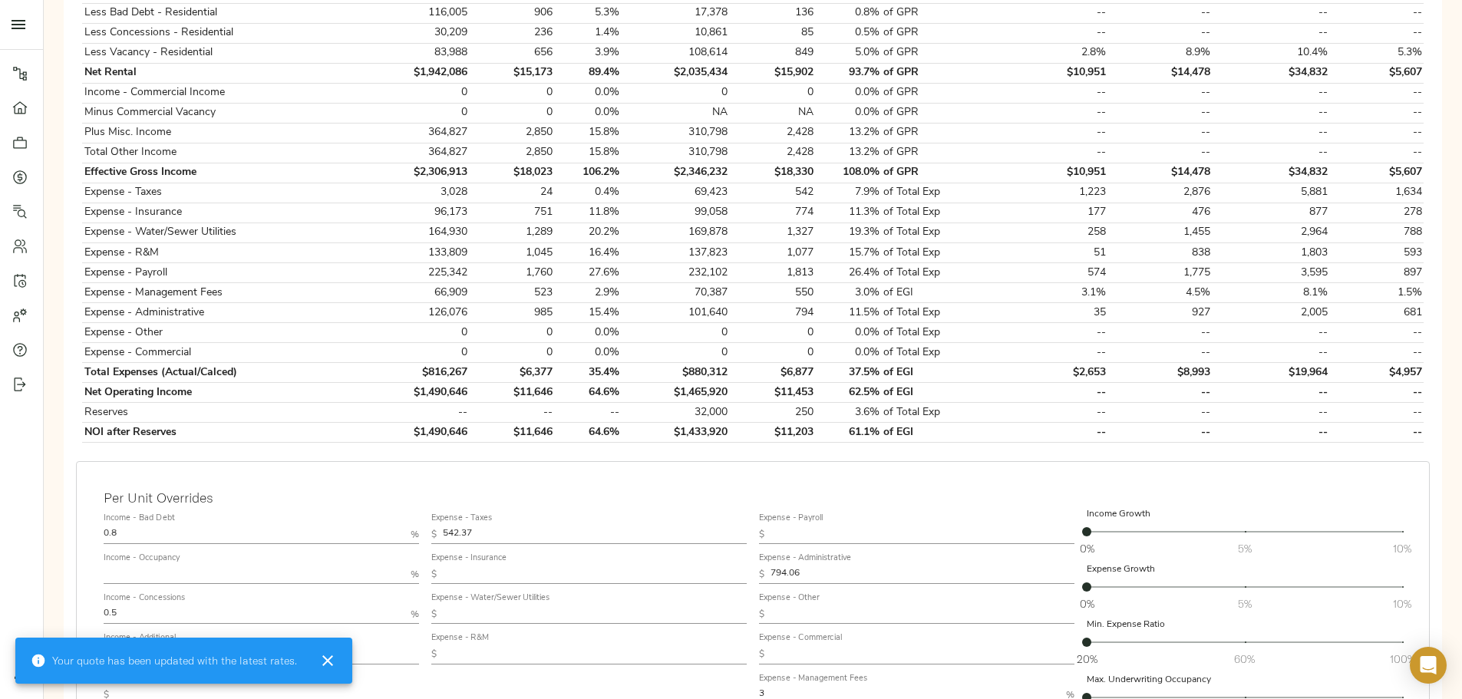
scroll to position [537, 0]
click at [404, 605] on input "0.5" at bounding box center [254, 614] width 301 height 18
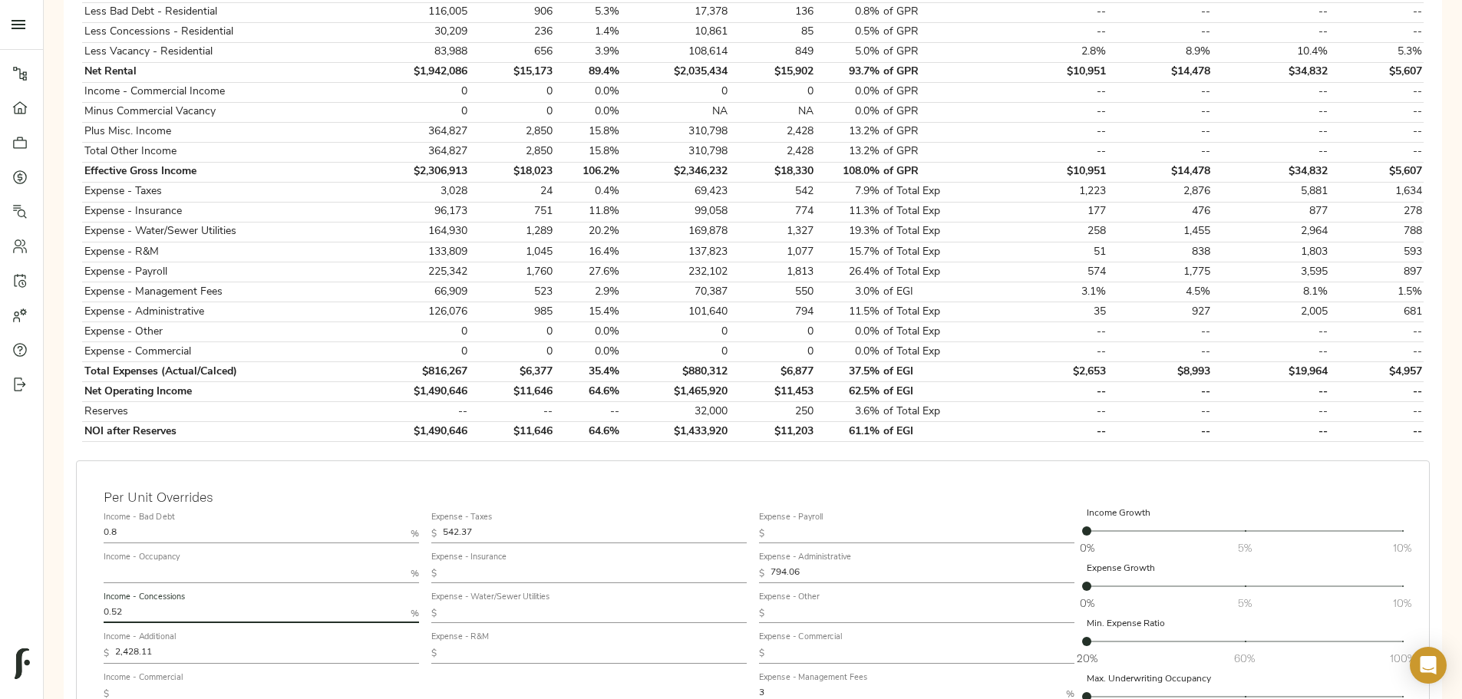
type input "0.5"
click at [643, 669] on div "Expense - Taxes $ 542.37 Expense - Insurance $ Expense - Water/Sewer Utilities …" at bounding box center [589, 644] width 328 height 289
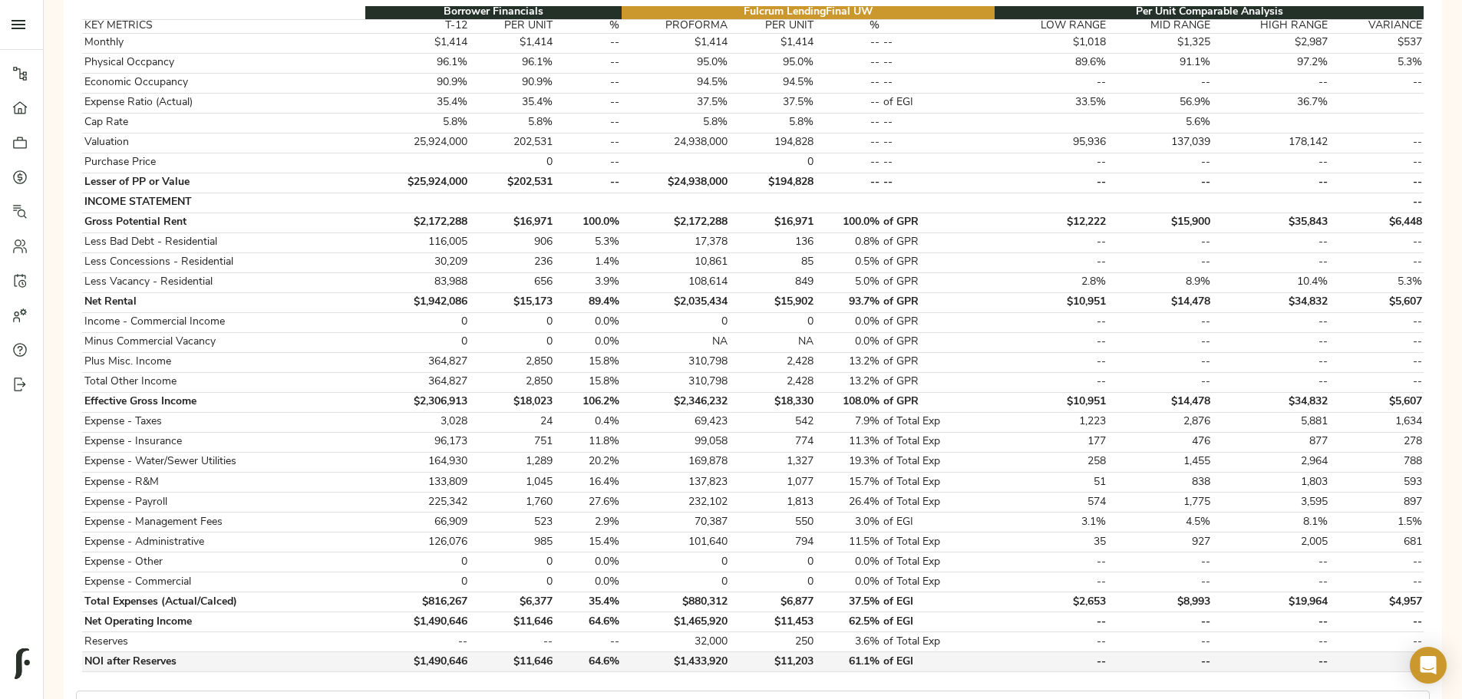
scroll to position [0, 0]
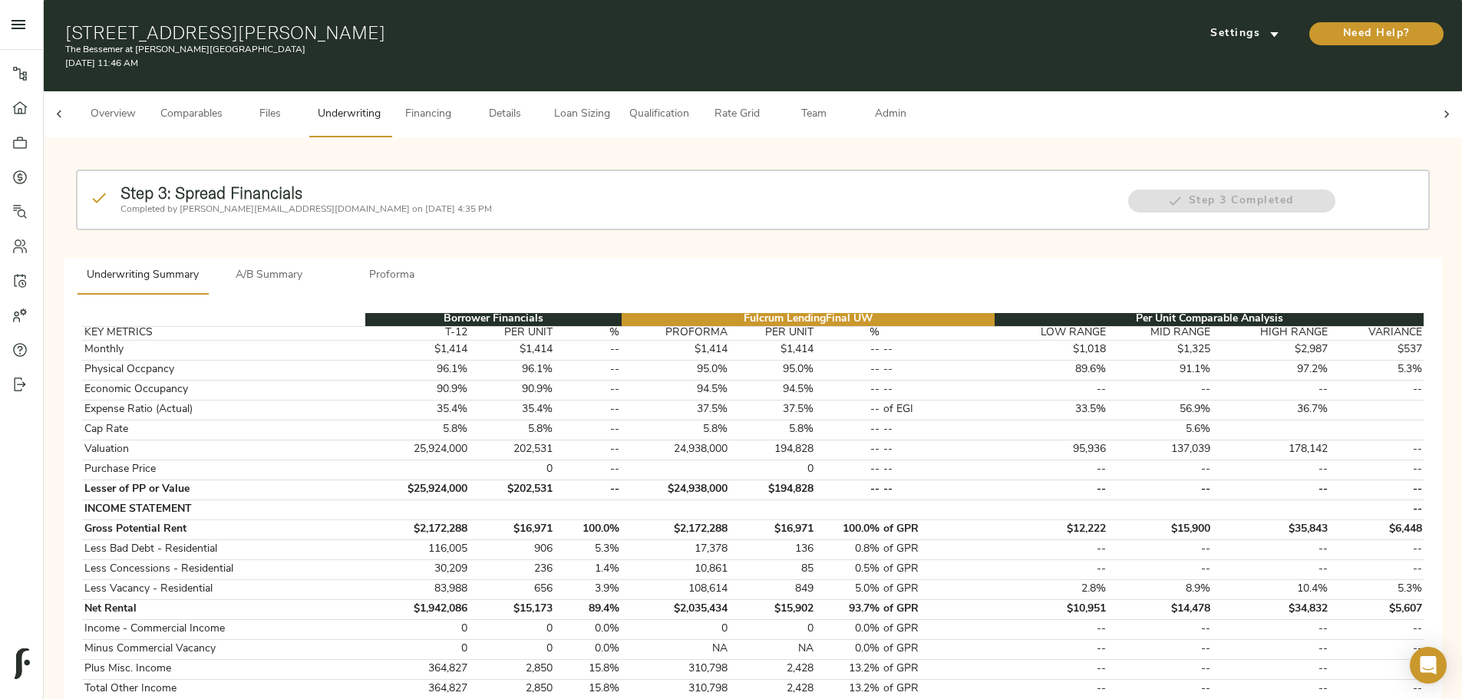
click at [322, 266] on span "A/B Summary" at bounding box center [269, 275] width 104 height 19
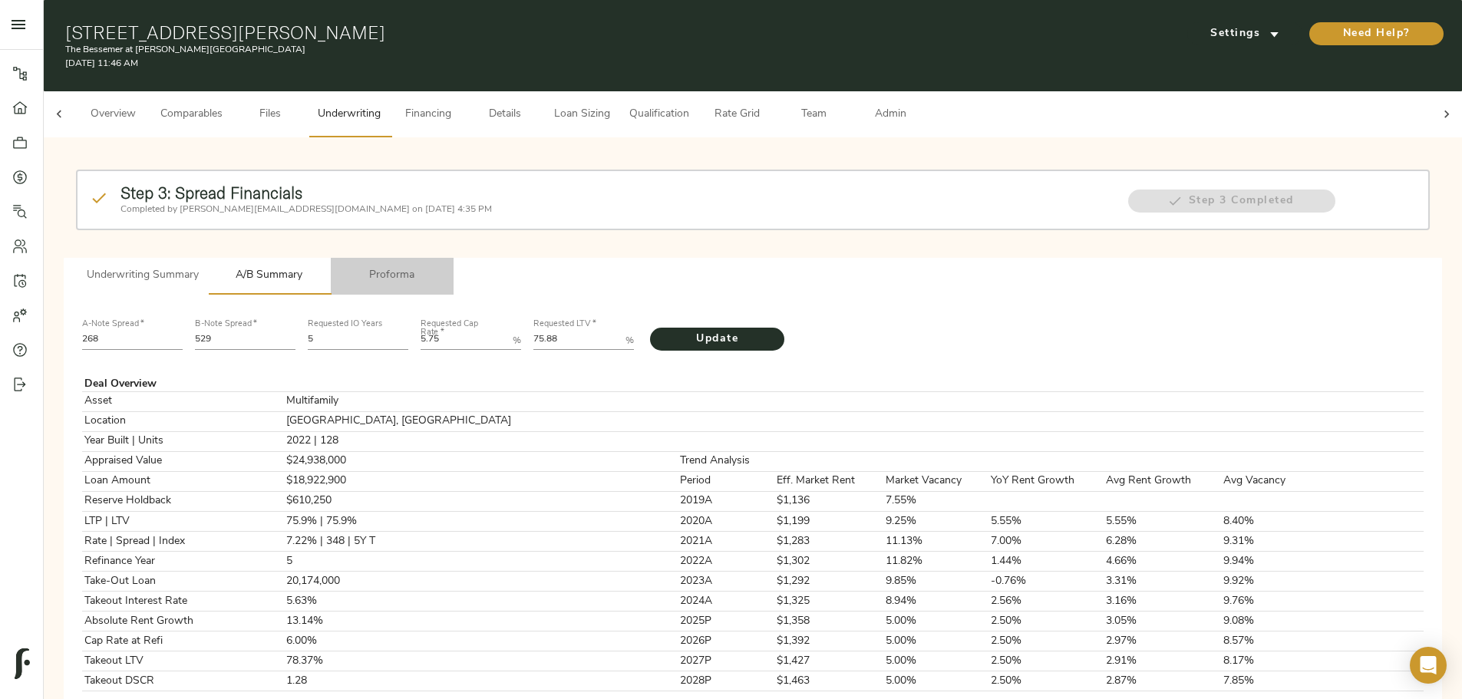
click at [444, 266] on span "Proforma" at bounding box center [392, 275] width 104 height 19
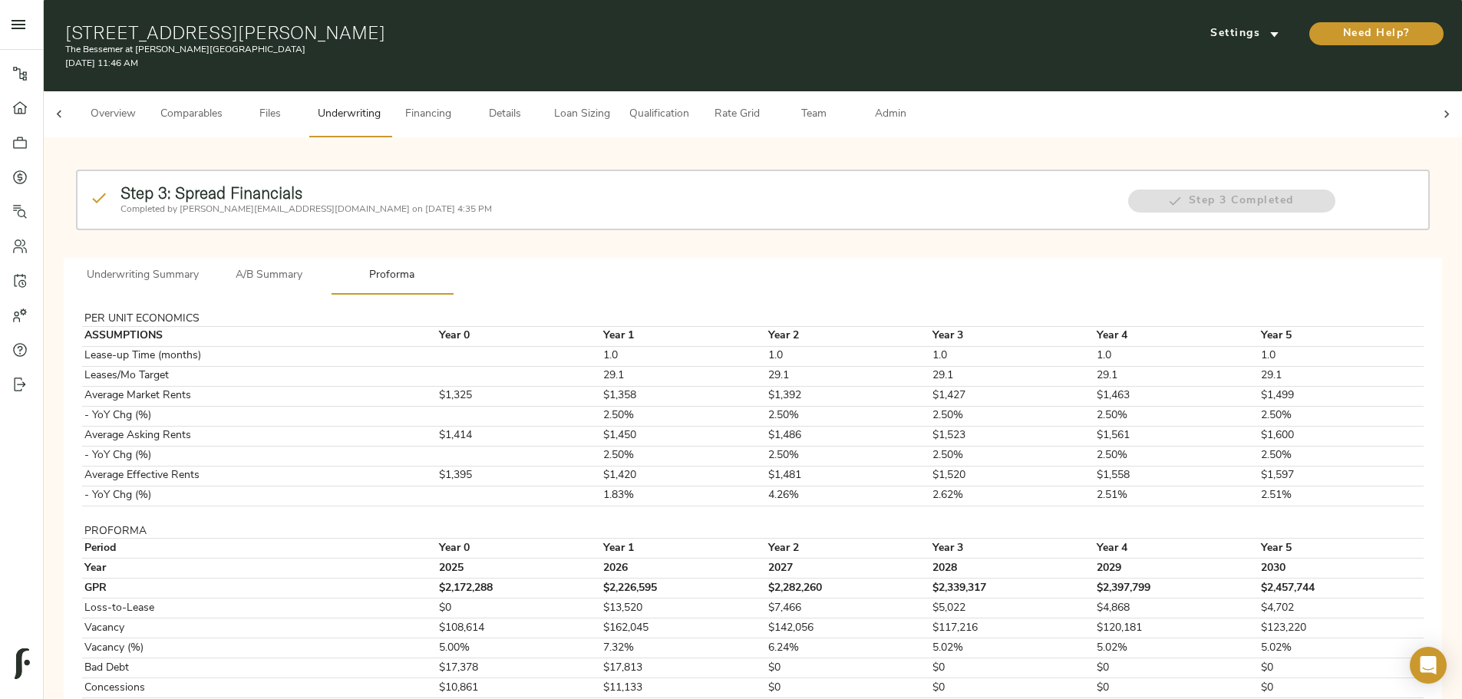
click at [322, 266] on span "A/B Summary" at bounding box center [269, 275] width 104 height 19
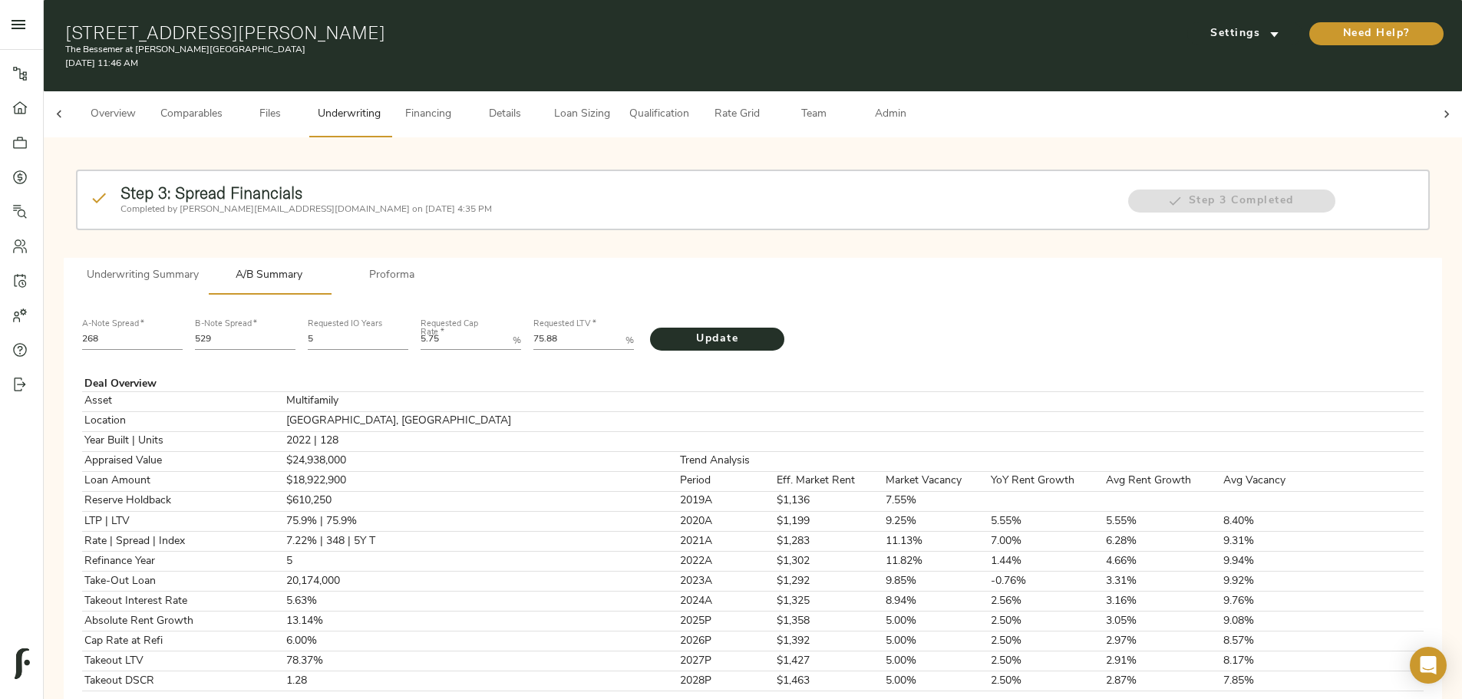
click at [534, 105] on span "Details" at bounding box center [505, 114] width 58 height 19
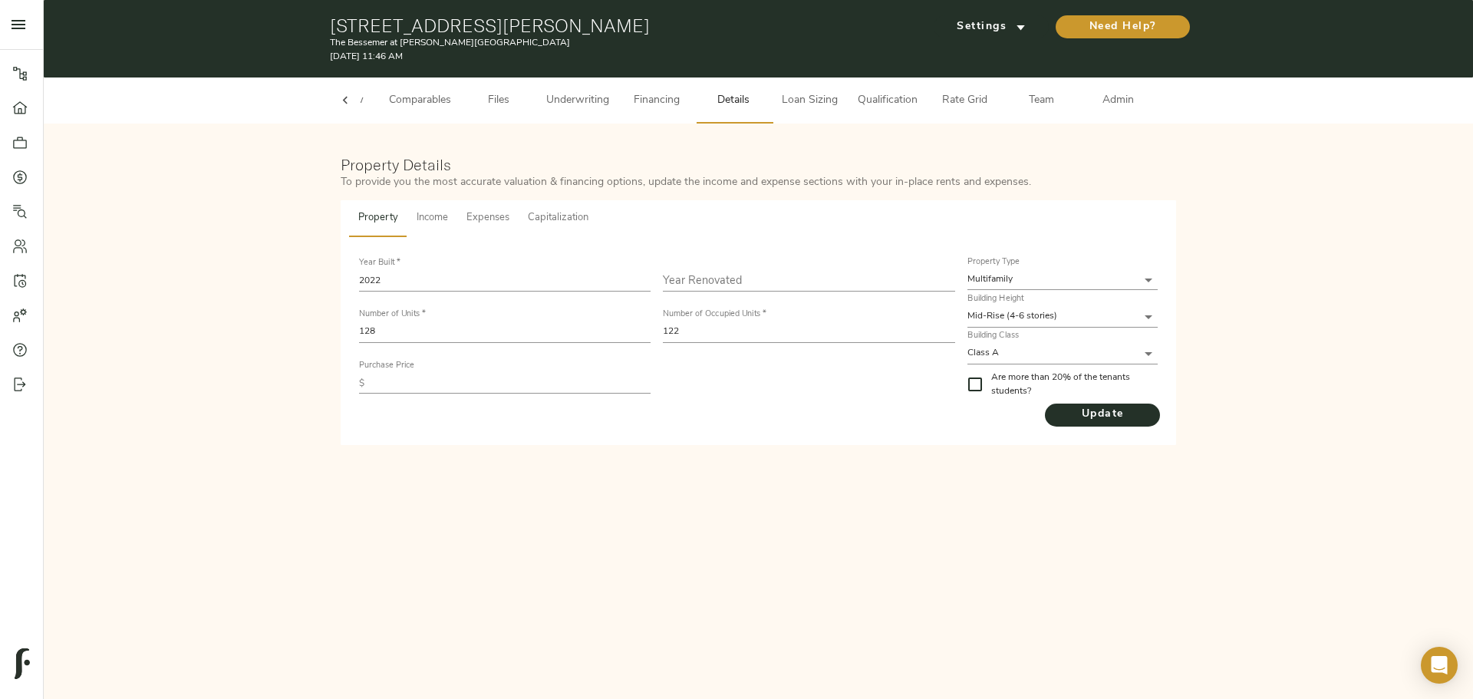
click at [559, 108] on span "Underwriting" at bounding box center [577, 100] width 63 height 19
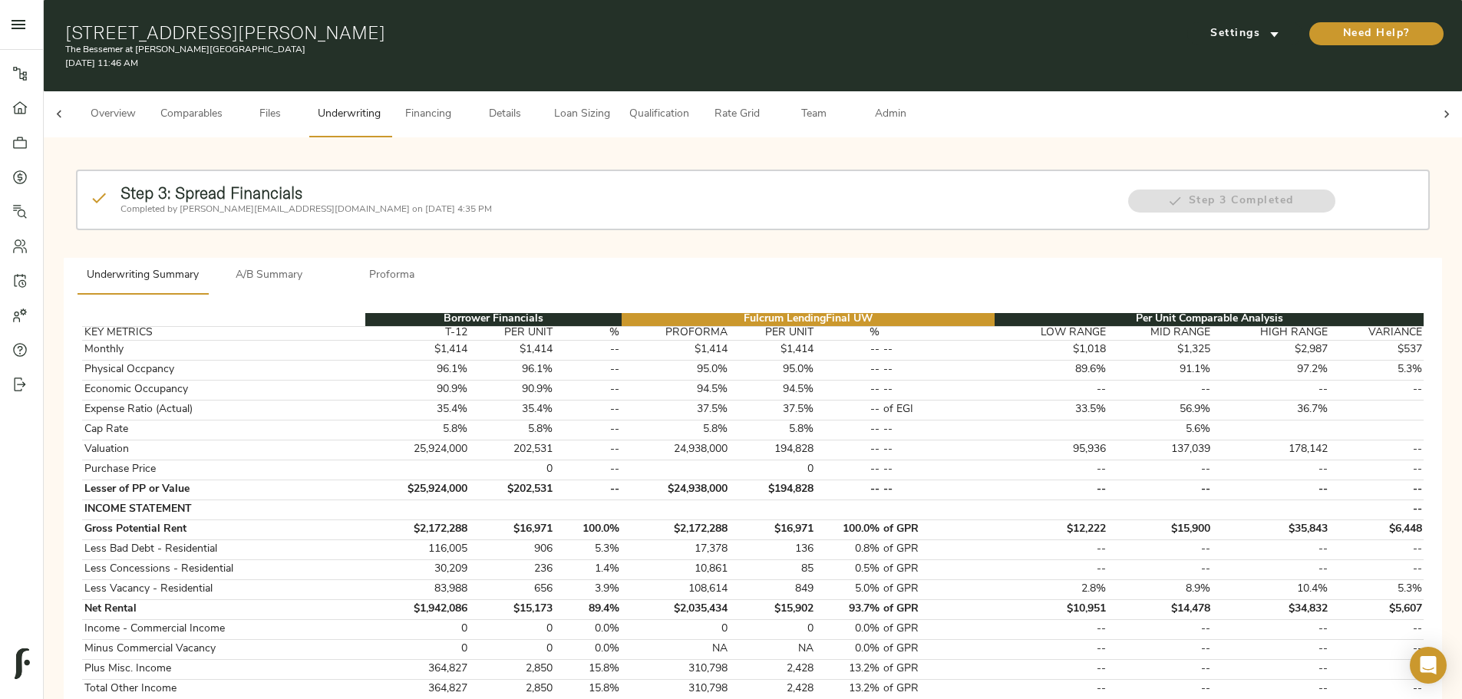
click at [322, 266] on span "A/B Summary" at bounding box center [269, 275] width 104 height 19
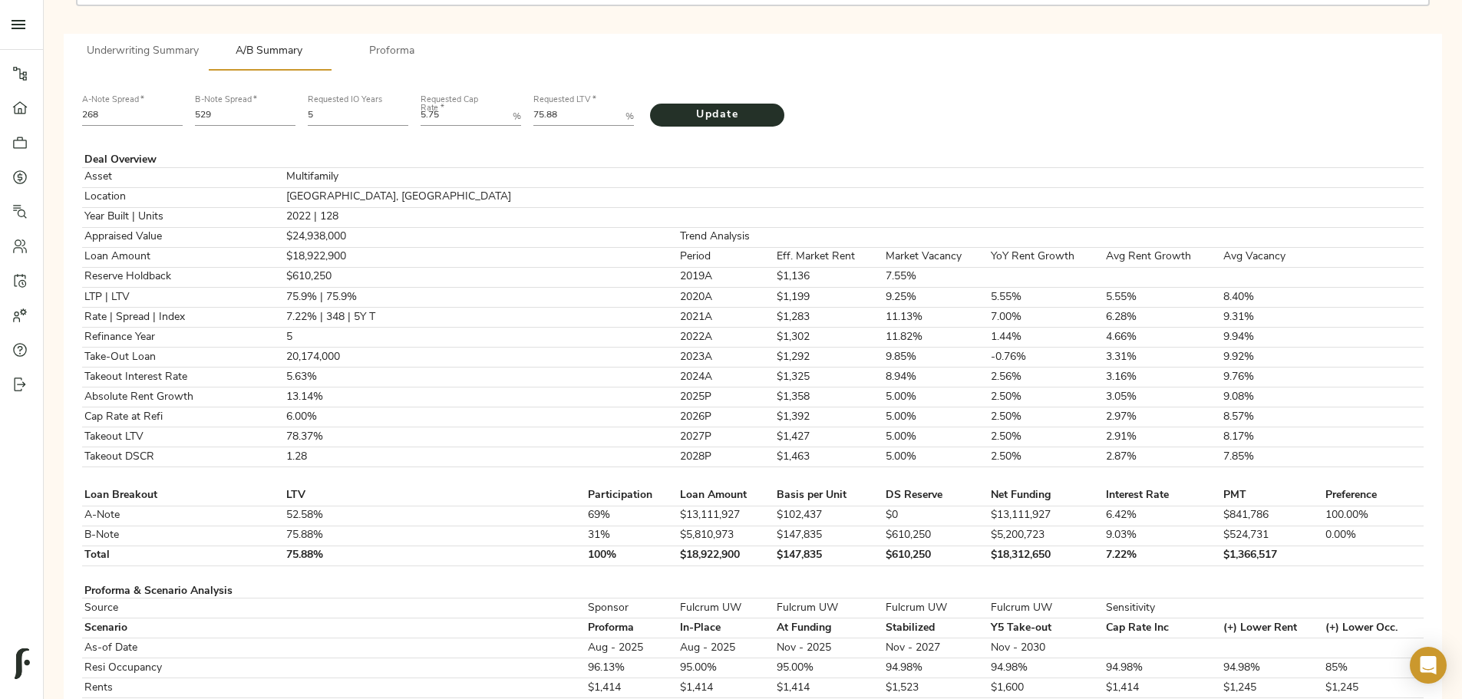
scroll to position [131, 0]
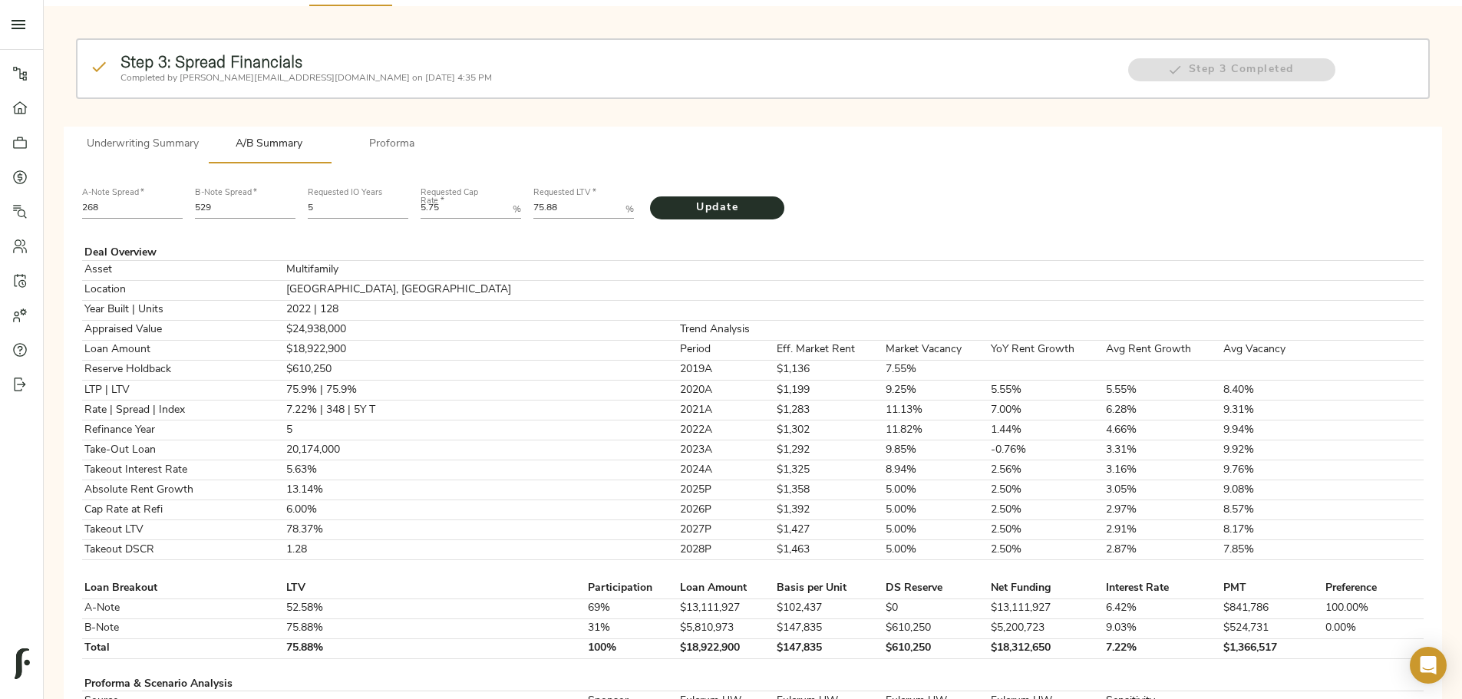
click at [199, 135] on span "Underwriting Summary" at bounding box center [143, 144] width 112 height 19
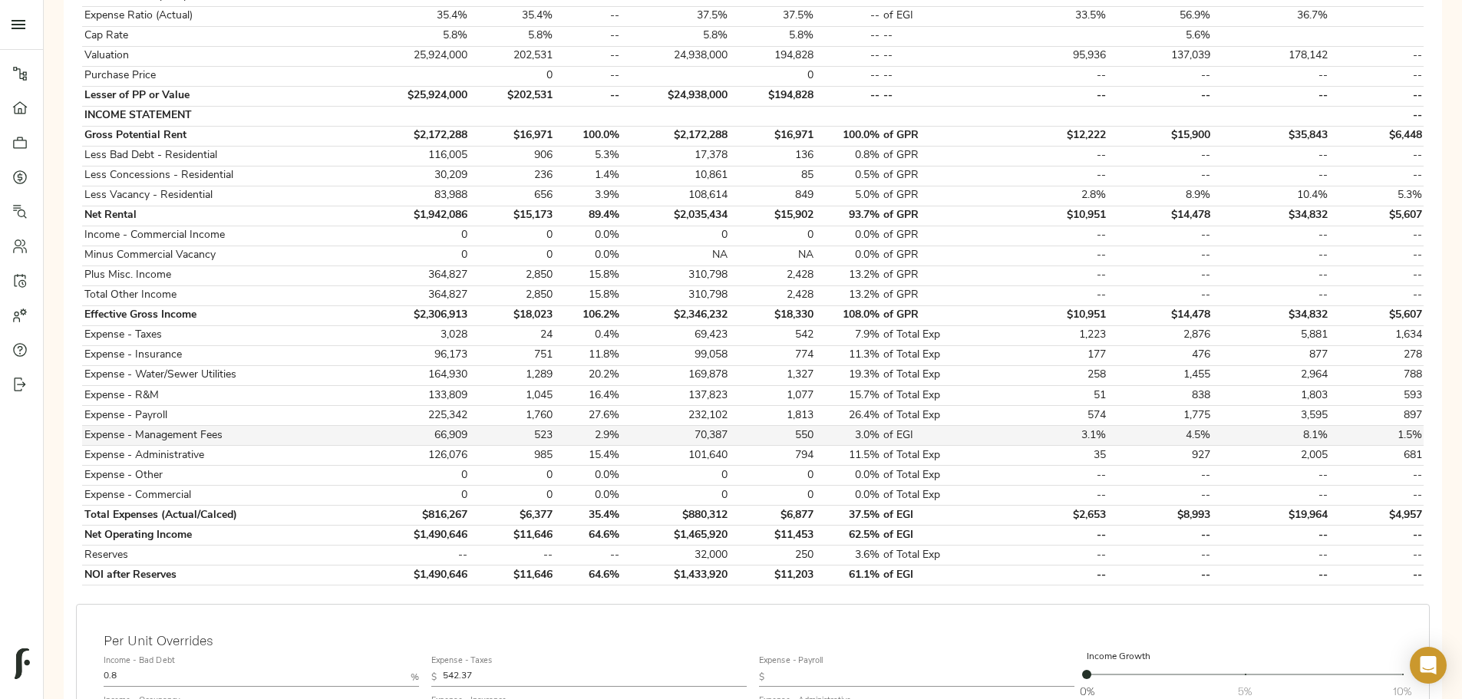
scroll to position [515, 0]
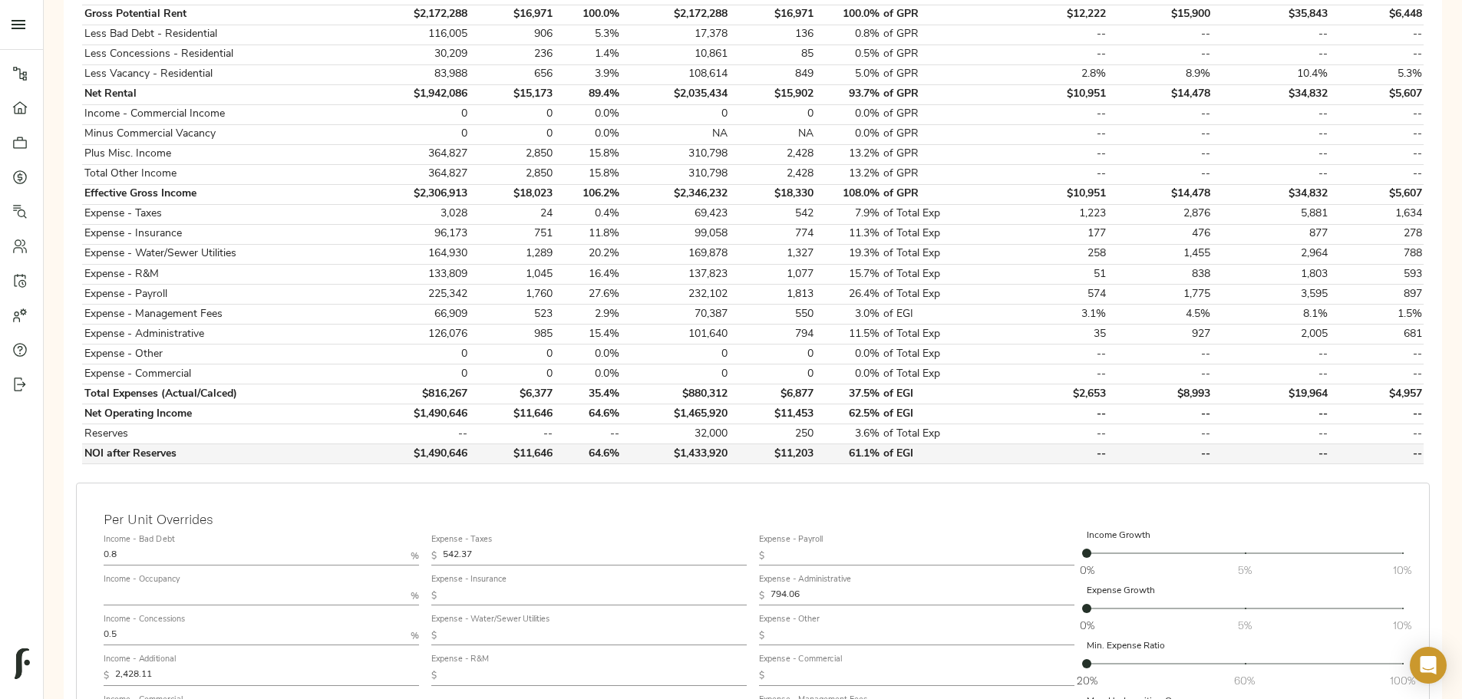
click at [693, 444] on td "$1,433,920" at bounding box center [676, 454] width 108 height 20
click at [703, 444] on td "$1,433,920" at bounding box center [676, 454] width 108 height 20
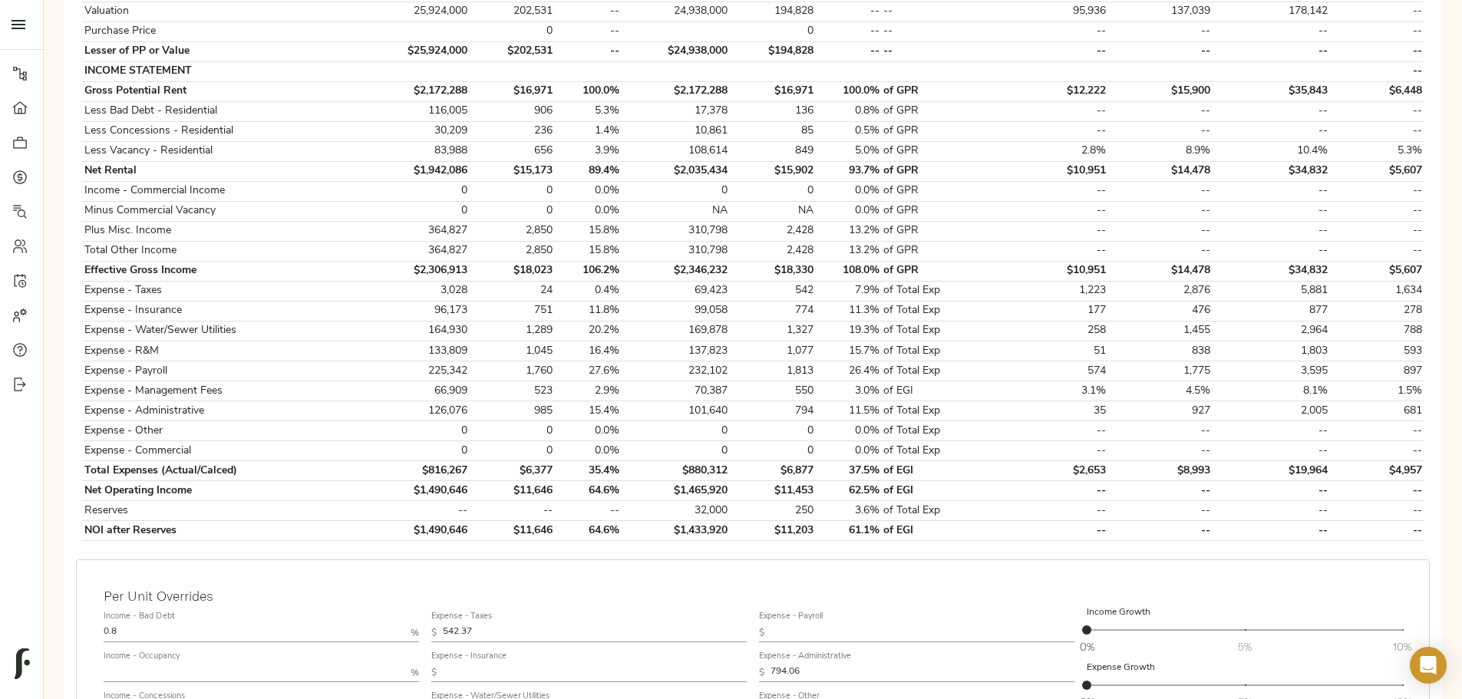
click at [261, 350] on div "Step 3: Spread Financials Completed by [PERSON_NAME][EMAIL_ADDRESS][DOMAIN_NAME…" at bounding box center [753, 348] width 1394 height 1275
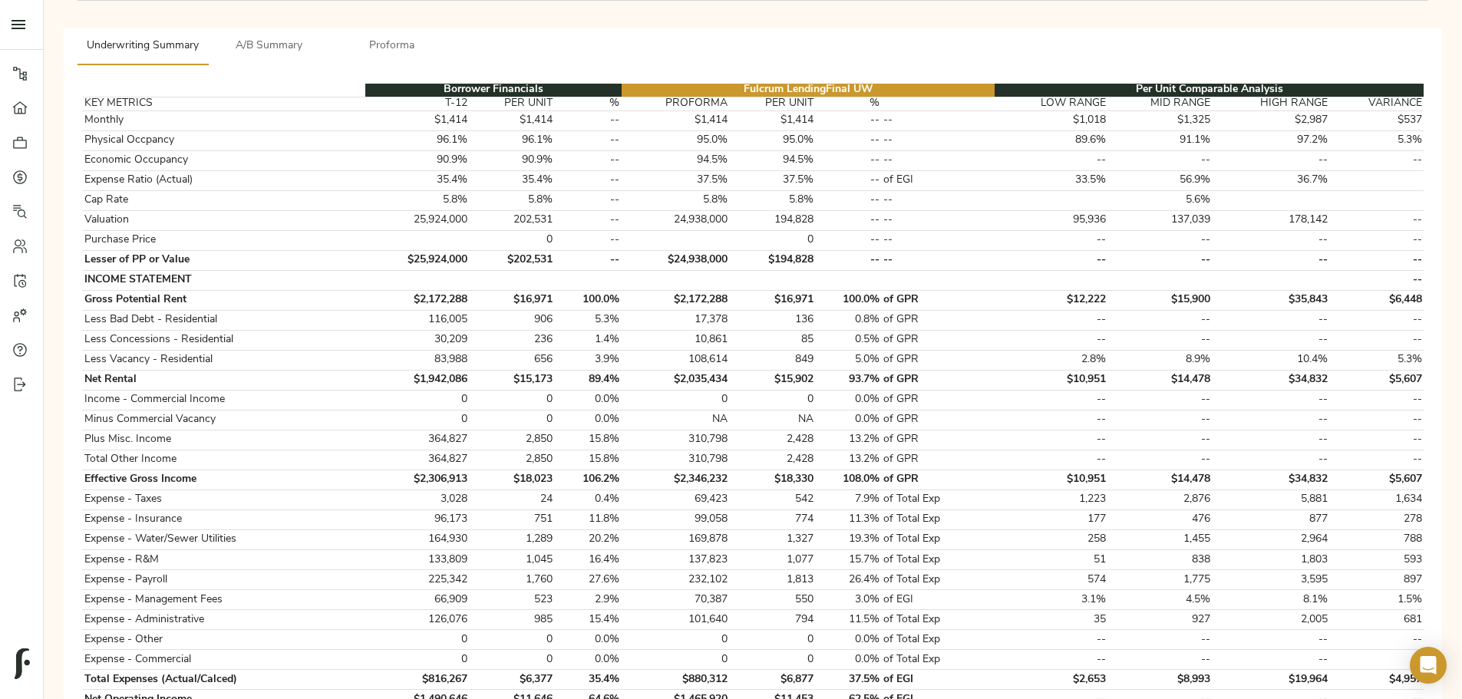
scroll to position [0, 0]
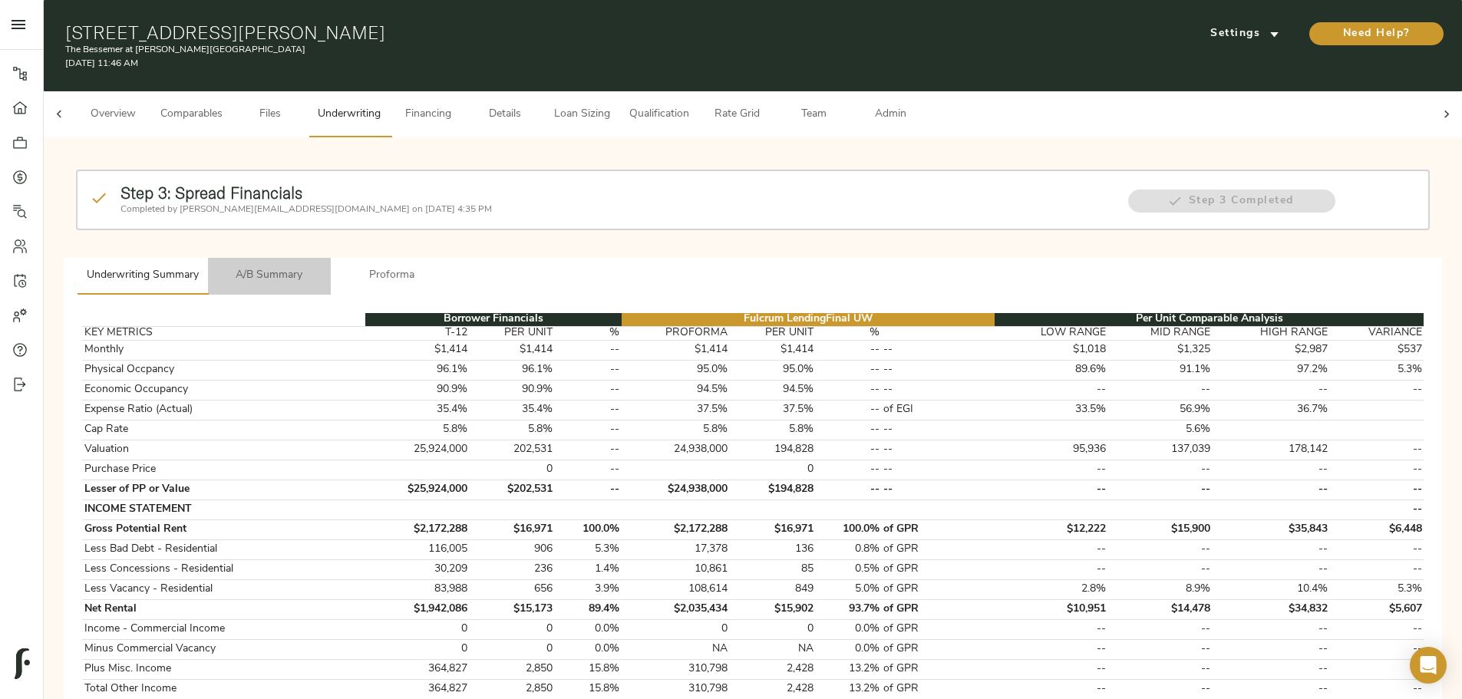
click at [322, 266] on span "A/B Summary" at bounding box center [269, 275] width 104 height 19
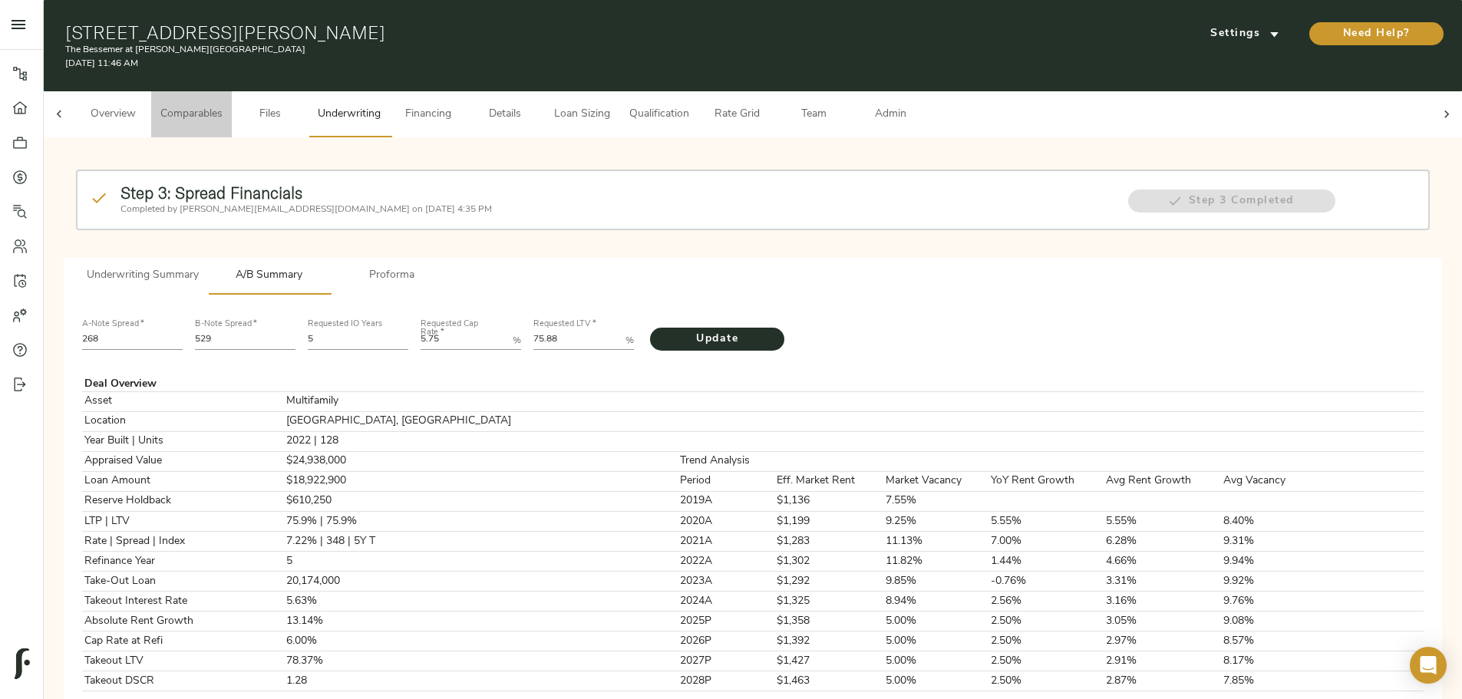
click at [223, 105] on span "Comparables" at bounding box center [191, 114] width 62 height 19
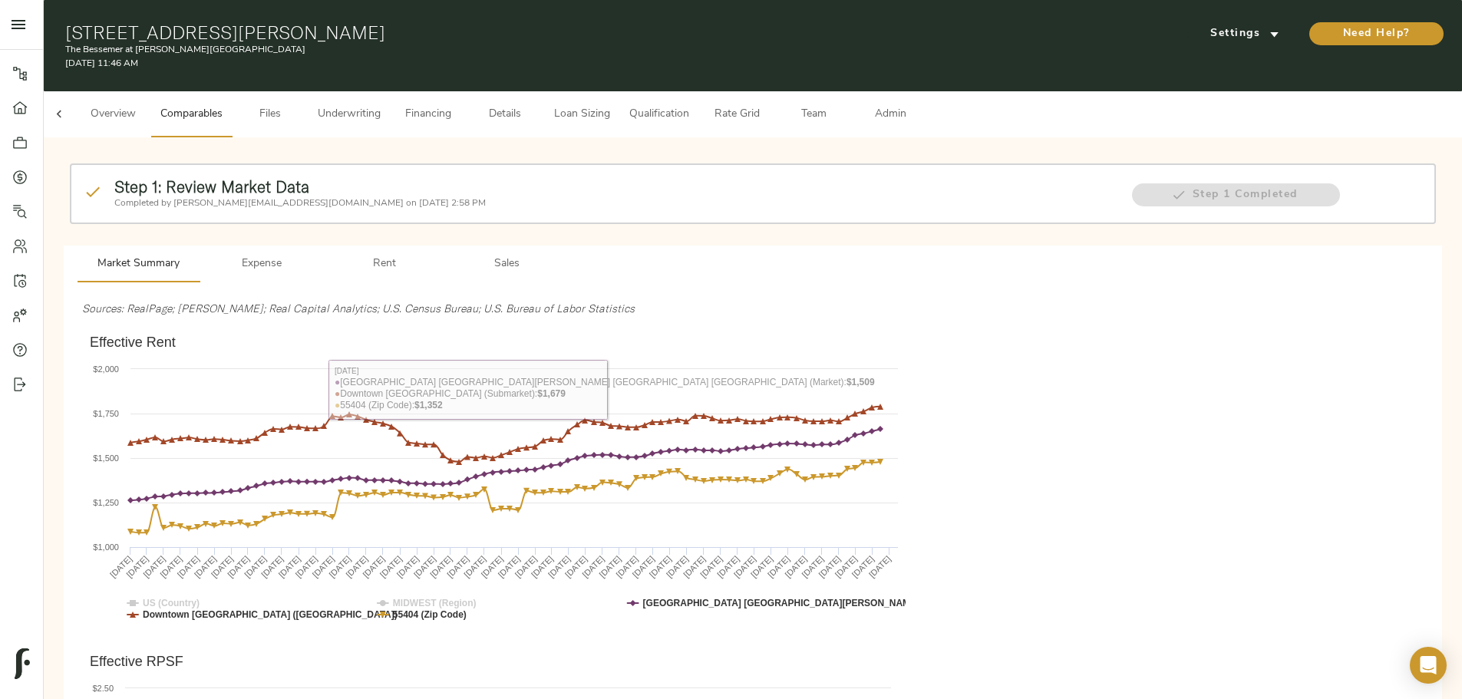
click at [467, 91] on button "Financing" at bounding box center [428, 114] width 77 height 46
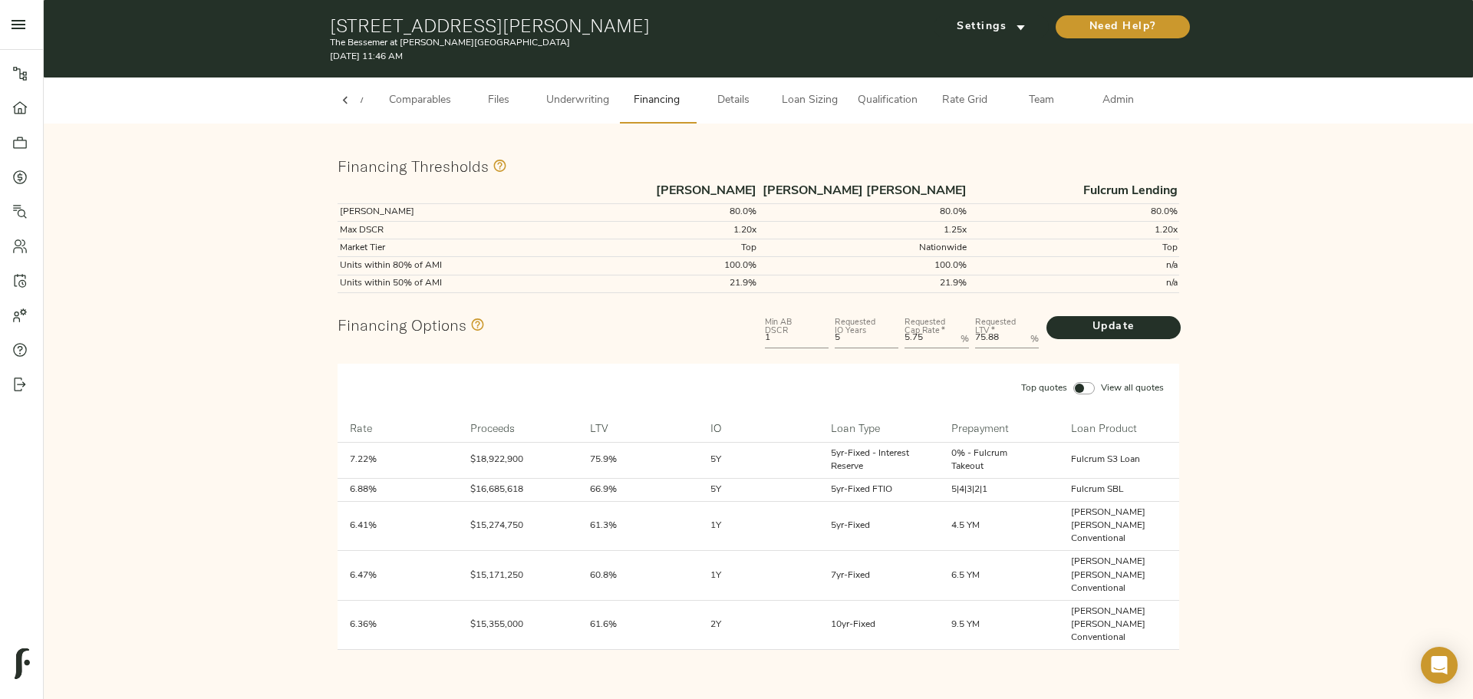
click at [598, 93] on span "Underwriting" at bounding box center [577, 100] width 63 height 19
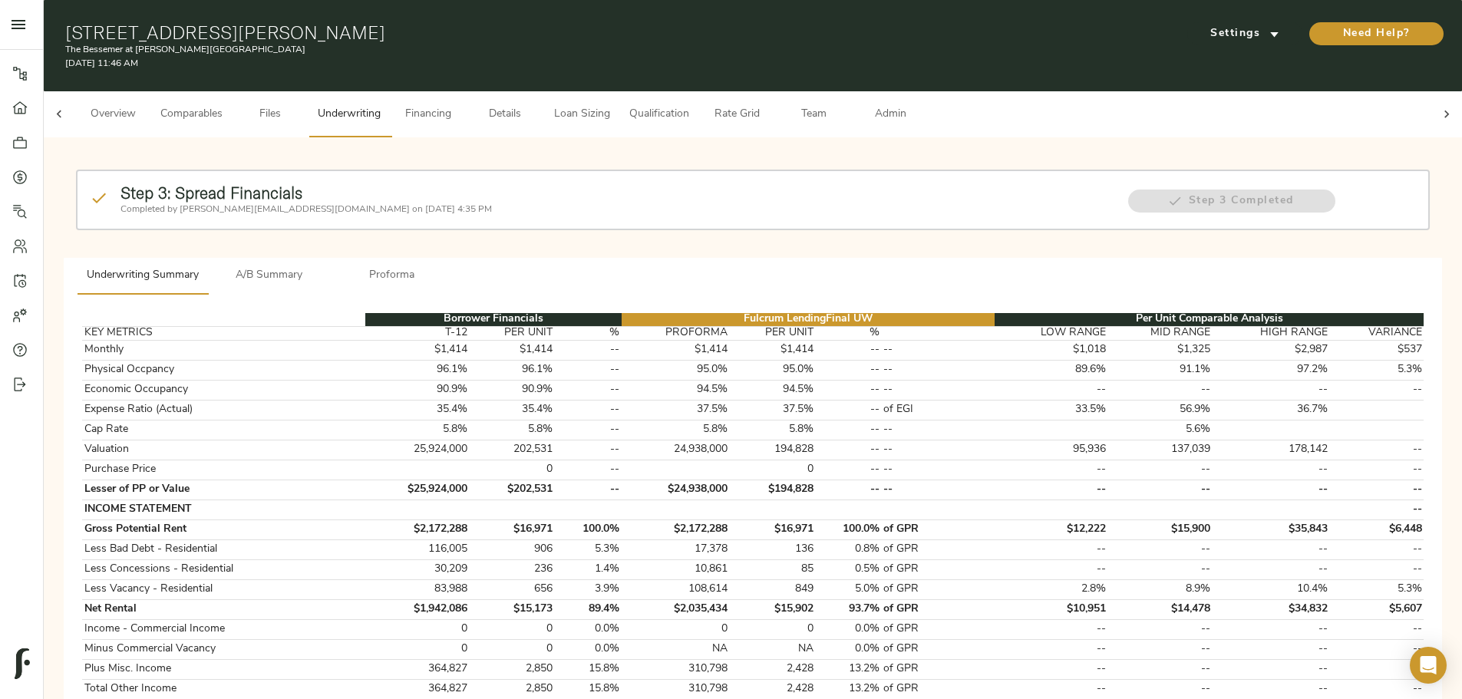
click at [331, 258] on button "A/B Summary" at bounding box center [269, 276] width 123 height 37
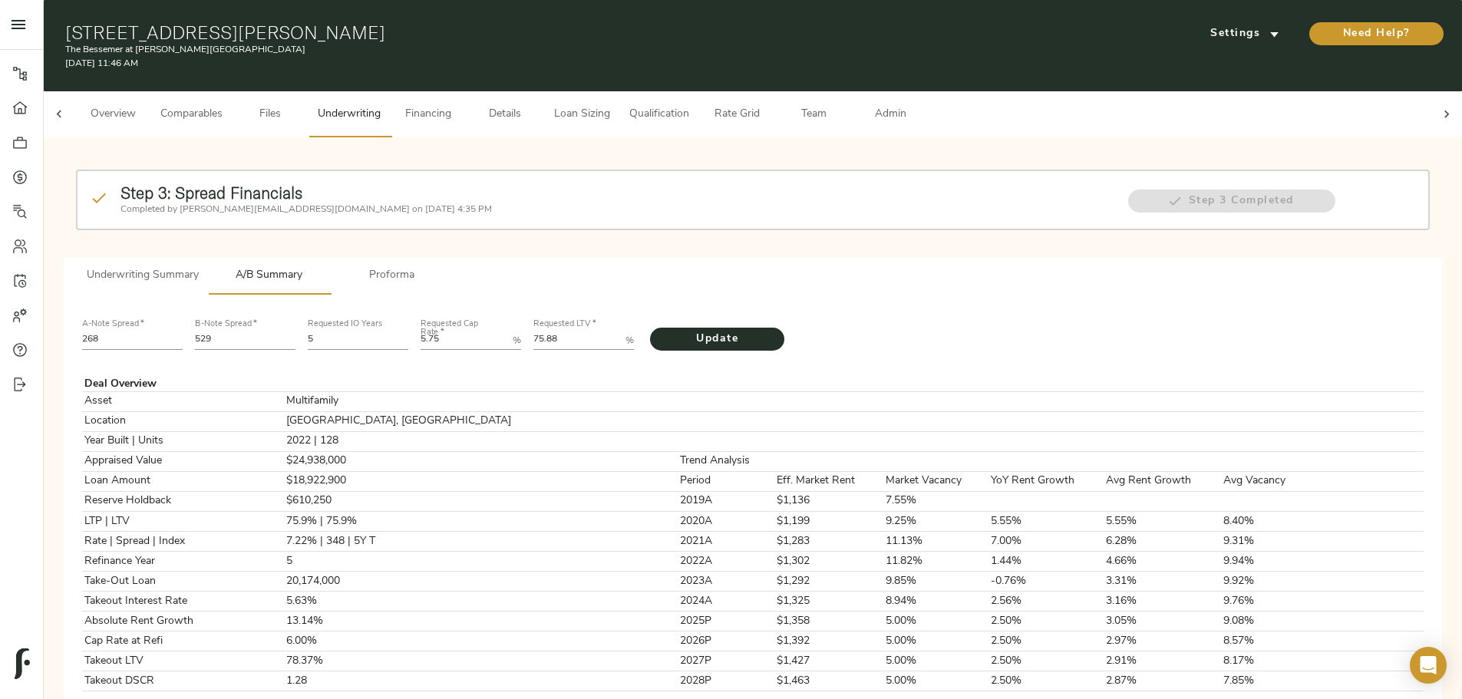
click at [506, 332] on Rate "5.75" at bounding box center [464, 341] width 86 height 18
type Rate "5.5"
click at [295, 332] on input "529" at bounding box center [245, 341] width 101 height 18
type input "552"
click at [183, 332] on input "268" at bounding box center [132, 341] width 101 height 18
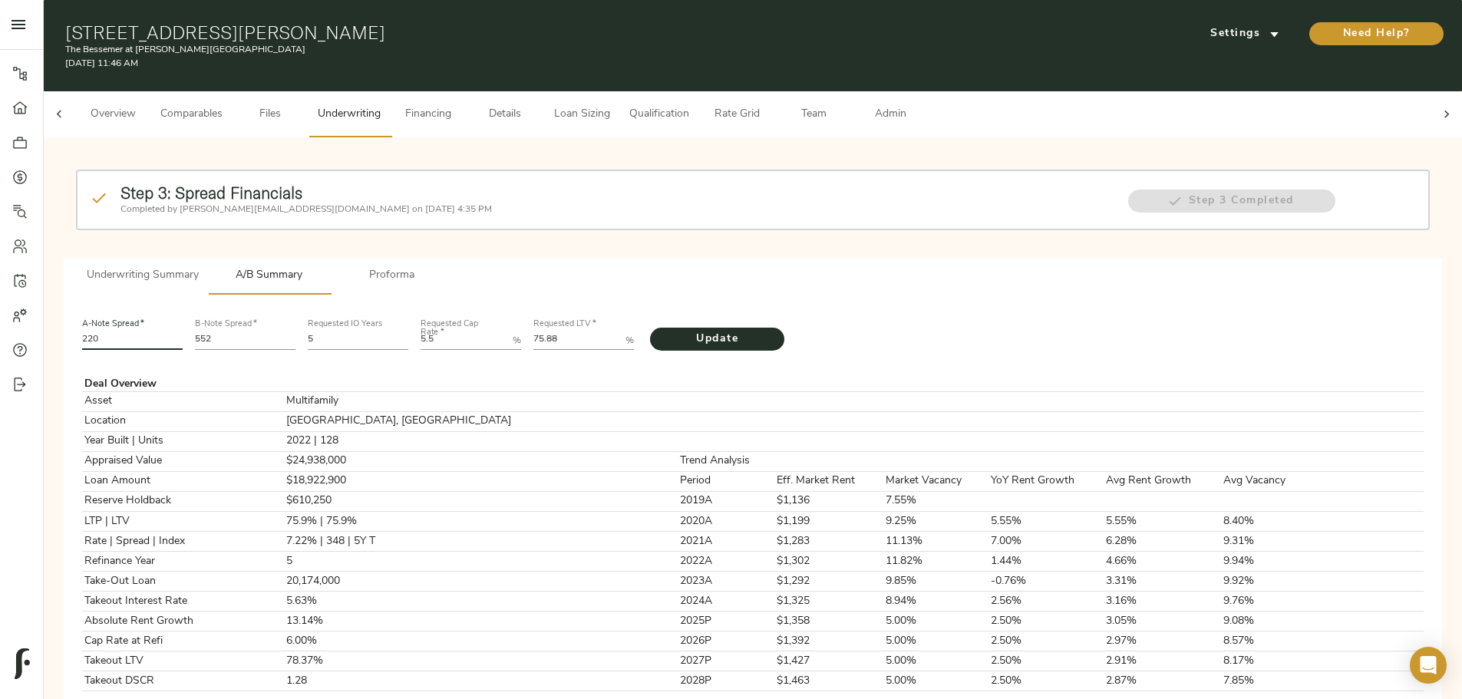
type input "220"
click at [619, 332] on LTV "75.88" at bounding box center [576, 341] width 86 height 18
type LTV "79.62"
click at [754, 330] on span "Update" at bounding box center [717, 339] width 104 height 19
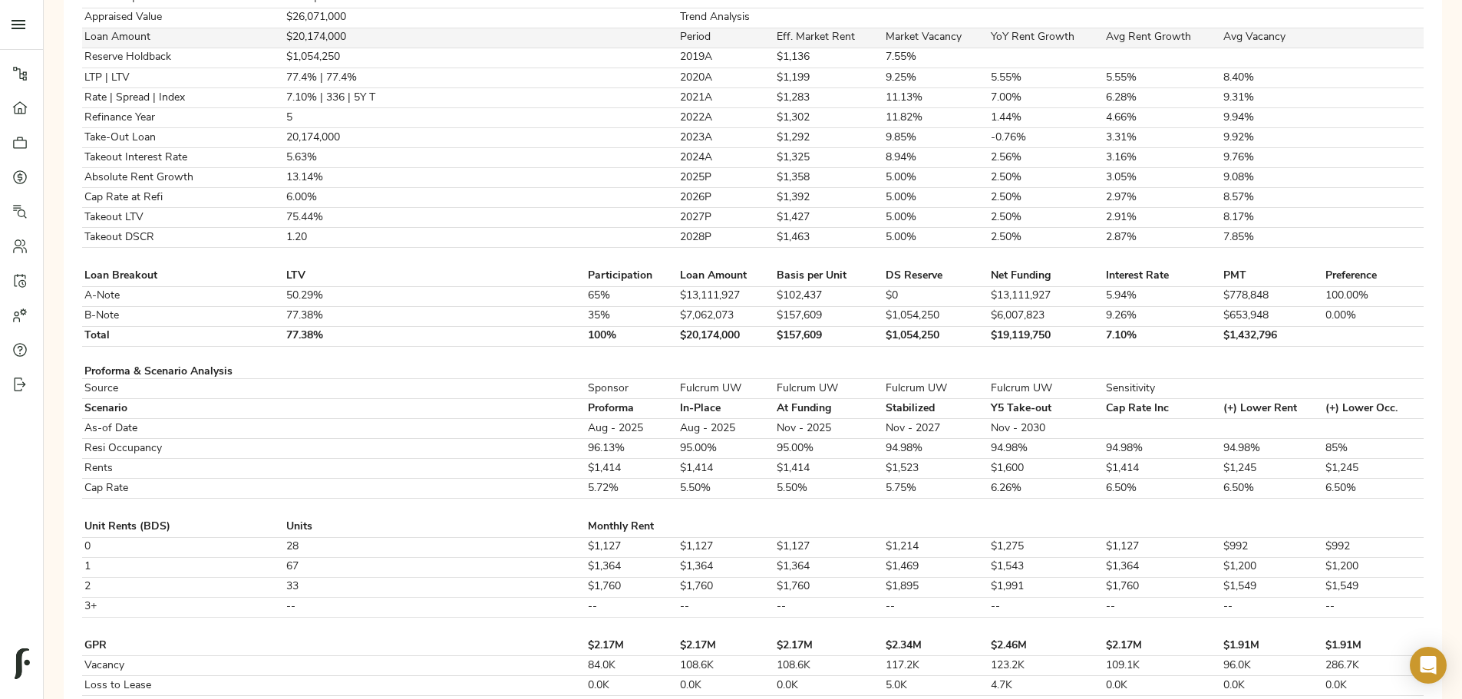
scroll to position [460, 0]
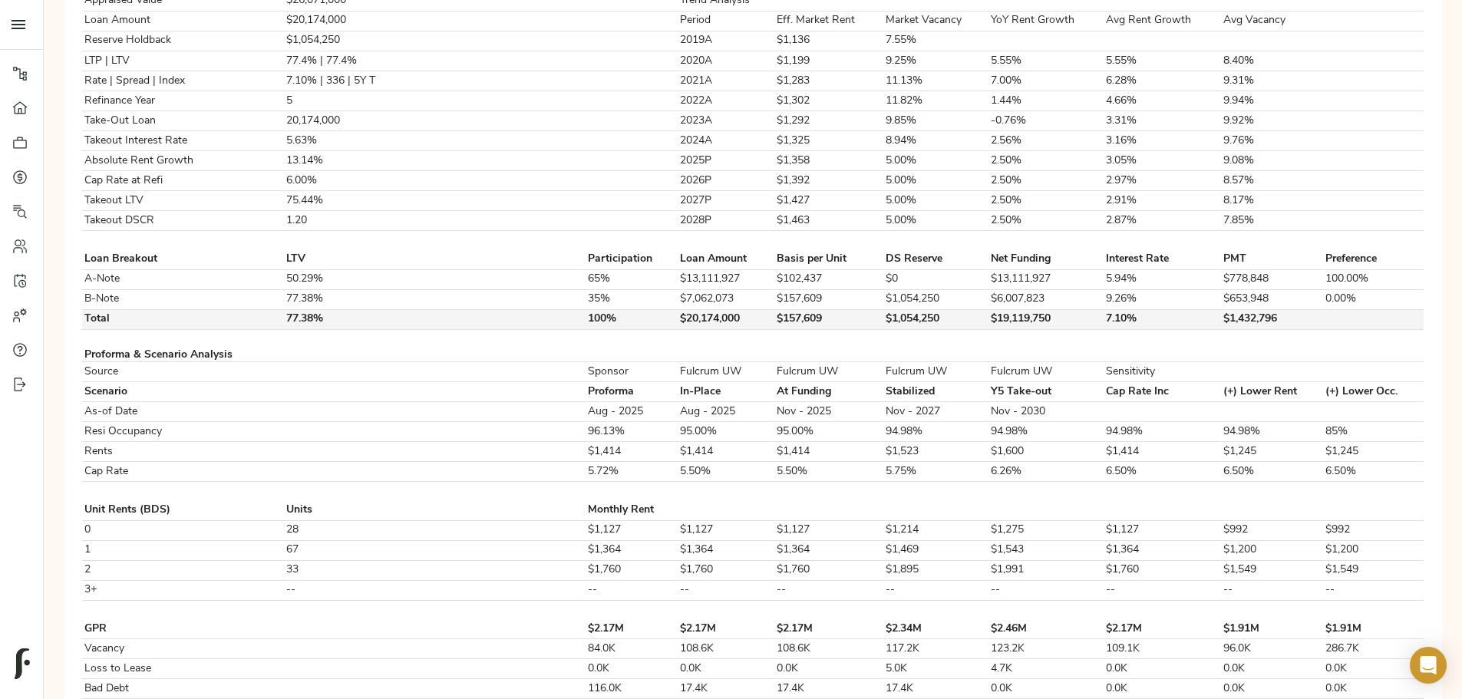
click at [883, 329] on td "$1,054,250" at bounding box center [935, 319] width 105 height 20
copy td "$1,054,250"
click at [251, 49] on div "Step 3: Spread Financials Completed by [PERSON_NAME][EMAIL_ADDRESS][DOMAIN_NAME…" at bounding box center [753, 474] width 1394 height 1571
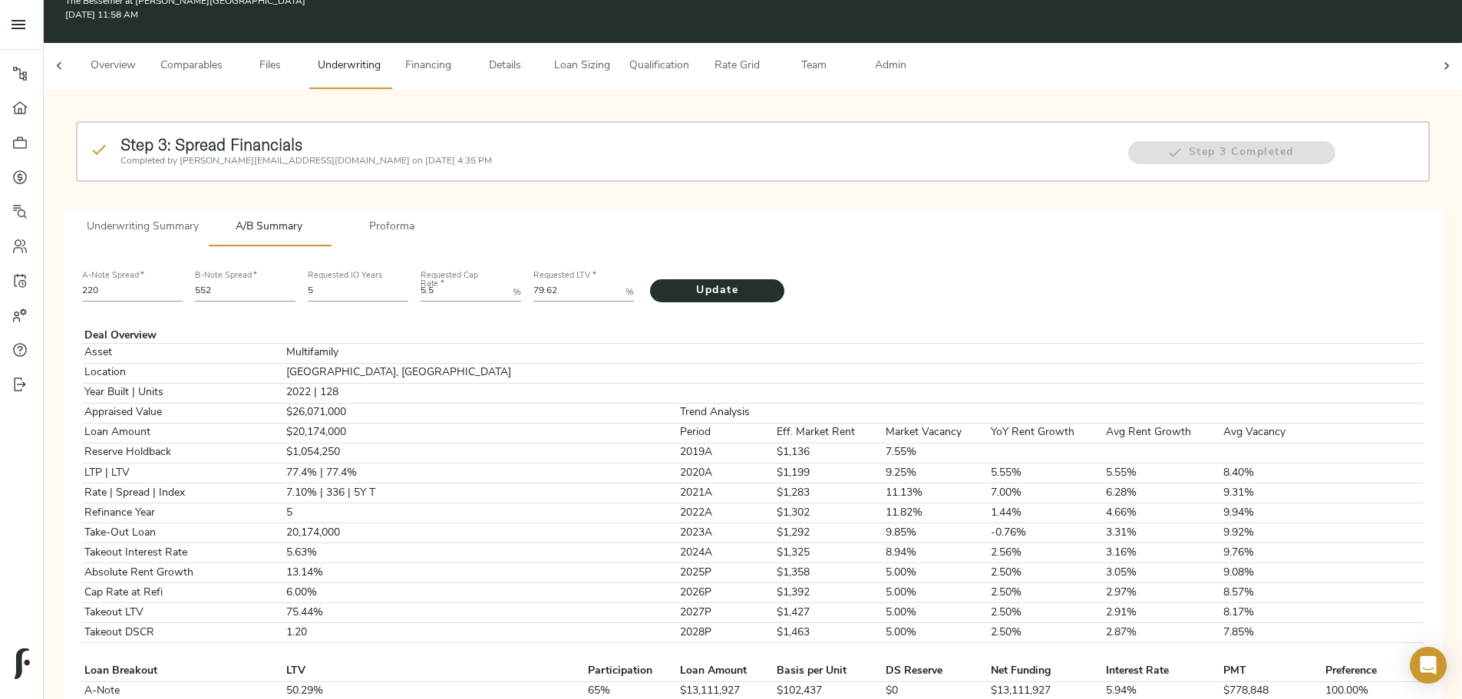
scroll to position [0, 0]
